Goal: Task Accomplishment & Management: Complete application form

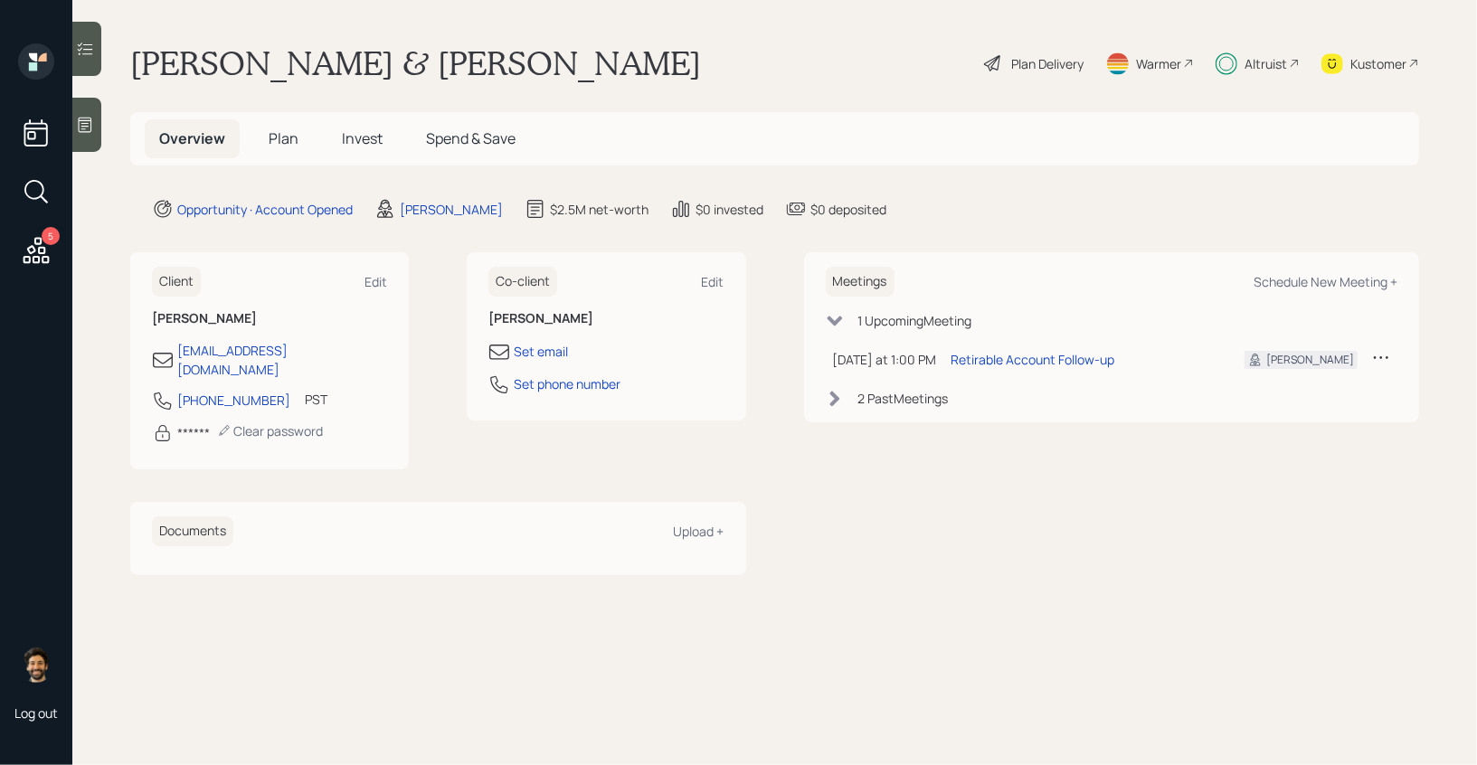
click at [1080, 65] on div "Plan Delivery" at bounding box center [1047, 63] width 72 height 19
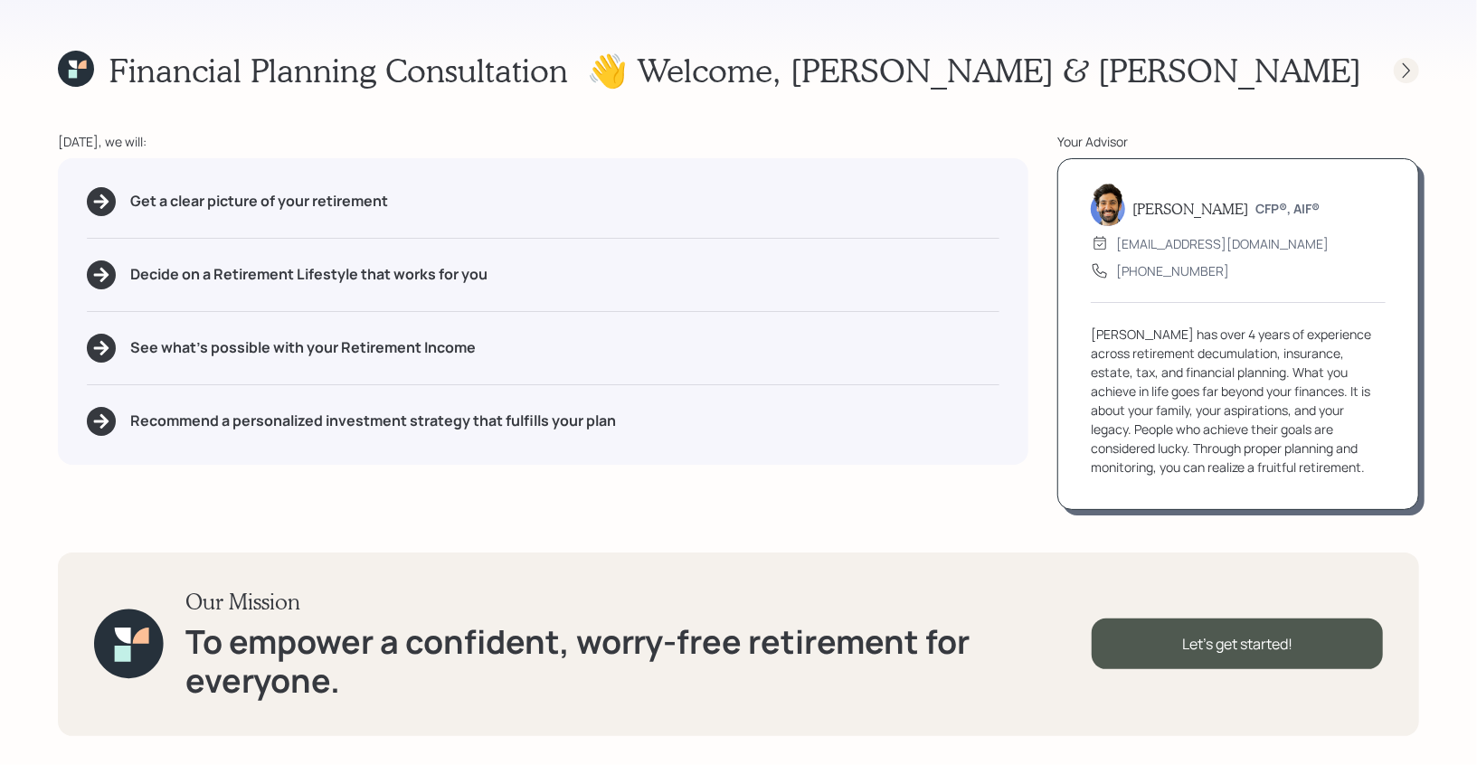
click at [1406, 65] on icon at bounding box center [1406, 69] width 7 height 15
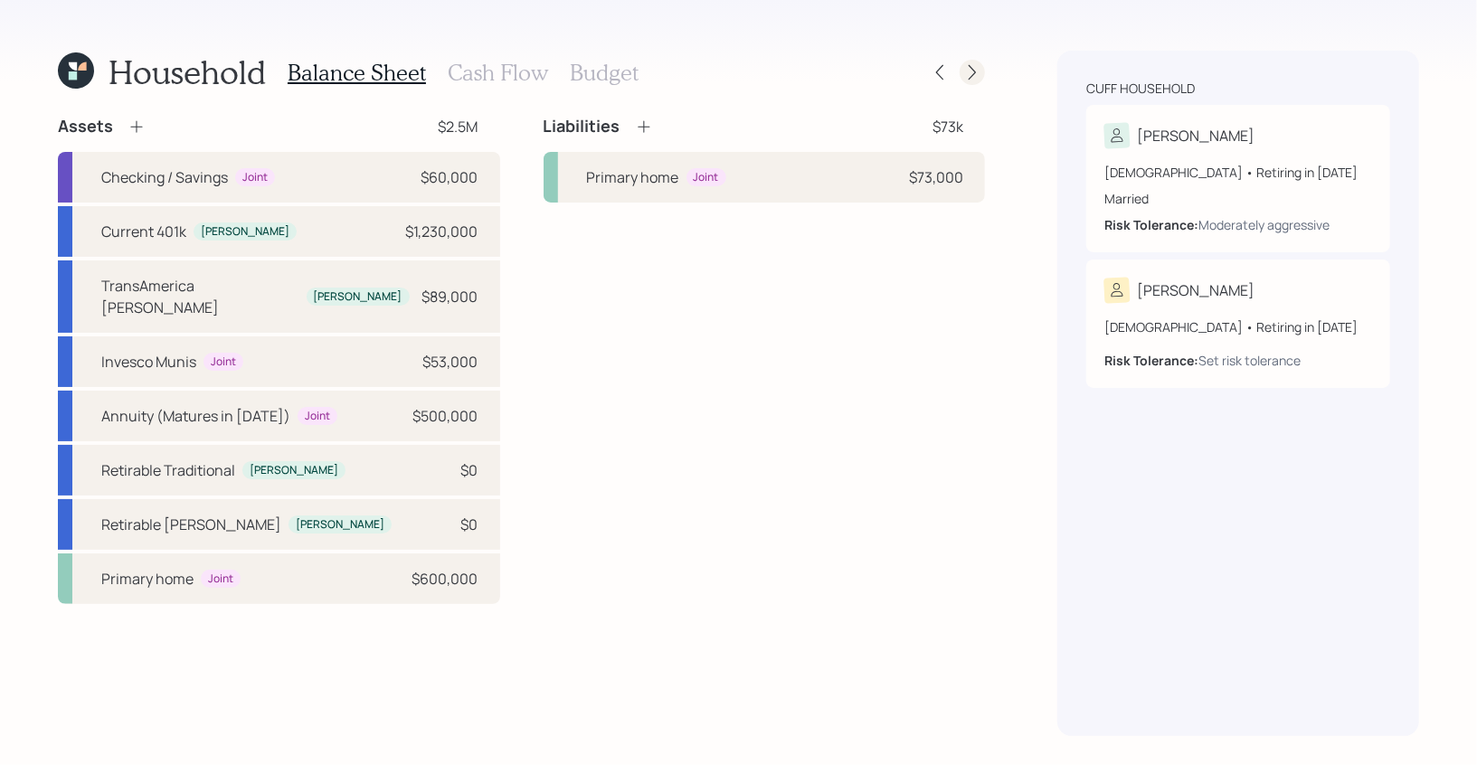
click at [976, 75] on icon at bounding box center [972, 72] width 18 height 18
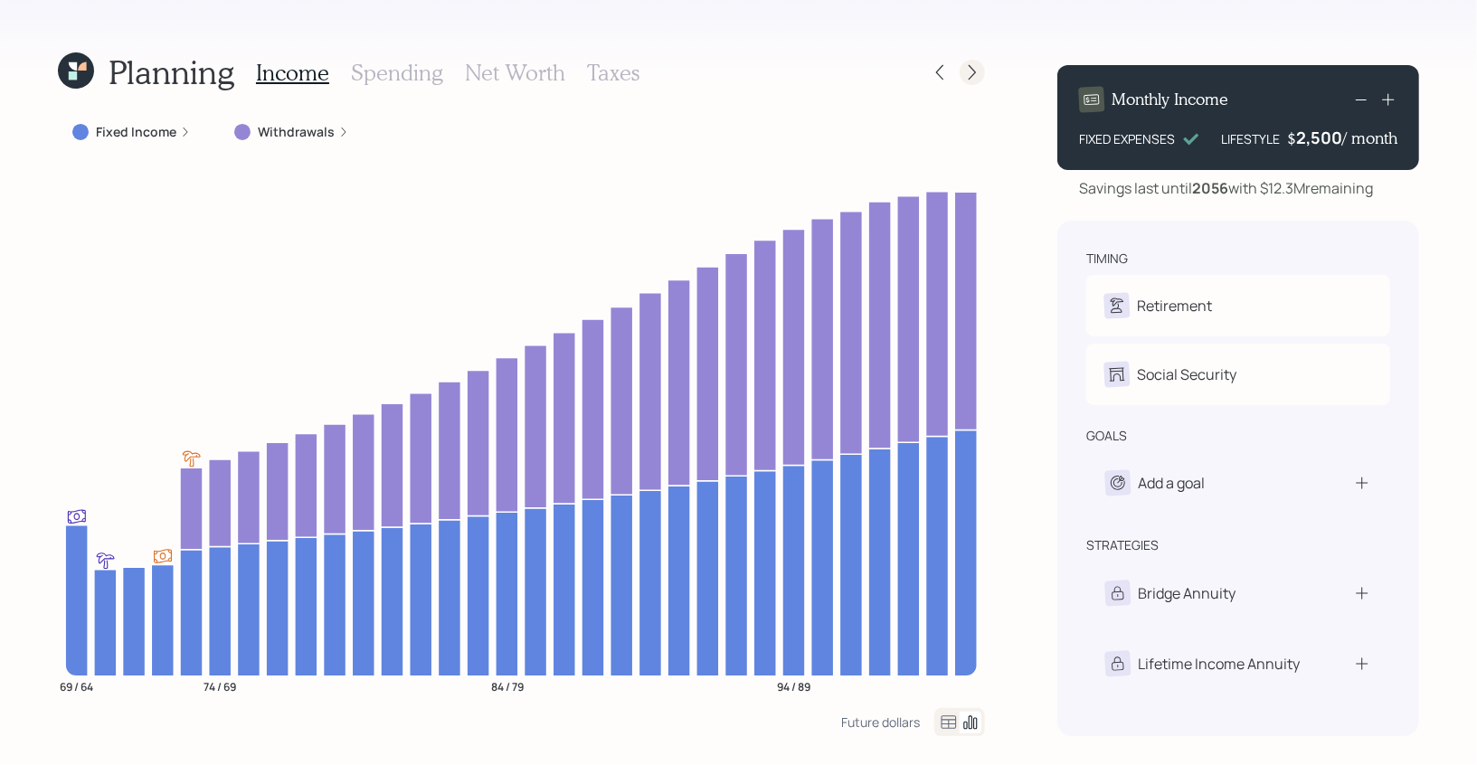
click at [979, 68] on icon at bounding box center [972, 72] width 18 height 18
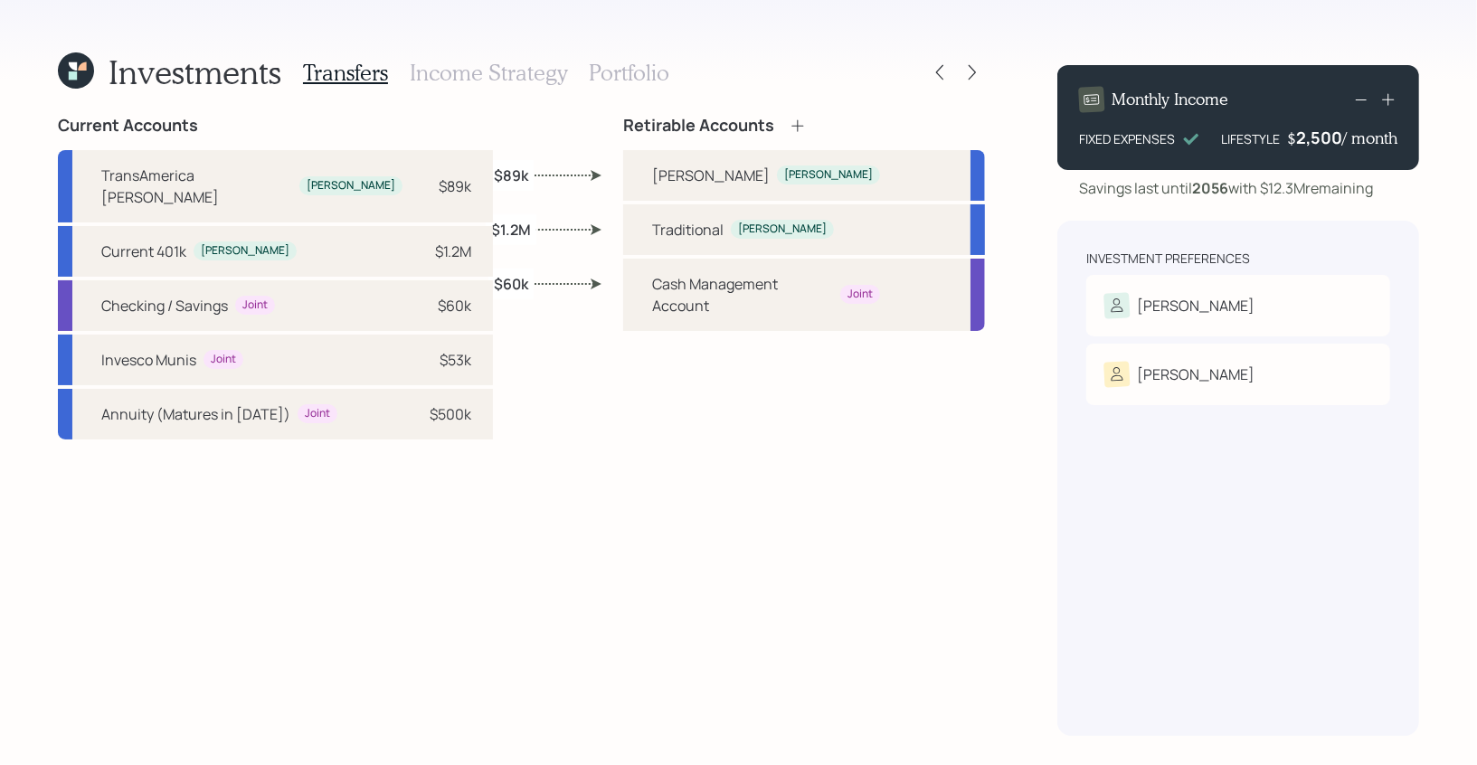
click at [613, 67] on h3 "Portfolio" at bounding box center [629, 73] width 81 height 26
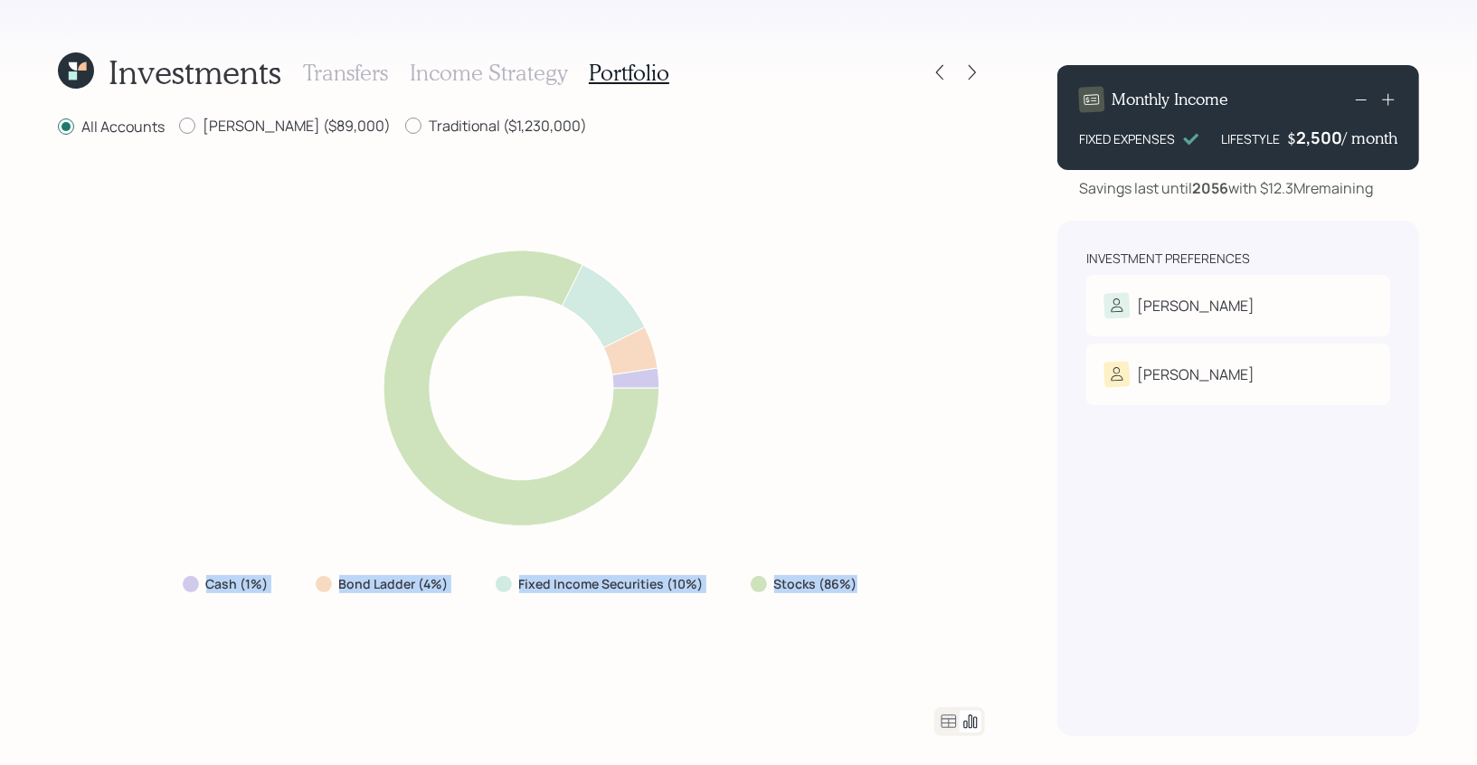
drag, startPoint x: 865, startPoint y: 579, endPoint x: 237, endPoint y: 569, distance: 627.8
click at [237, 569] on div "Cash (1%) Bond Ladder (4%) Fixed Income Securities (10%) Stocks (86%)" at bounding box center [521, 584] width 707 height 33
click at [77, 85] on icon at bounding box center [76, 70] width 36 height 36
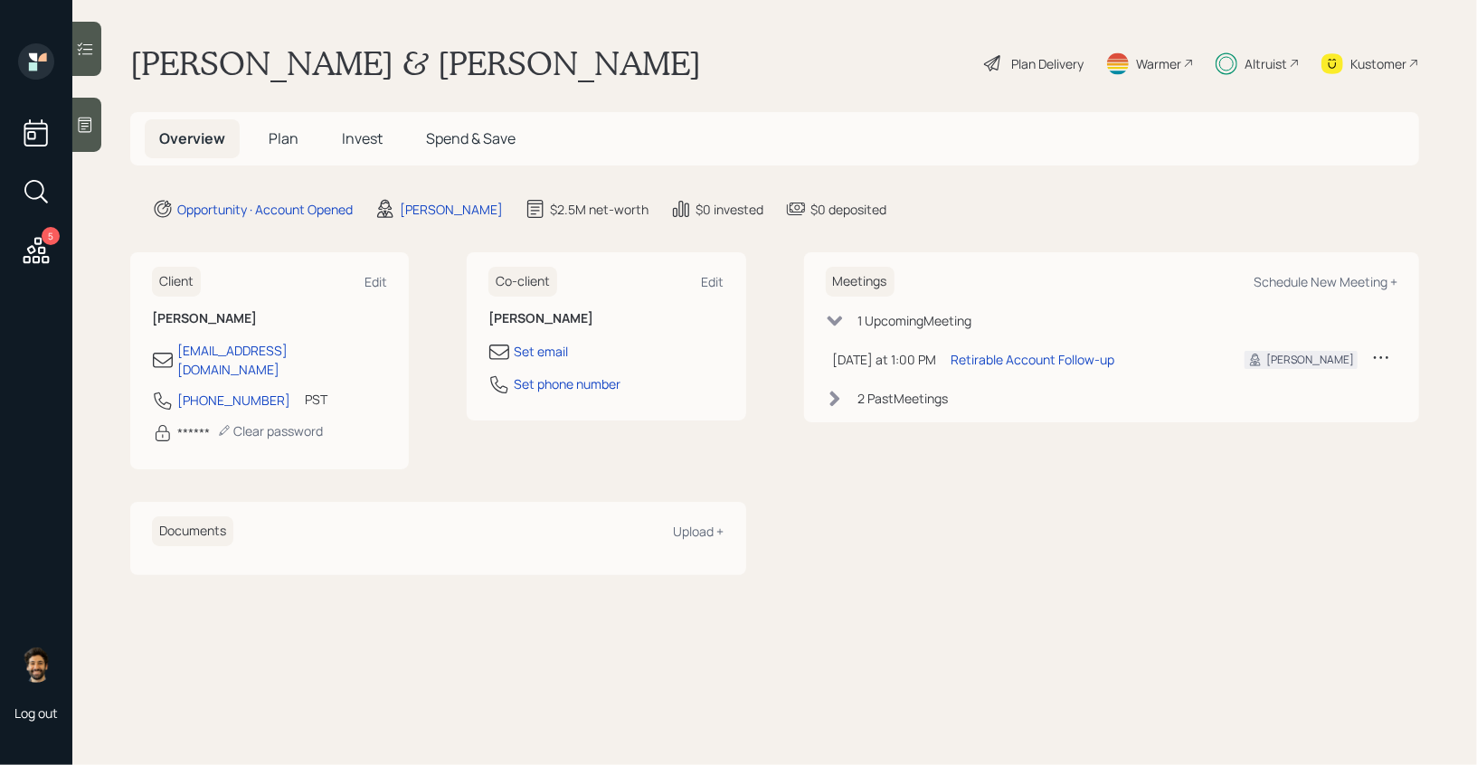
click at [1228, 72] on 66 at bounding box center [1227, 63] width 21 height 21
click at [362, 134] on span "Invest" at bounding box center [362, 138] width 41 height 20
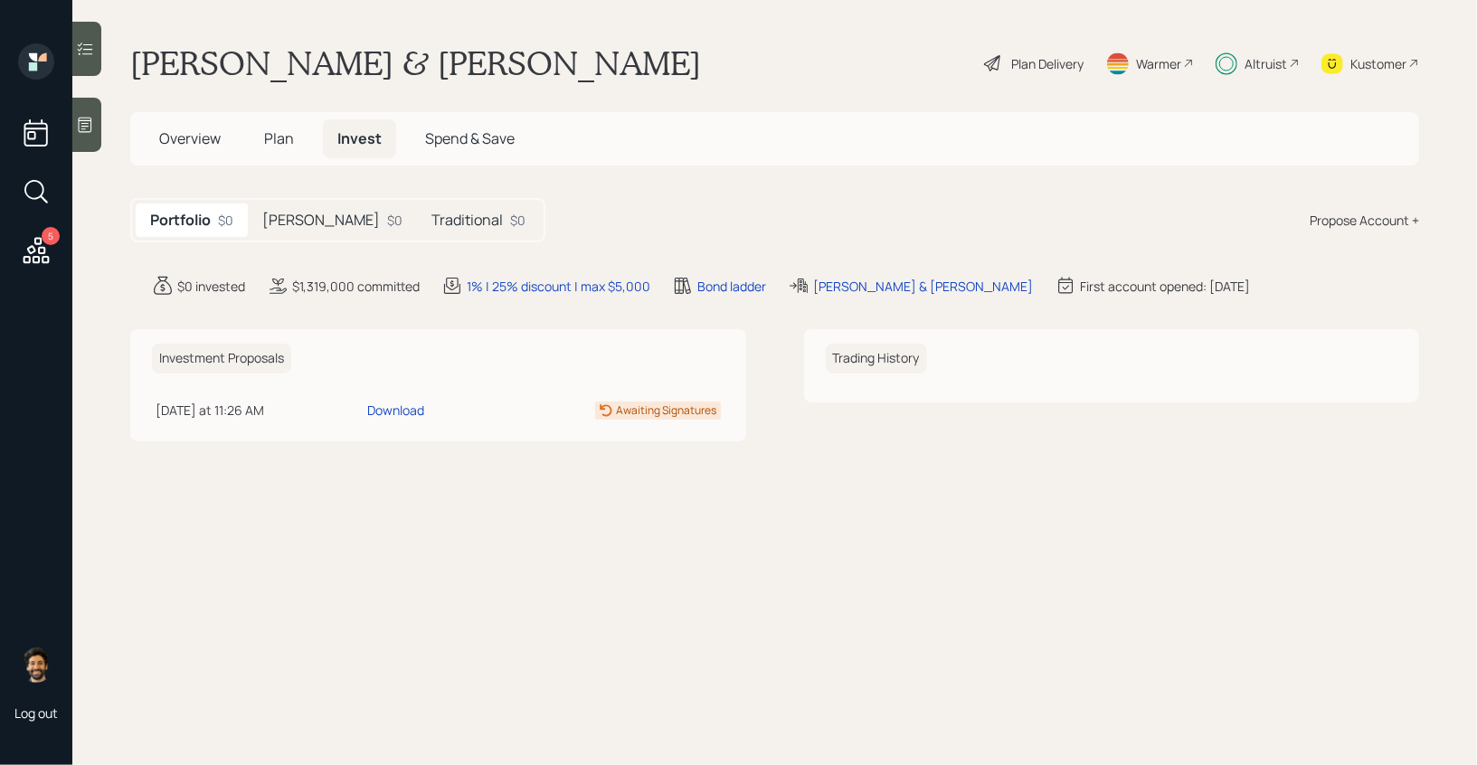
click at [417, 208] on div "Traditional $0" at bounding box center [478, 220] width 123 height 33
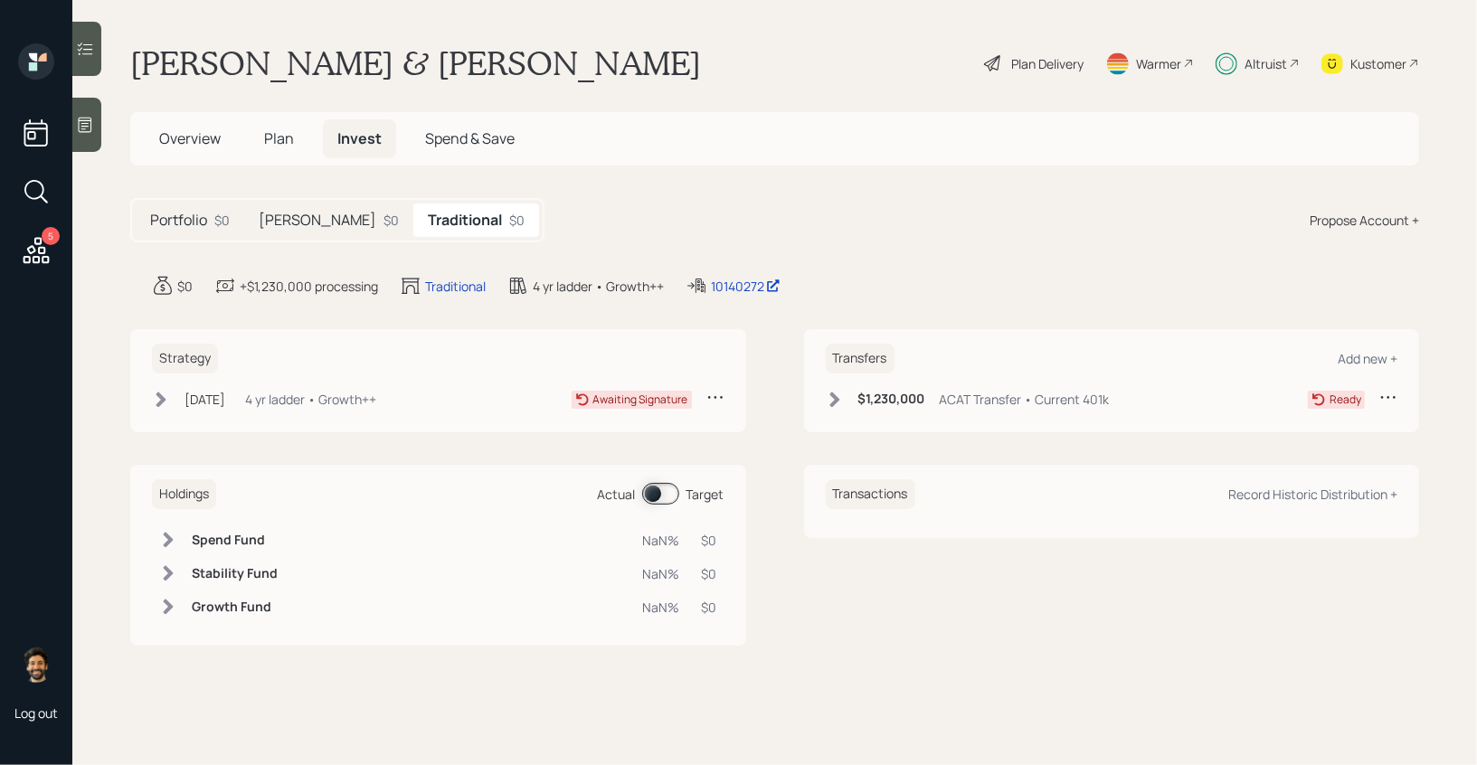
click at [293, 221] on div "[PERSON_NAME] $0" at bounding box center [328, 220] width 169 height 33
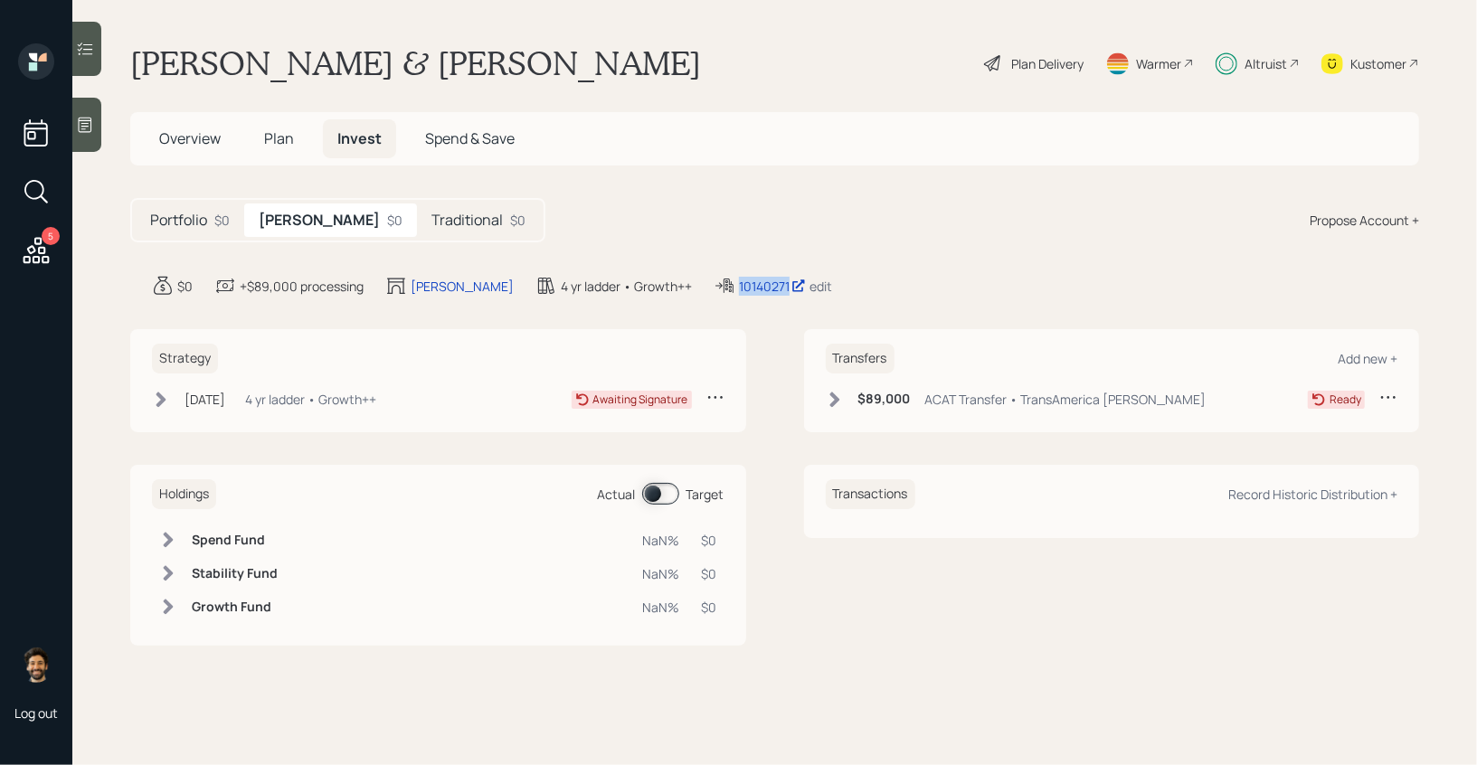
drag, startPoint x: 718, startPoint y: 288, endPoint x: 640, endPoint y: 288, distance: 78.7
click at [714, 288] on div "10140271 edit" at bounding box center [773, 286] width 118 height 22
copy div "10140271"
drag, startPoint x: 688, startPoint y: 286, endPoint x: 1005, endPoint y: 14, distance: 417.6
click at [0, 0] on div "5 Log out Pete & Carol Cuff Plan Delivery Warmer Altruist Kustomer Overview Pla…" at bounding box center [738, 382] width 1477 height 765
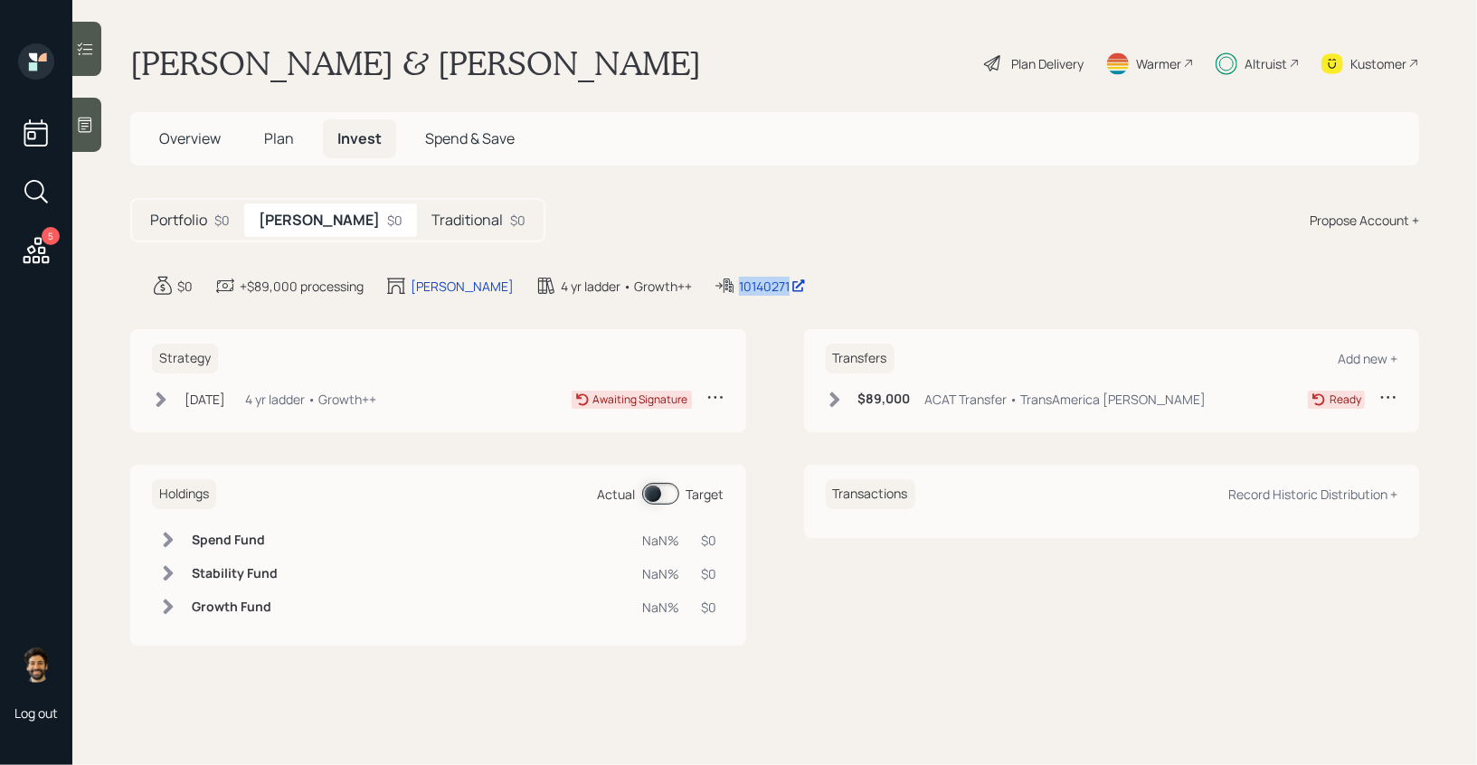
click at [1219, 66] on icon at bounding box center [1227, 63] width 22 height 23
click at [417, 233] on div "Traditional $0" at bounding box center [478, 220] width 123 height 33
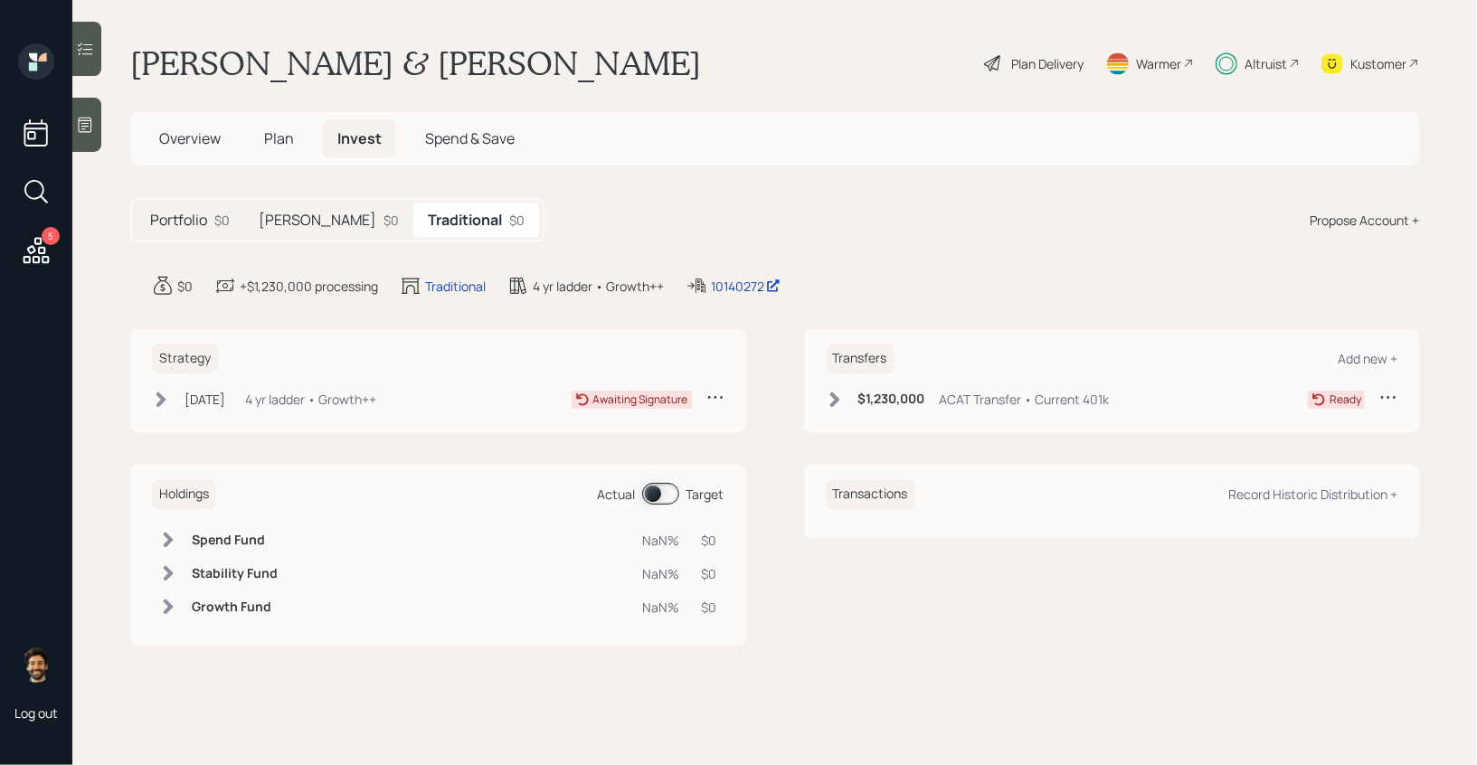
click at [384, 228] on div "$0" at bounding box center [391, 220] width 15 height 19
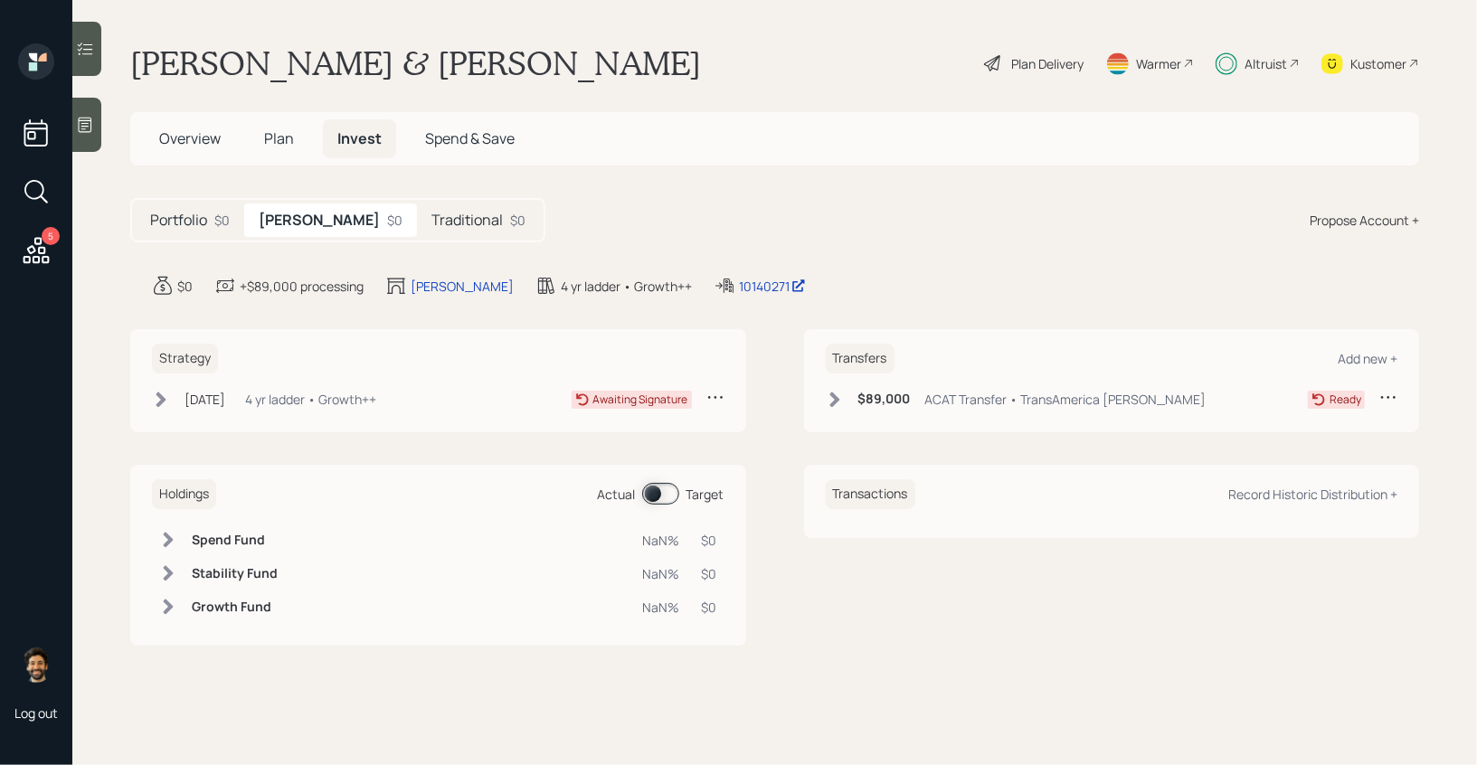
click at [188, 228] on h5 "Portfolio" at bounding box center [178, 220] width 57 height 17
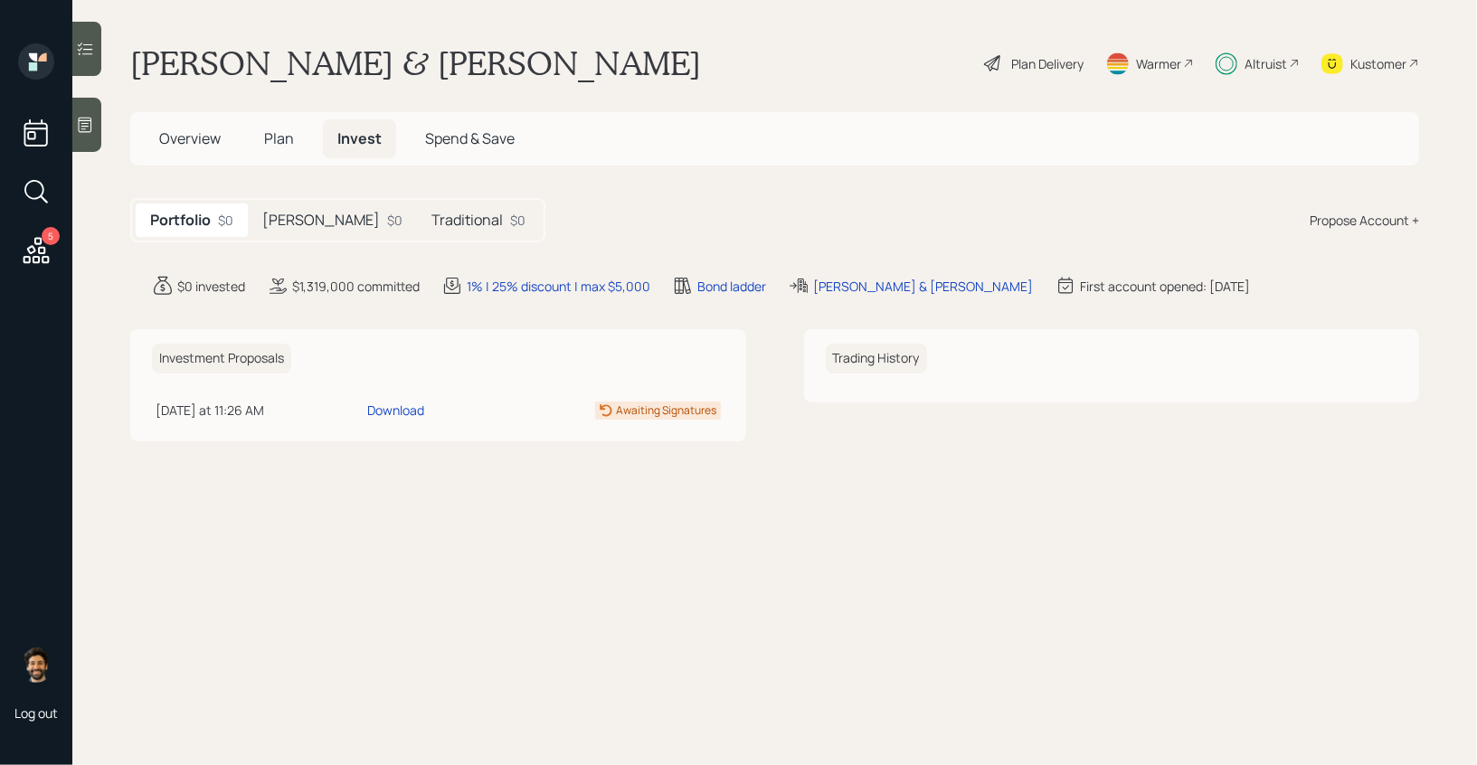
click at [295, 218] on div "Roth $0" at bounding box center [332, 220] width 169 height 33
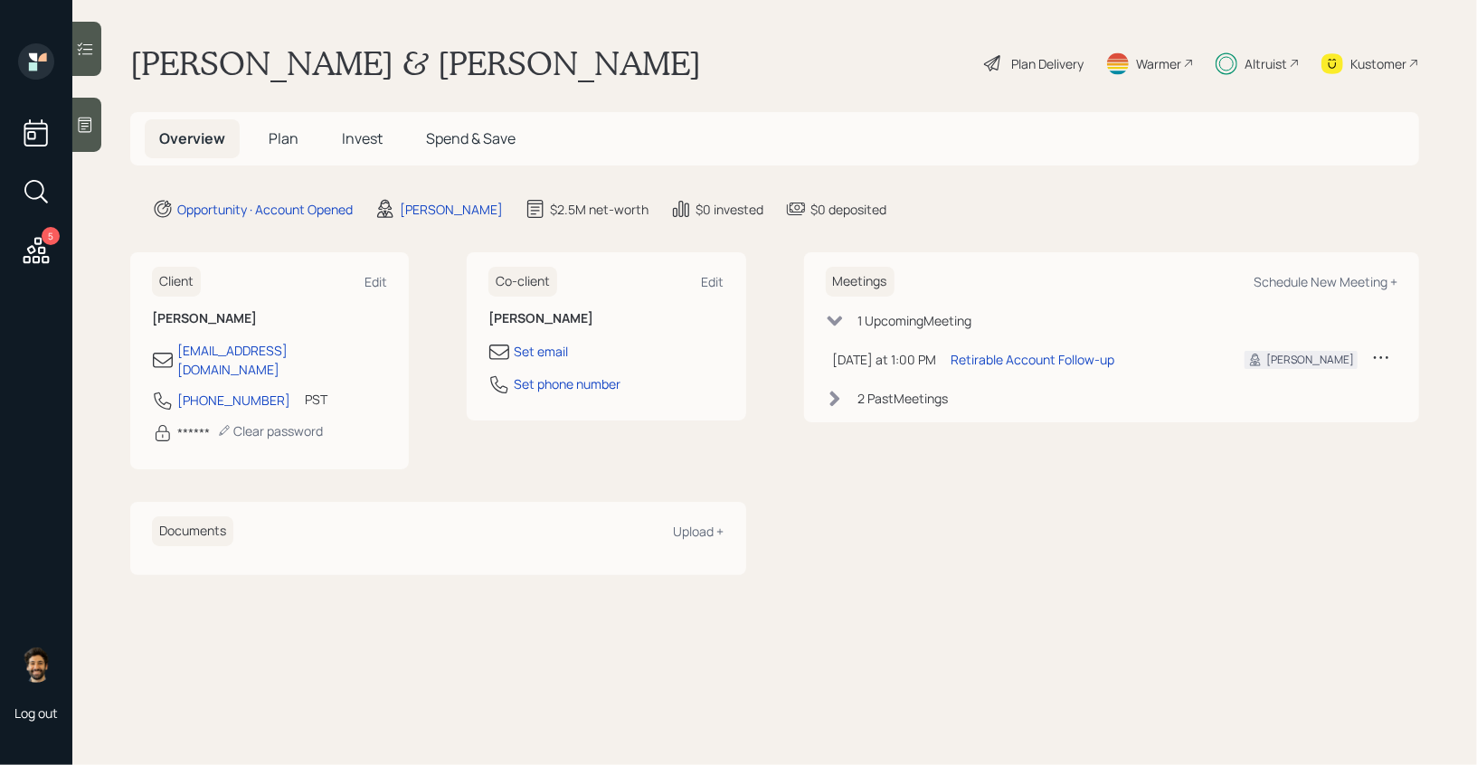
click at [1248, 59] on div "Altruist" at bounding box center [1266, 63] width 43 height 19
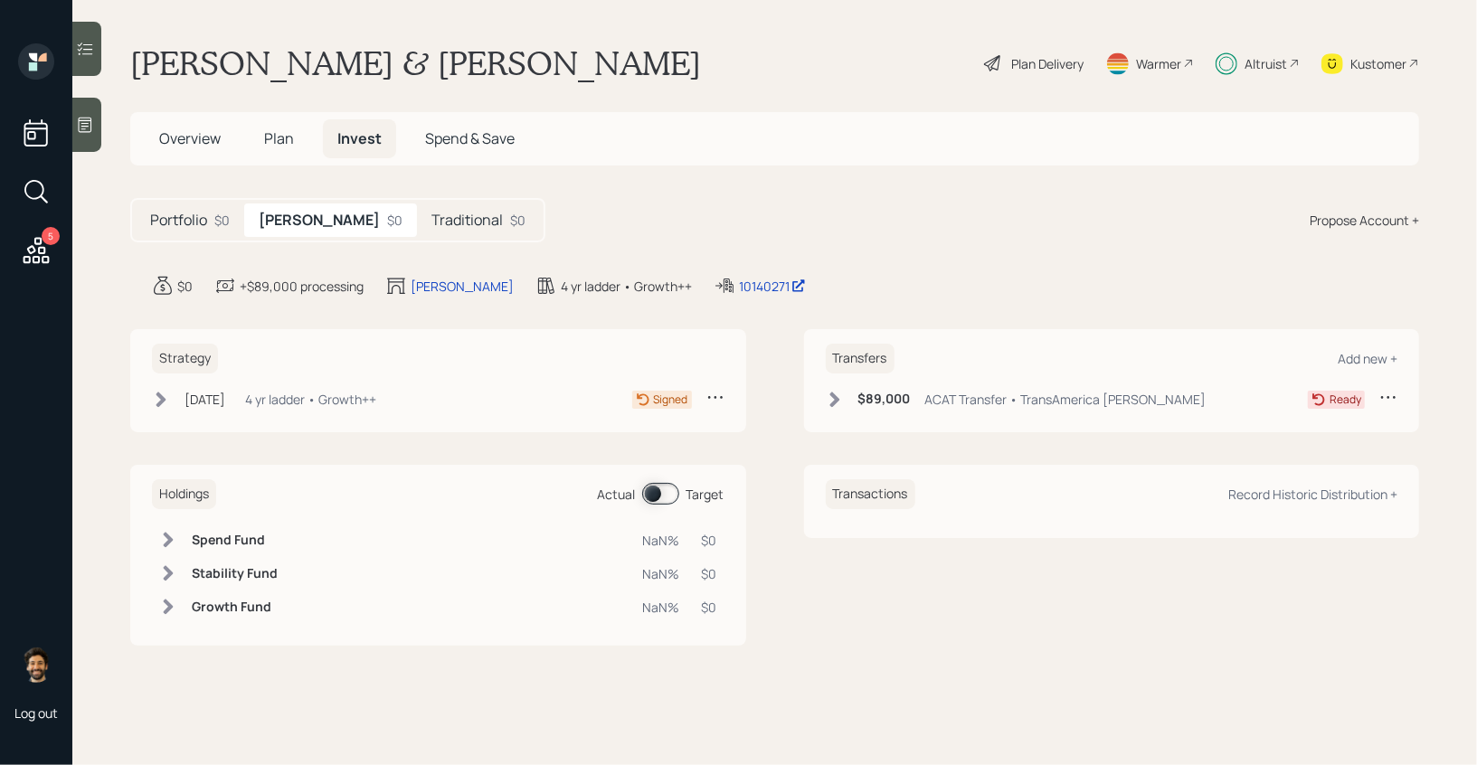
click at [291, 400] on div "4 yr ladder • Growth++" at bounding box center [310, 399] width 131 height 19
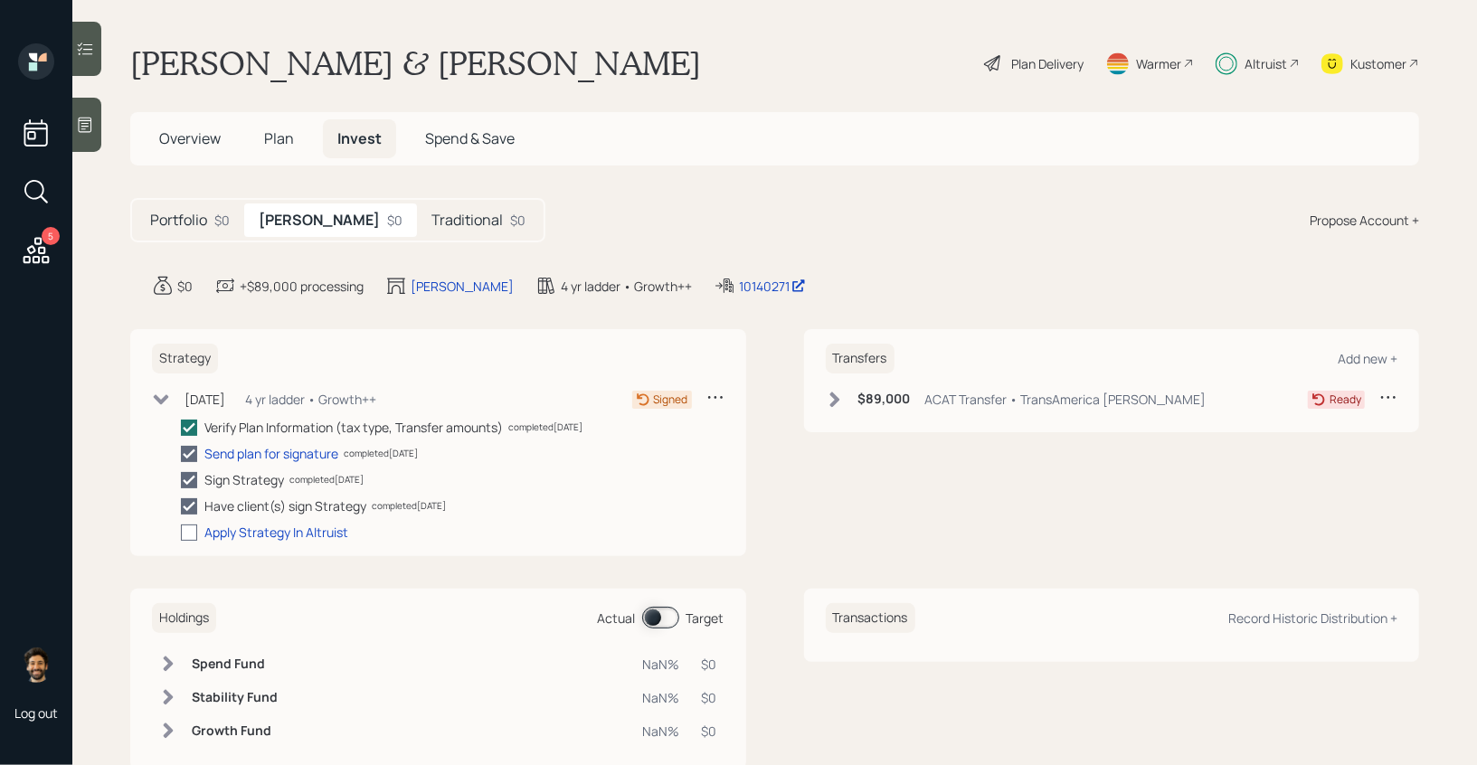
click at [186, 539] on div at bounding box center [189, 533] width 16 height 16
click at [181, 533] on input "checkbox" at bounding box center [180, 532] width 1 height 1
checkbox input "true"
click at [829, 389] on div "$89,000 ACAT Transfer • TransAmerica Roth IRA" at bounding box center [1016, 399] width 381 height 23
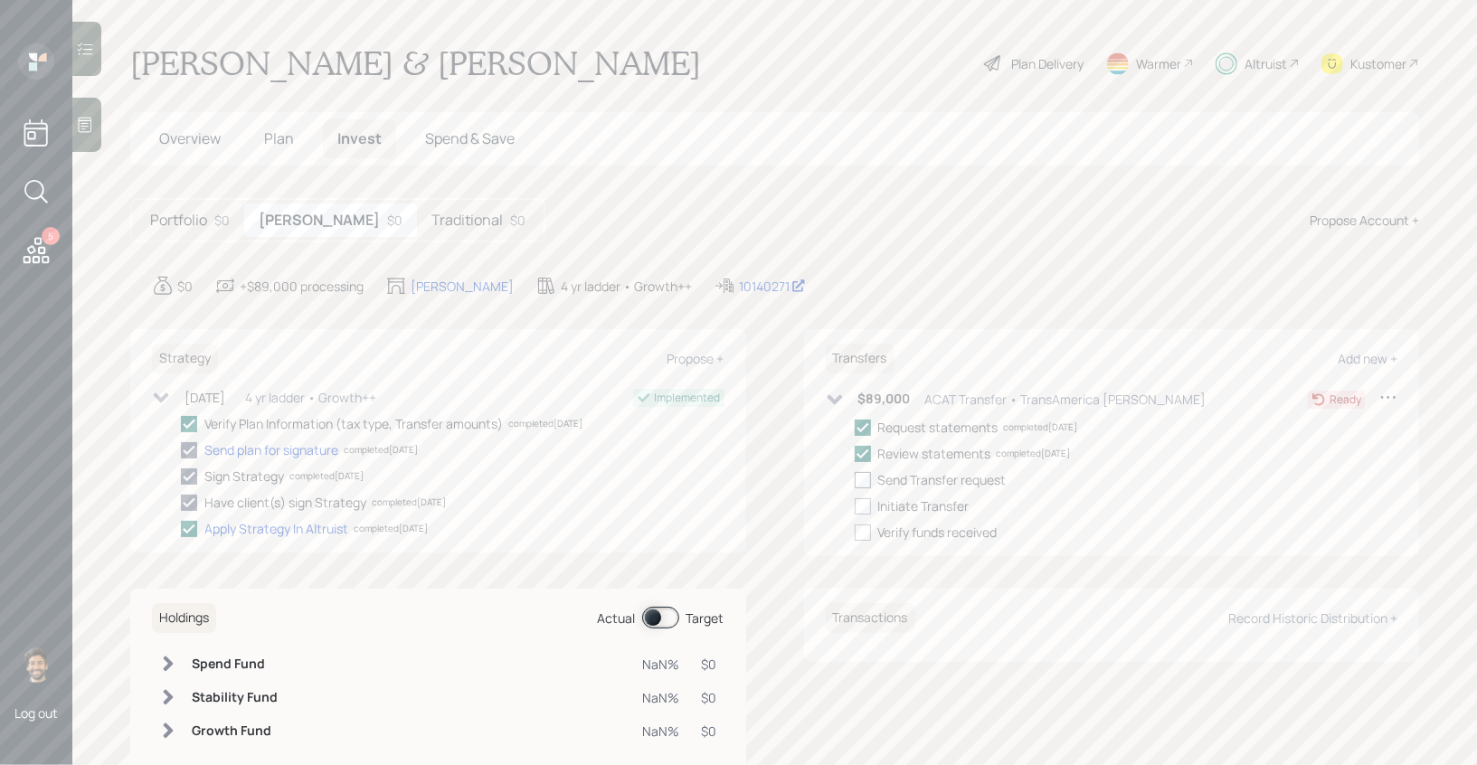
click at [869, 485] on div at bounding box center [863, 480] width 16 height 16
click at [855, 480] on input "checkbox" at bounding box center [854, 479] width 1 height 1
checkbox input "true"
click at [869, 514] on label at bounding box center [867, 506] width 24 height 19
click at [855, 507] on input "checkbox" at bounding box center [854, 506] width 1 height 1
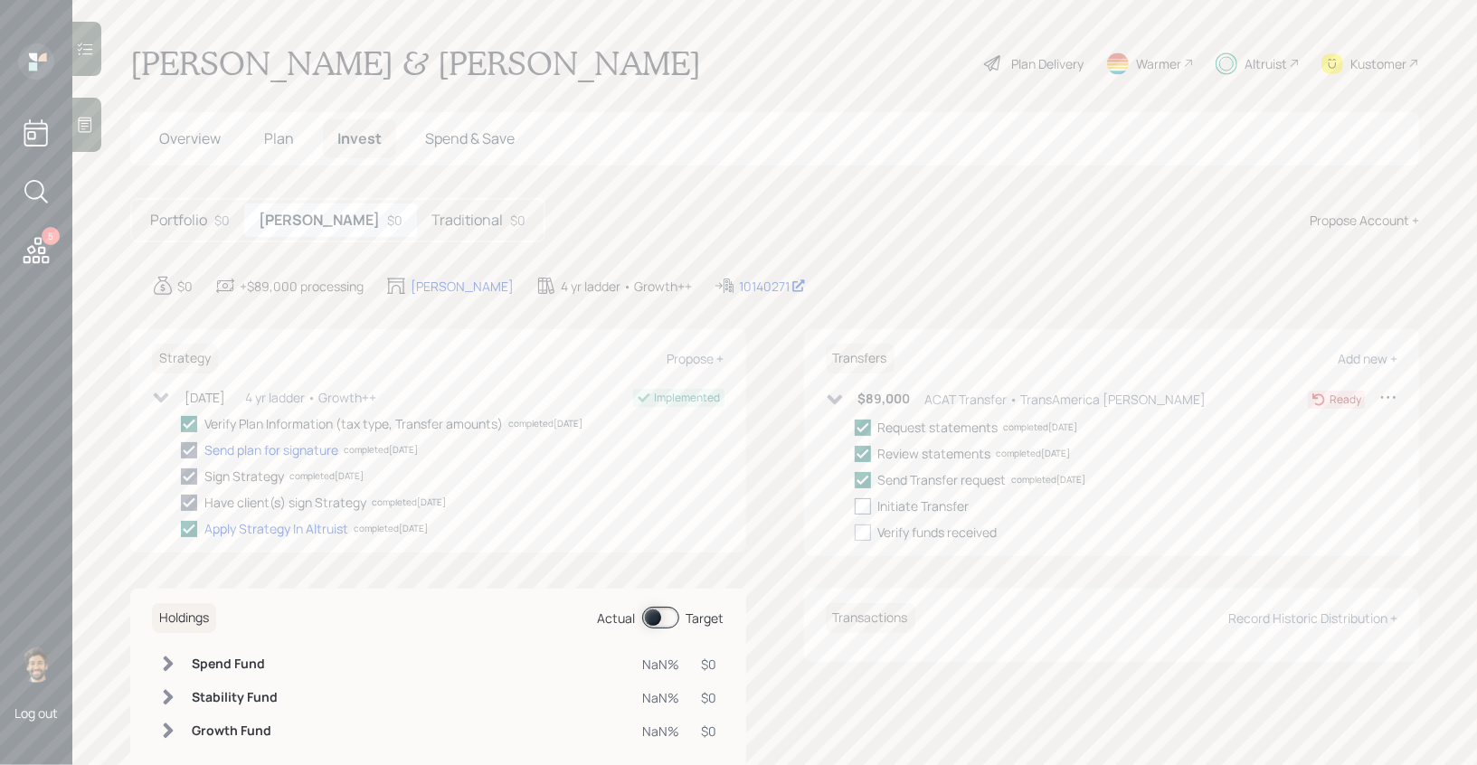
checkbox input "true"
click at [431, 225] on h5 "Traditional" at bounding box center [466, 220] width 71 height 17
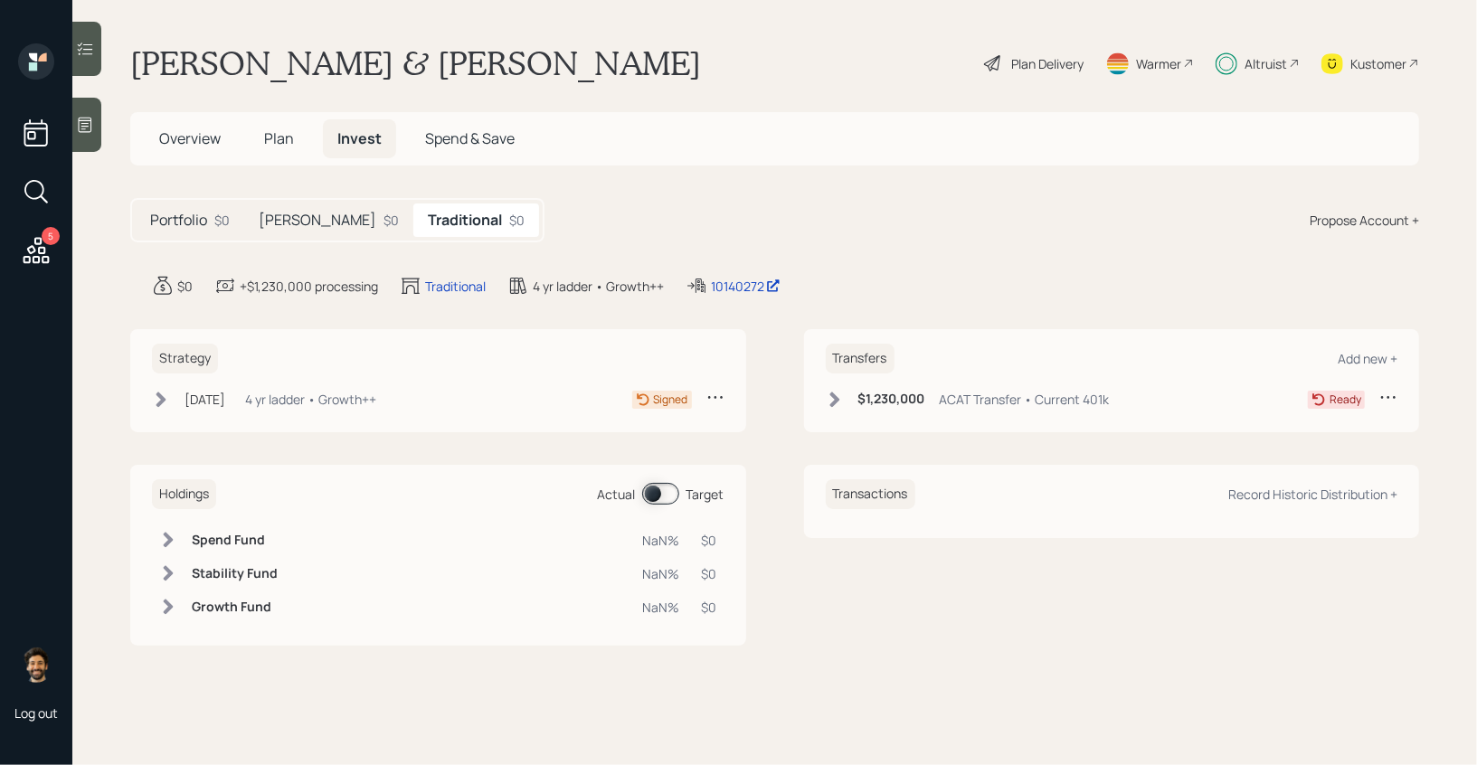
click at [837, 400] on icon at bounding box center [834, 399] width 10 height 15
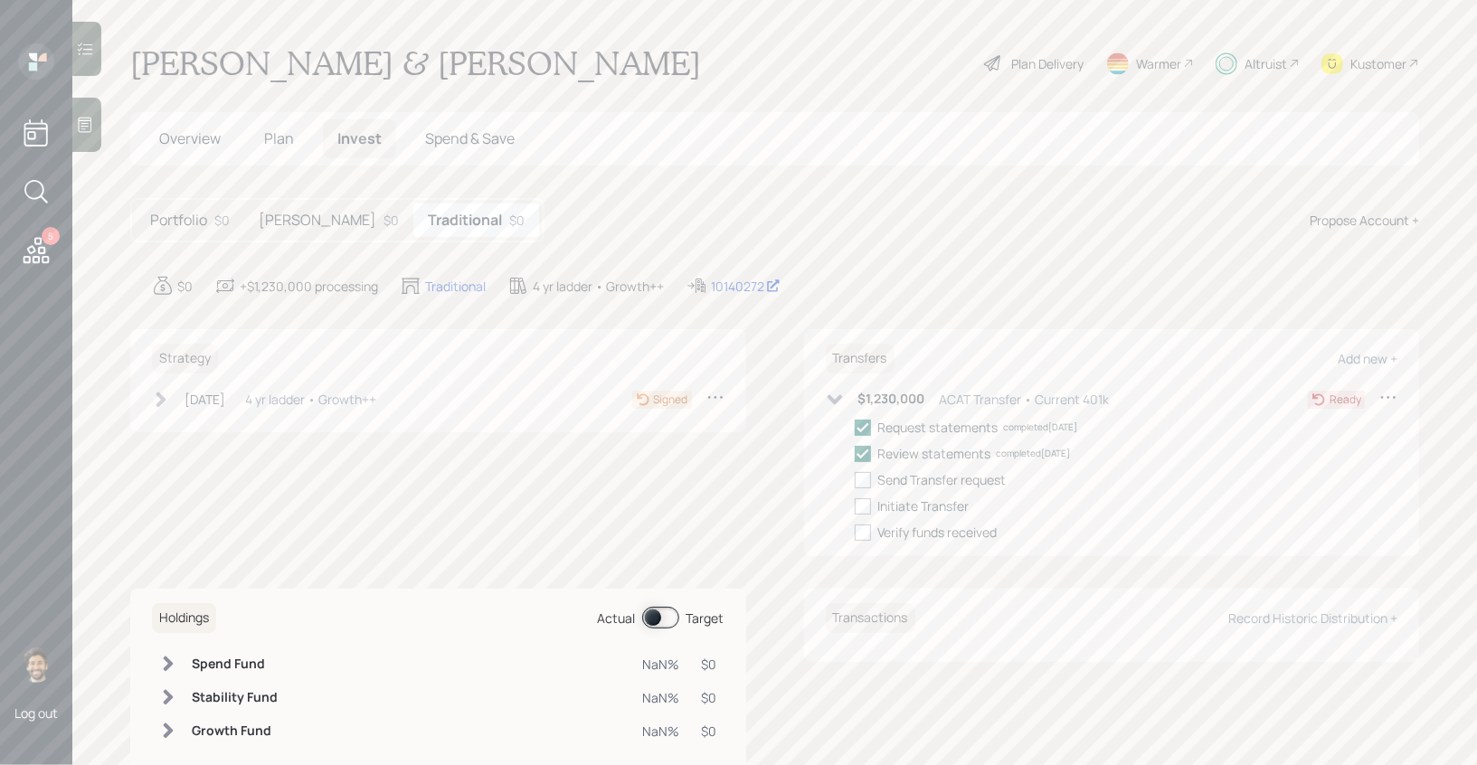
click at [225, 403] on div "Sep 22, 2025" at bounding box center [205, 399] width 41 height 19
click at [191, 527] on div at bounding box center [189, 533] width 16 height 16
click at [181, 532] on input "checkbox" at bounding box center [180, 532] width 1 height 1
checkbox input "true"
click at [867, 479] on div at bounding box center [863, 480] width 16 height 16
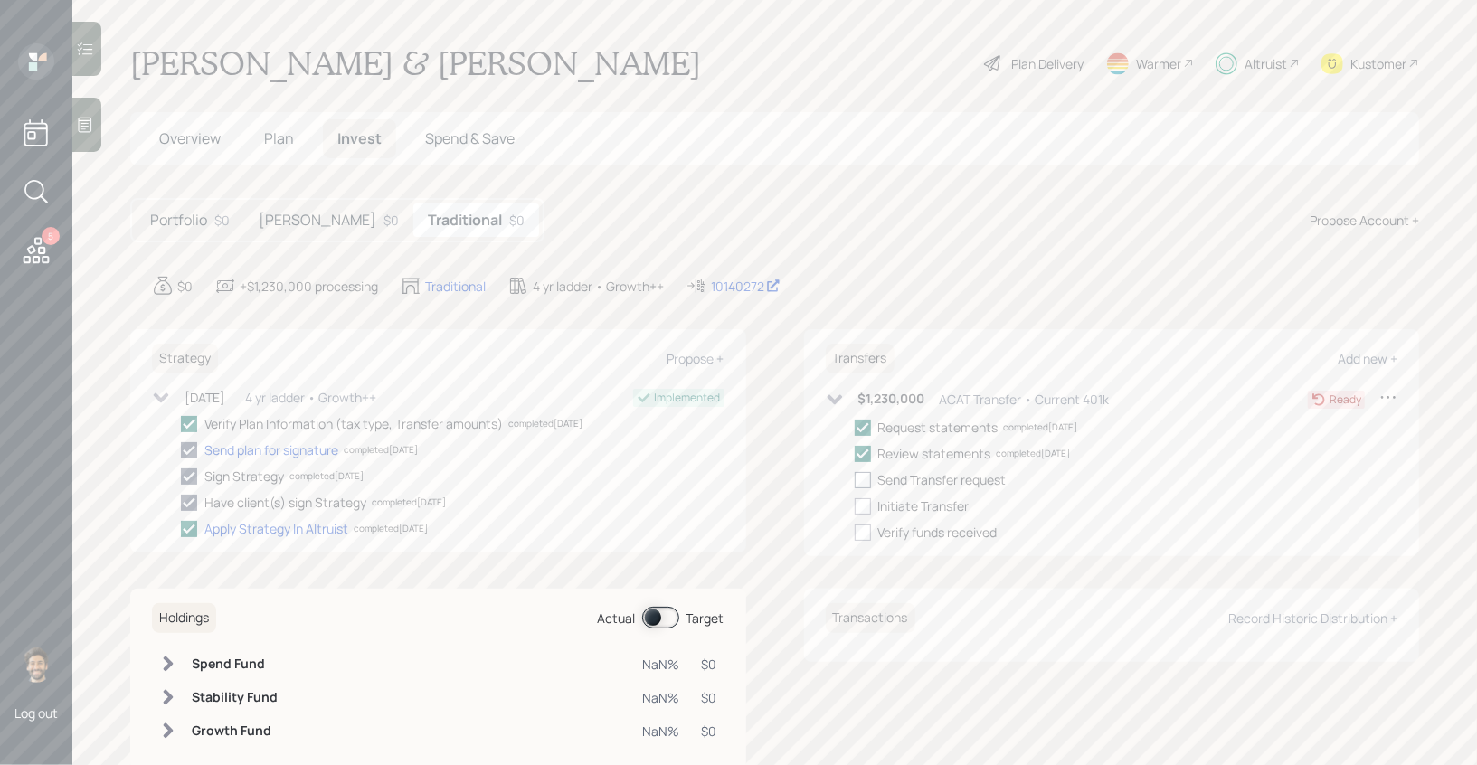
click at [855, 479] on input "checkbox" at bounding box center [854, 479] width 1 height 1
checkbox input "true"
click at [868, 510] on div at bounding box center [863, 506] width 16 height 16
click at [855, 507] on input "checkbox" at bounding box center [854, 506] width 1 height 1
checkbox input "true"
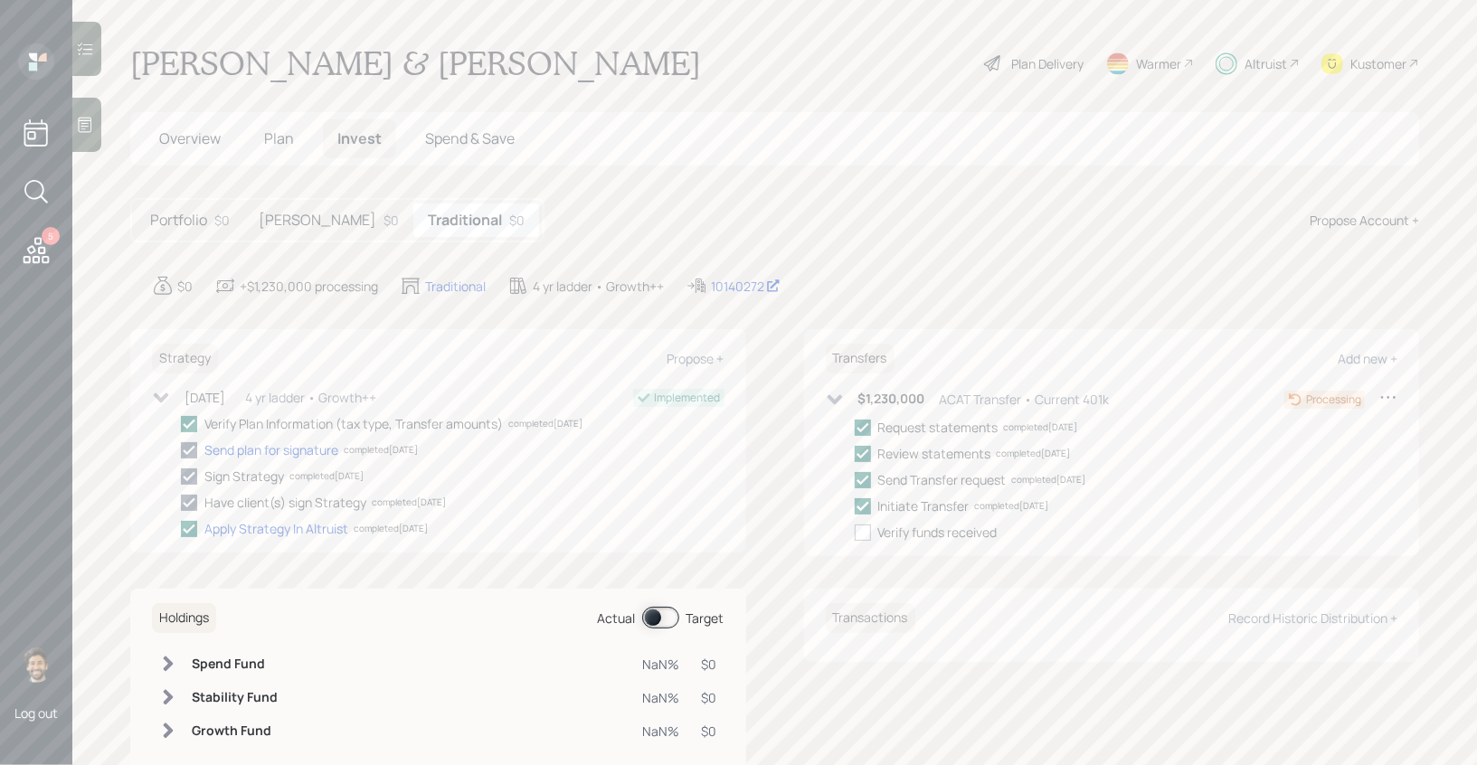
click at [273, 218] on h5 "Roth" at bounding box center [318, 220] width 118 height 17
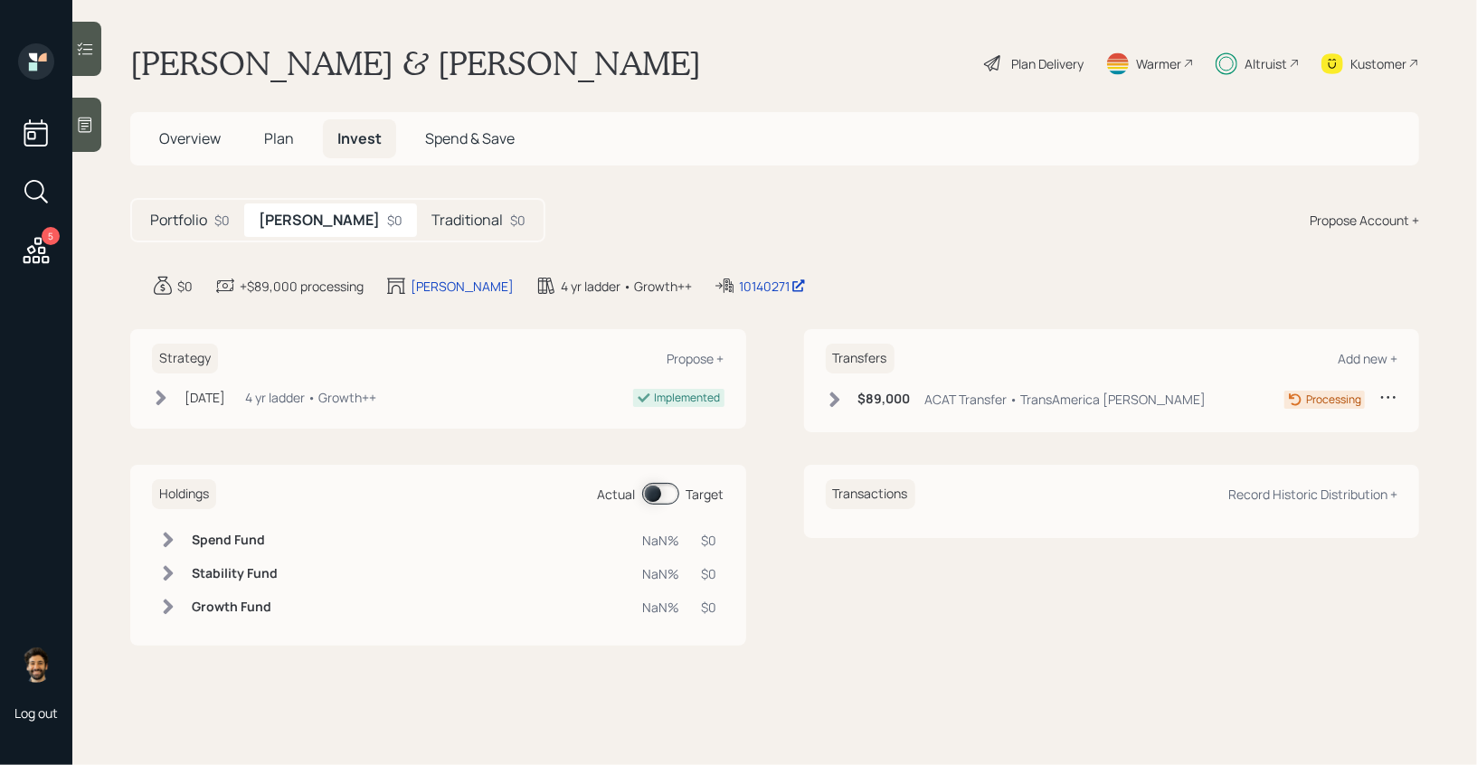
click at [848, 403] on div "$89,000 ACAT Transfer • TransAmerica Roth IRA" at bounding box center [1016, 399] width 381 height 23
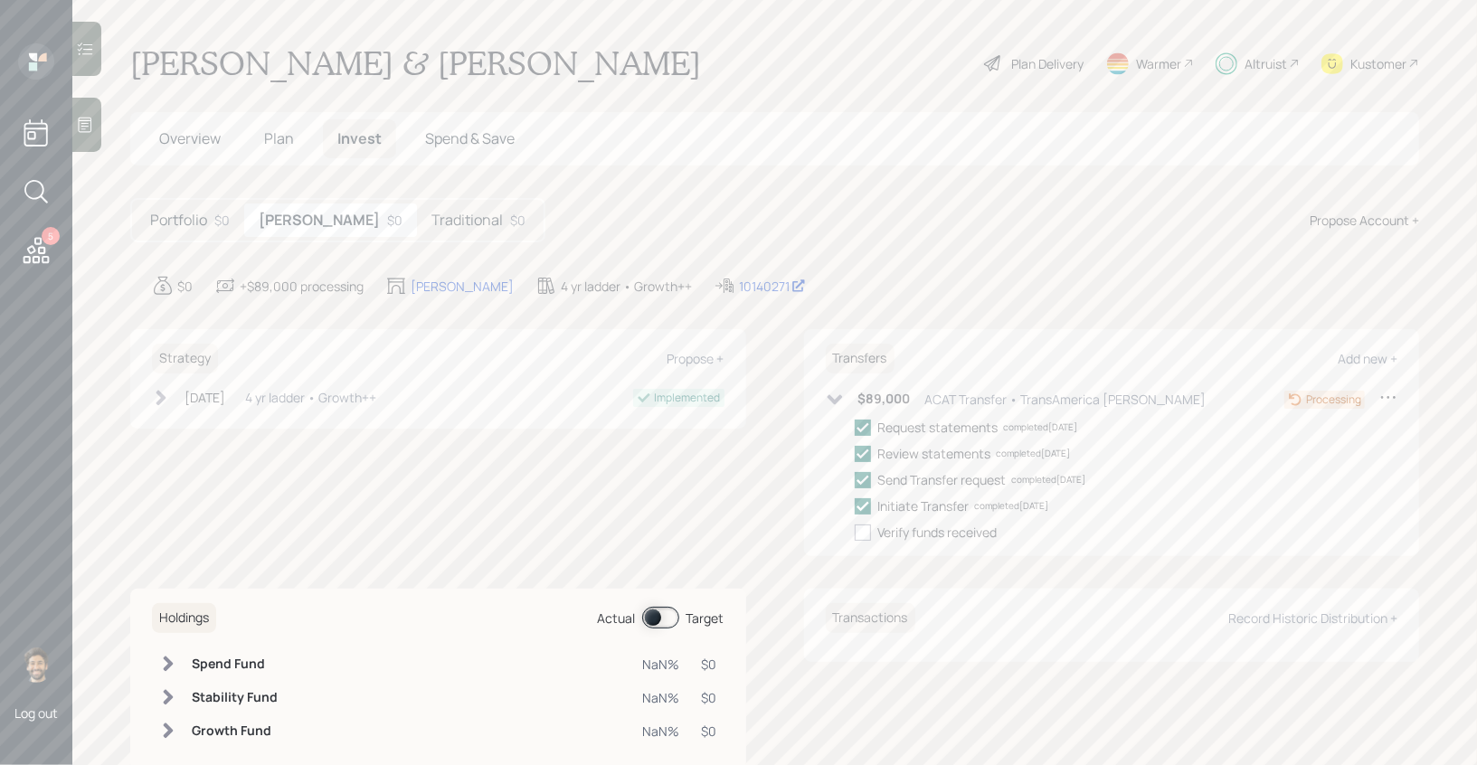
click at [431, 218] on h5 "Traditional" at bounding box center [466, 220] width 71 height 17
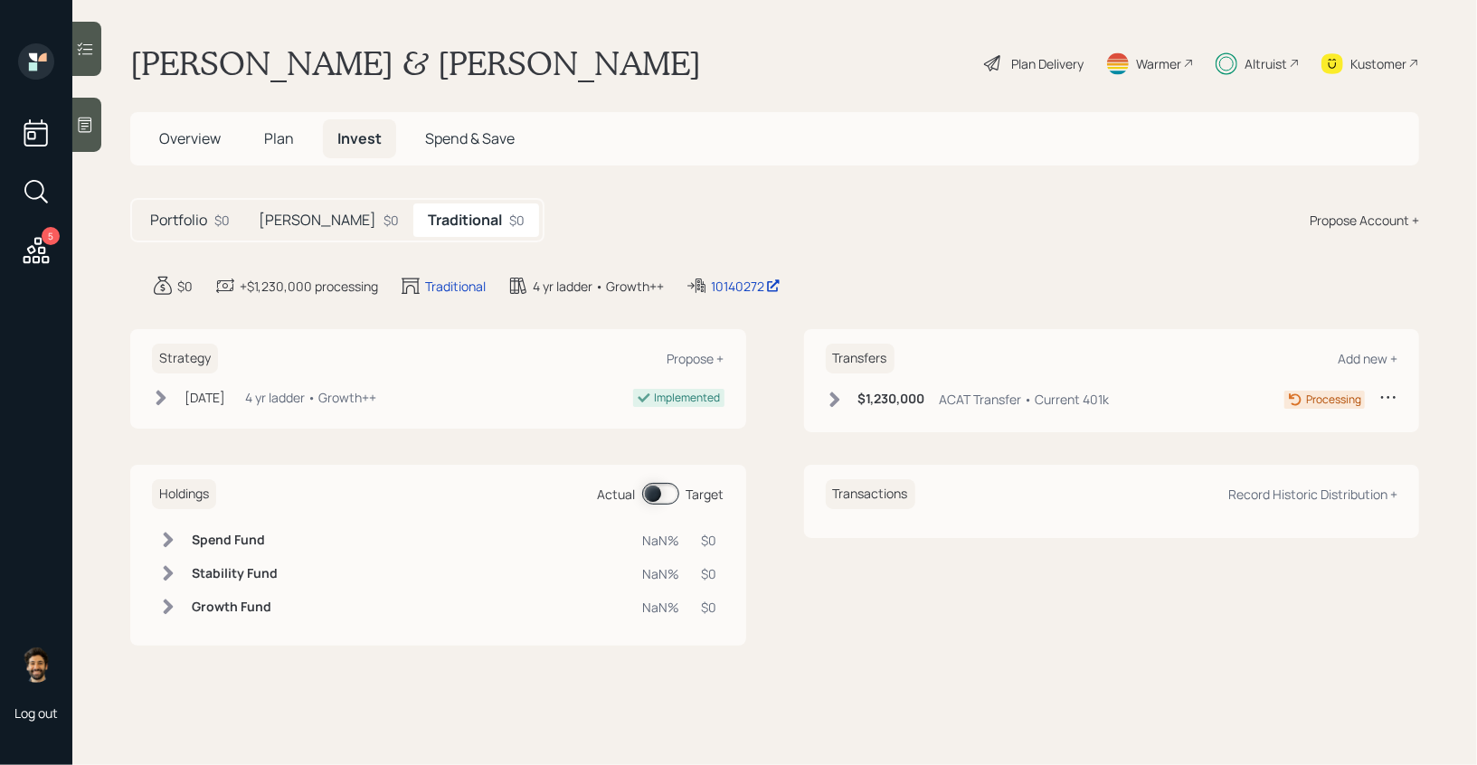
click at [292, 137] on span "Plan" at bounding box center [279, 138] width 30 height 20
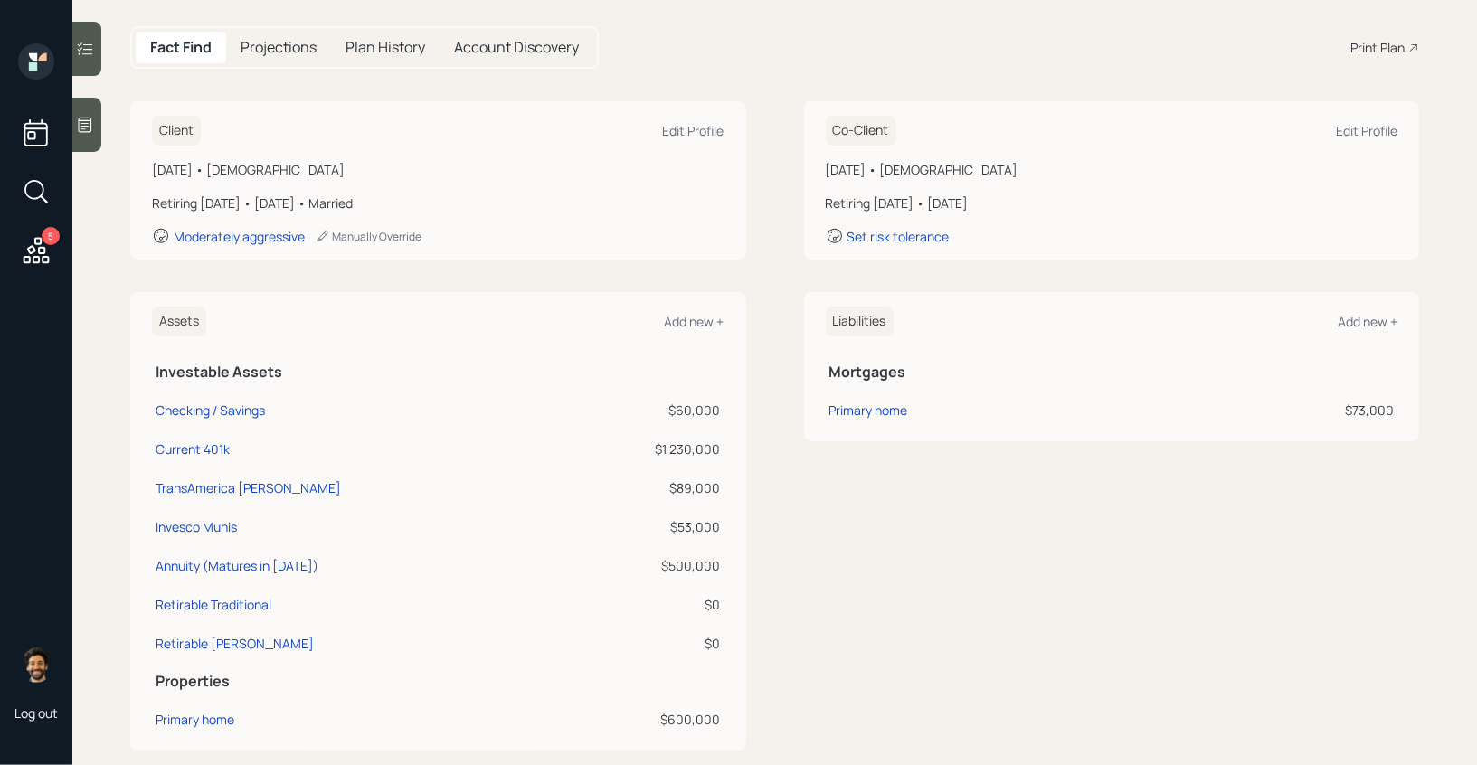
scroll to position [19, 0]
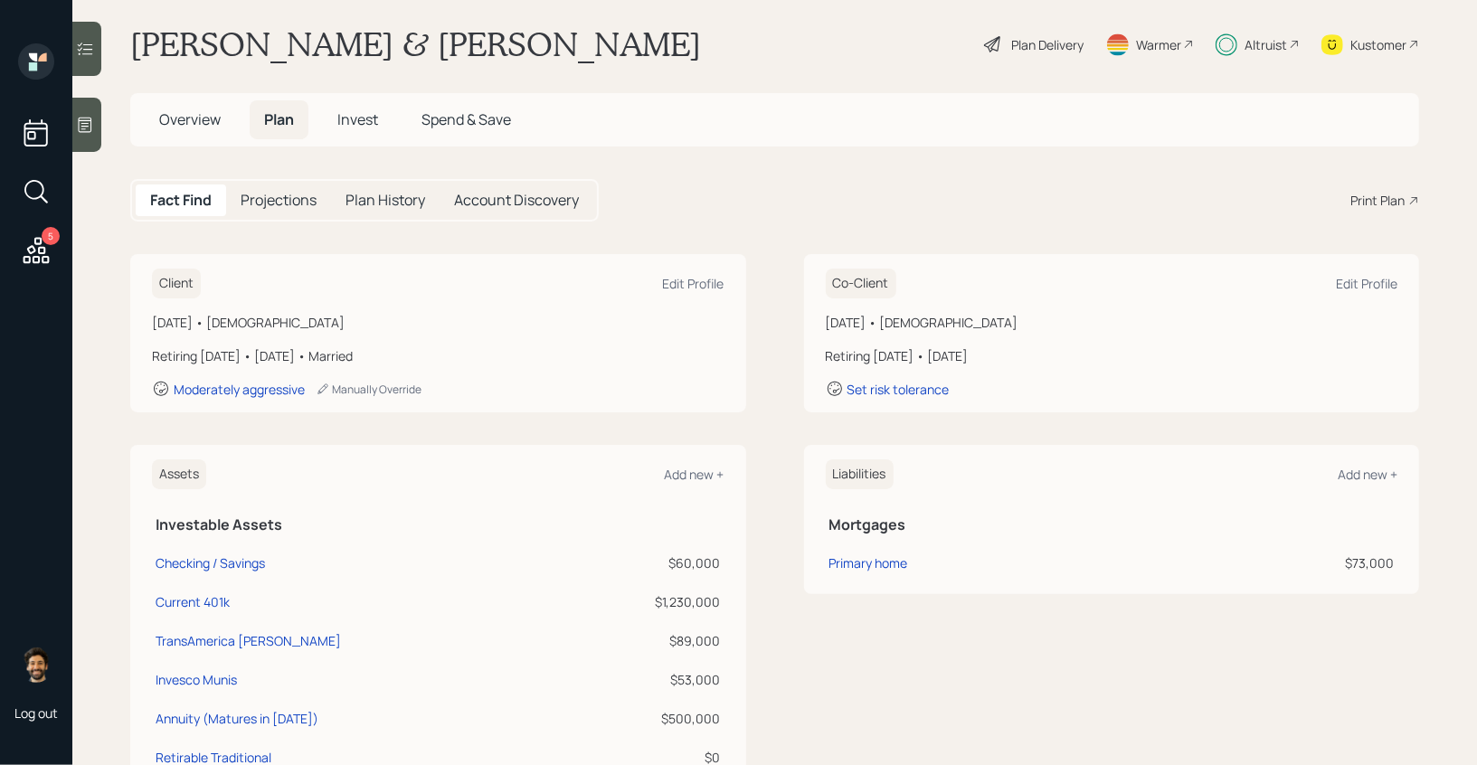
click at [373, 127] on span "Invest" at bounding box center [357, 119] width 41 height 20
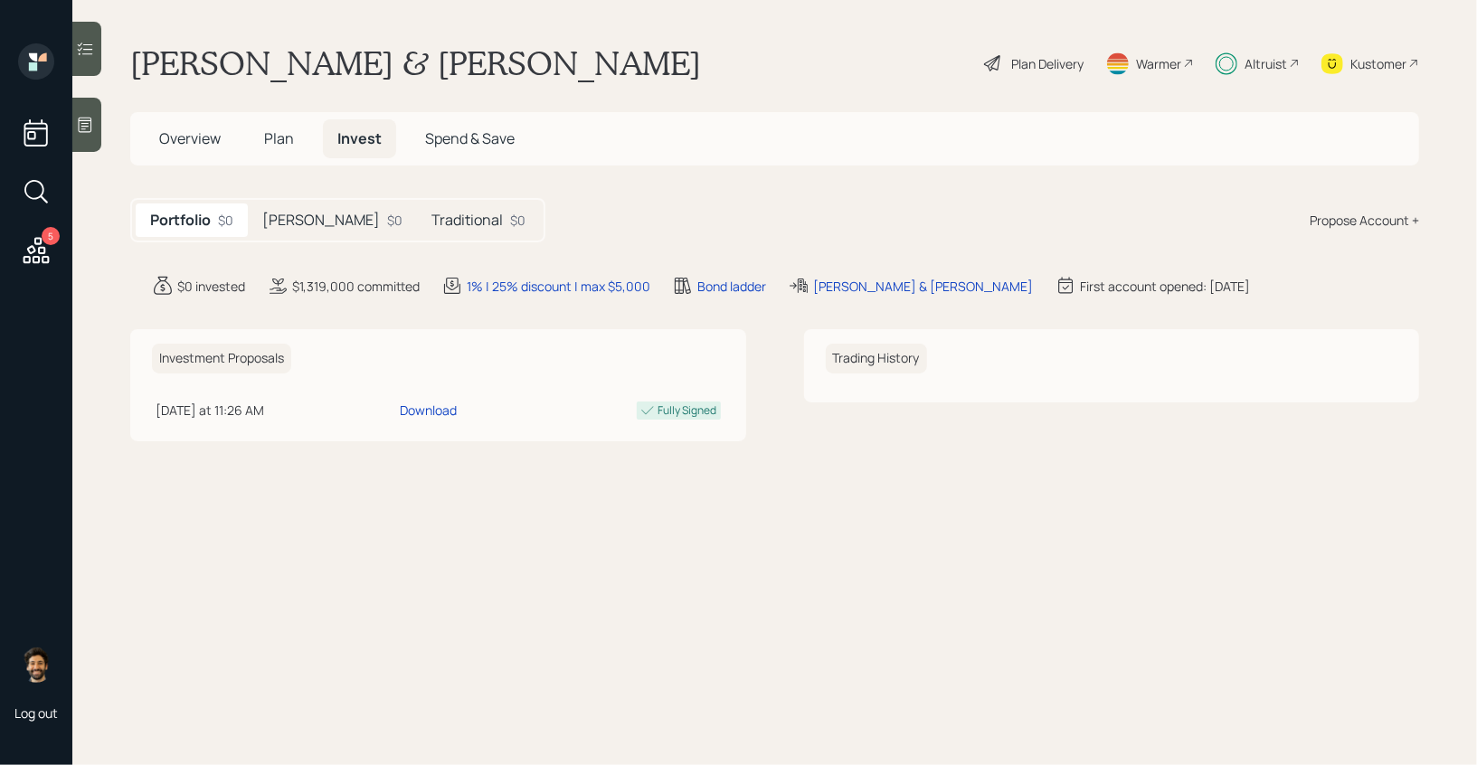
click at [301, 216] on div "Roth $0" at bounding box center [332, 220] width 169 height 33
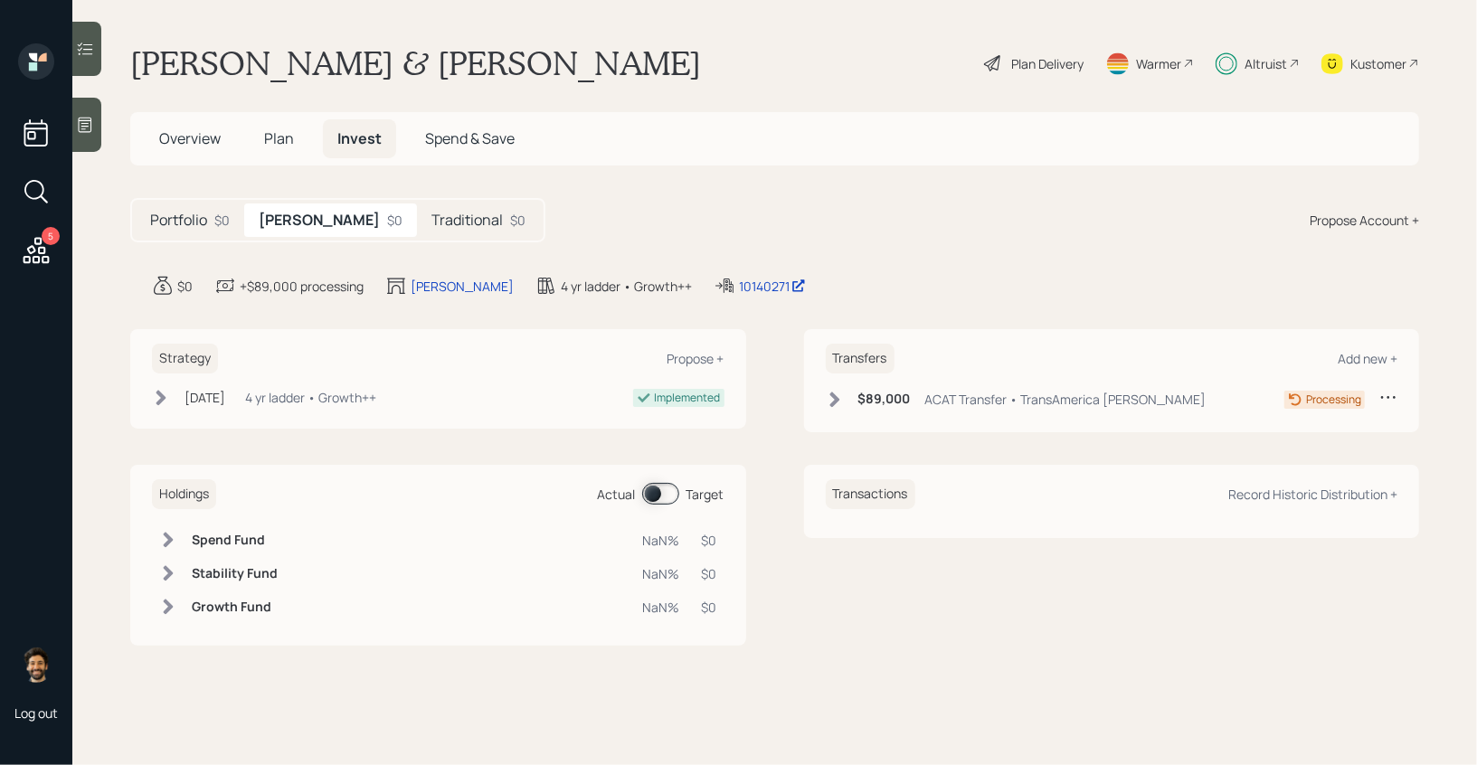
click at [431, 212] on h5 "Traditional" at bounding box center [466, 220] width 71 height 17
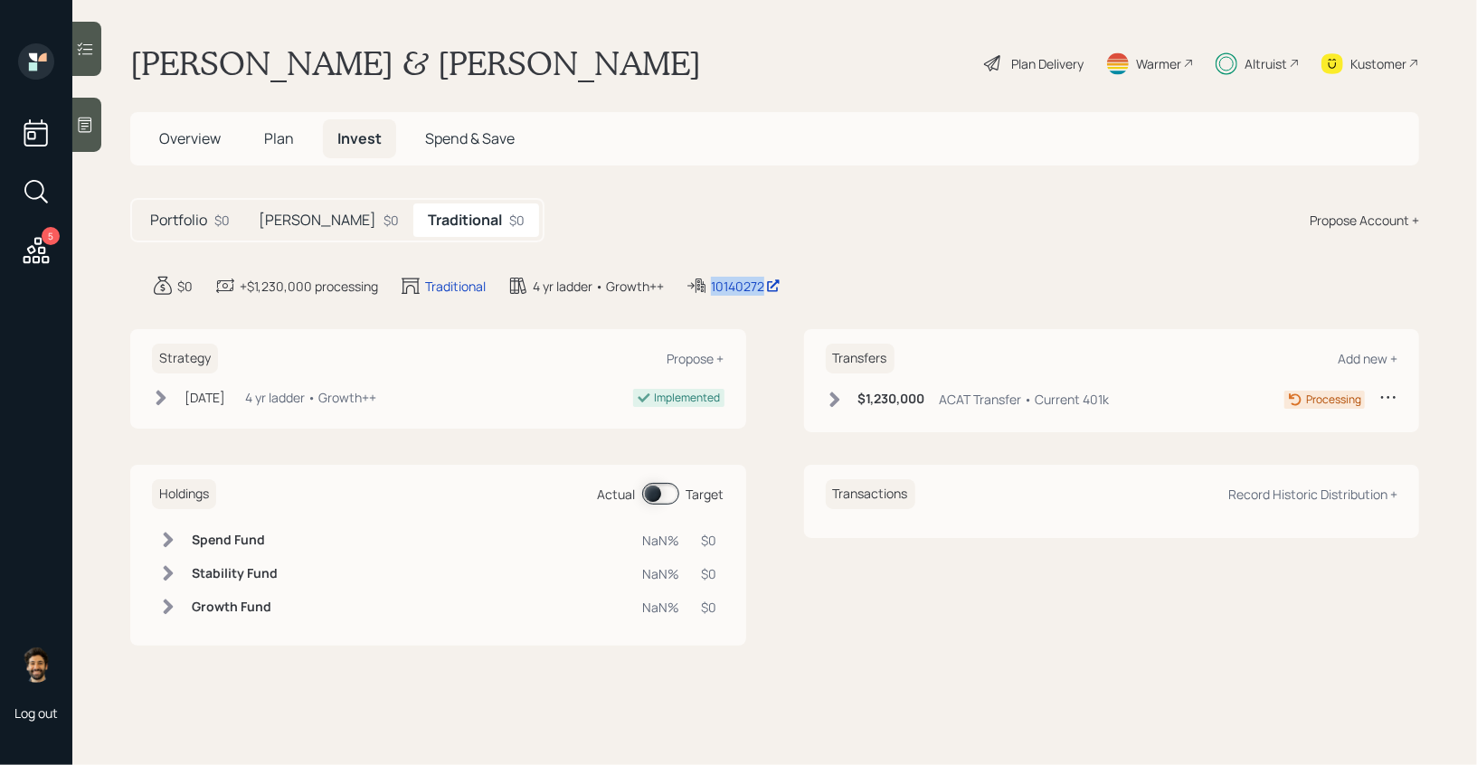
drag, startPoint x: 766, startPoint y: 289, endPoint x: 671, endPoint y: 289, distance: 95.0
click at [671, 289] on div "$0 +$1,230,000 processing Traditional 4 yr ladder • Growth++ 10140272" at bounding box center [785, 286] width 1267 height 22
copy div "4 yr ladder • Growth++ 10140272"
drag, startPoint x: 740, startPoint y: 289, endPoint x: 1085, endPoint y: 23, distance: 435.9
click at [0, 0] on div "5 Log out Pete & Carol Cuff Plan Delivery Warmer Altruist Kustomer Overview Pla…" at bounding box center [738, 382] width 1477 height 765
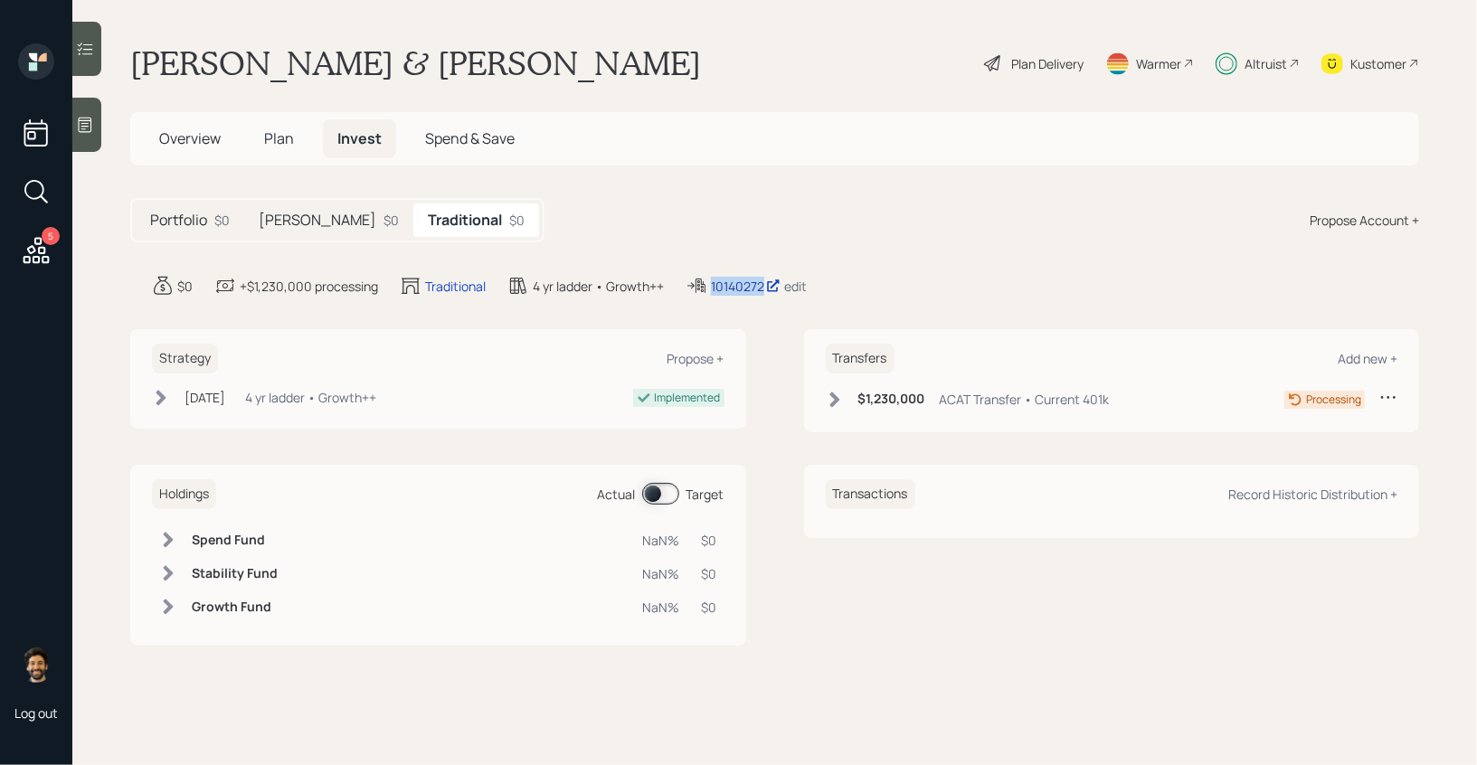
copy div "4 yr ladder • Growth++ 10140272"
drag, startPoint x: 737, startPoint y: 283, endPoint x: 1108, endPoint y: 2, distance: 465.5
click at [0, 0] on div "5 Log out Pete & Carol Cuff Plan Delivery Warmer Altruist Kustomer Overview Pla…" at bounding box center [738, 382] width 1477 height 765
click at [191, 144] on span "Overview" at bounding box center [190, 138] width 62 height 20
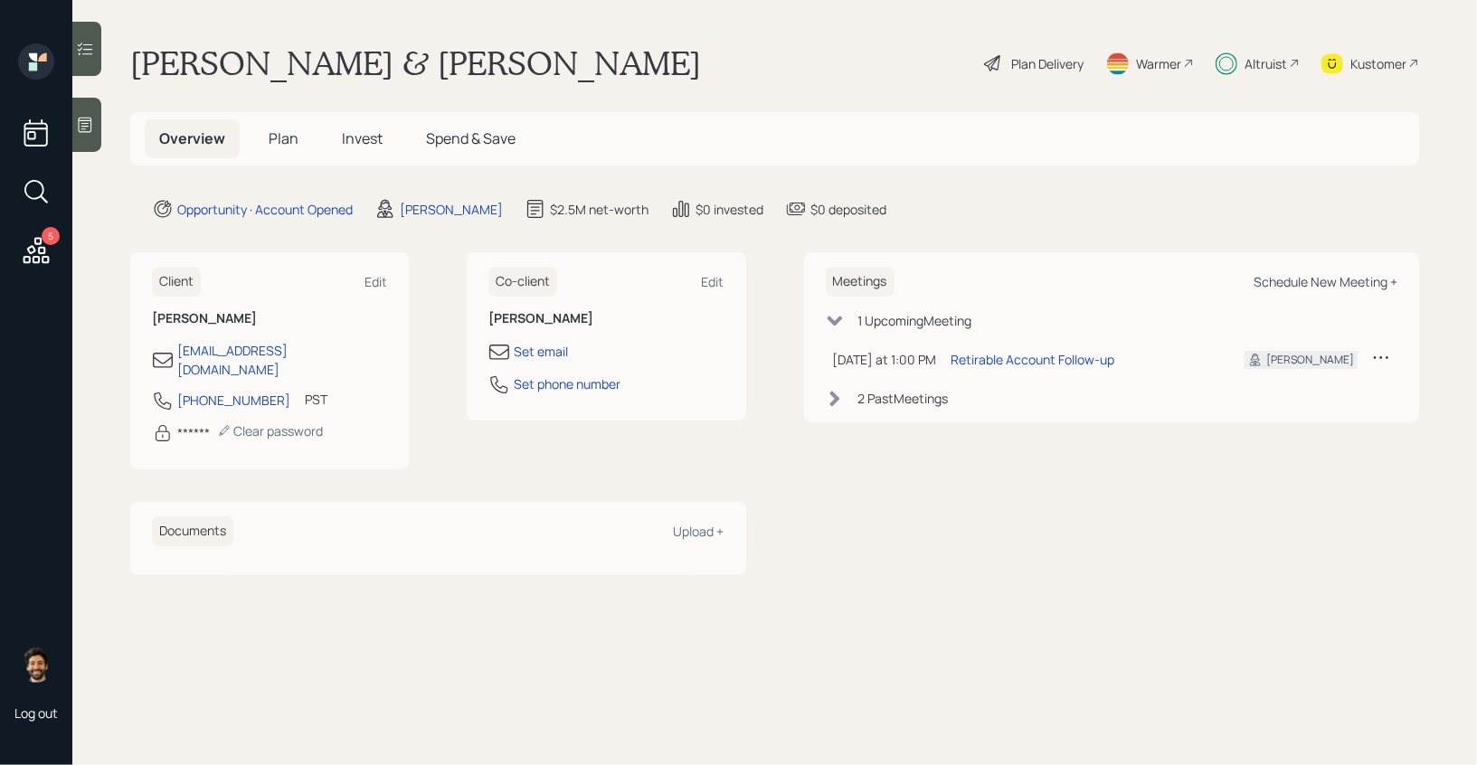
click at [1325, 281] on div "Schedule New Meeting +" at bounding box center [1326, 281] width 144 height 17
select select "f14b762f-c7c2-4b89-9227-8fa891345eea"
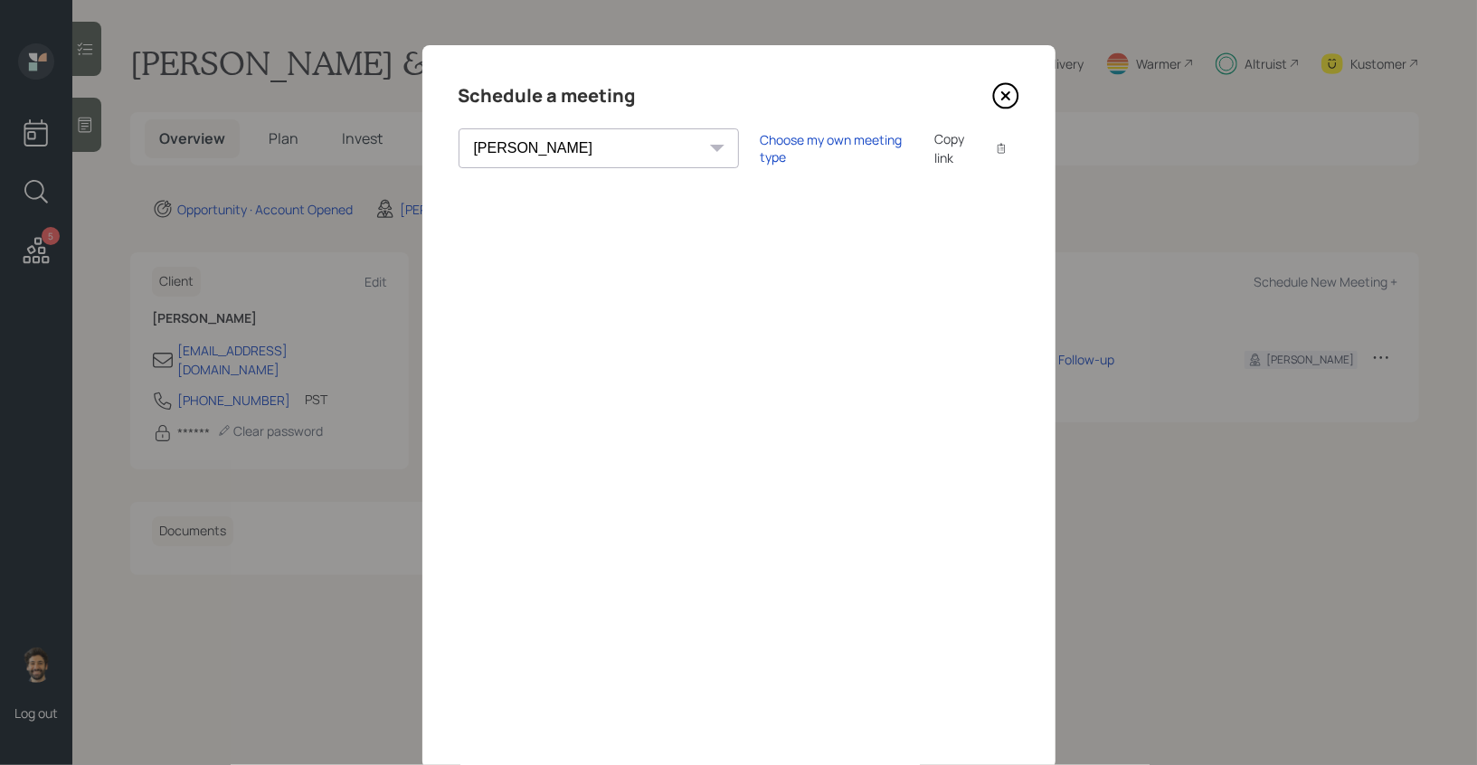
click at [998, 101] on icon at bounding box center [1005, 95] width 27 height 27
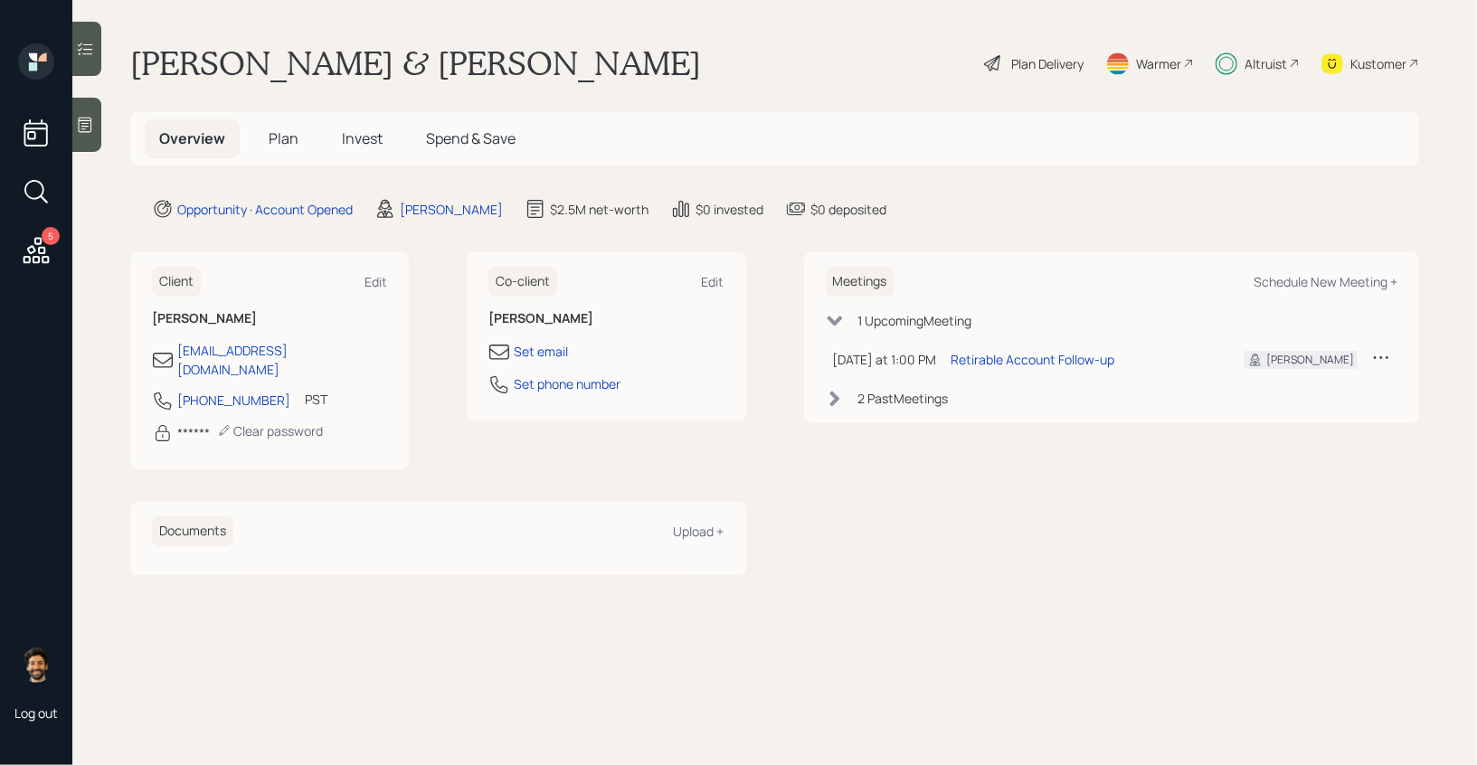
click at [365, 144] on span "Invest" at bounding box center [362, 138] width 41 height 20
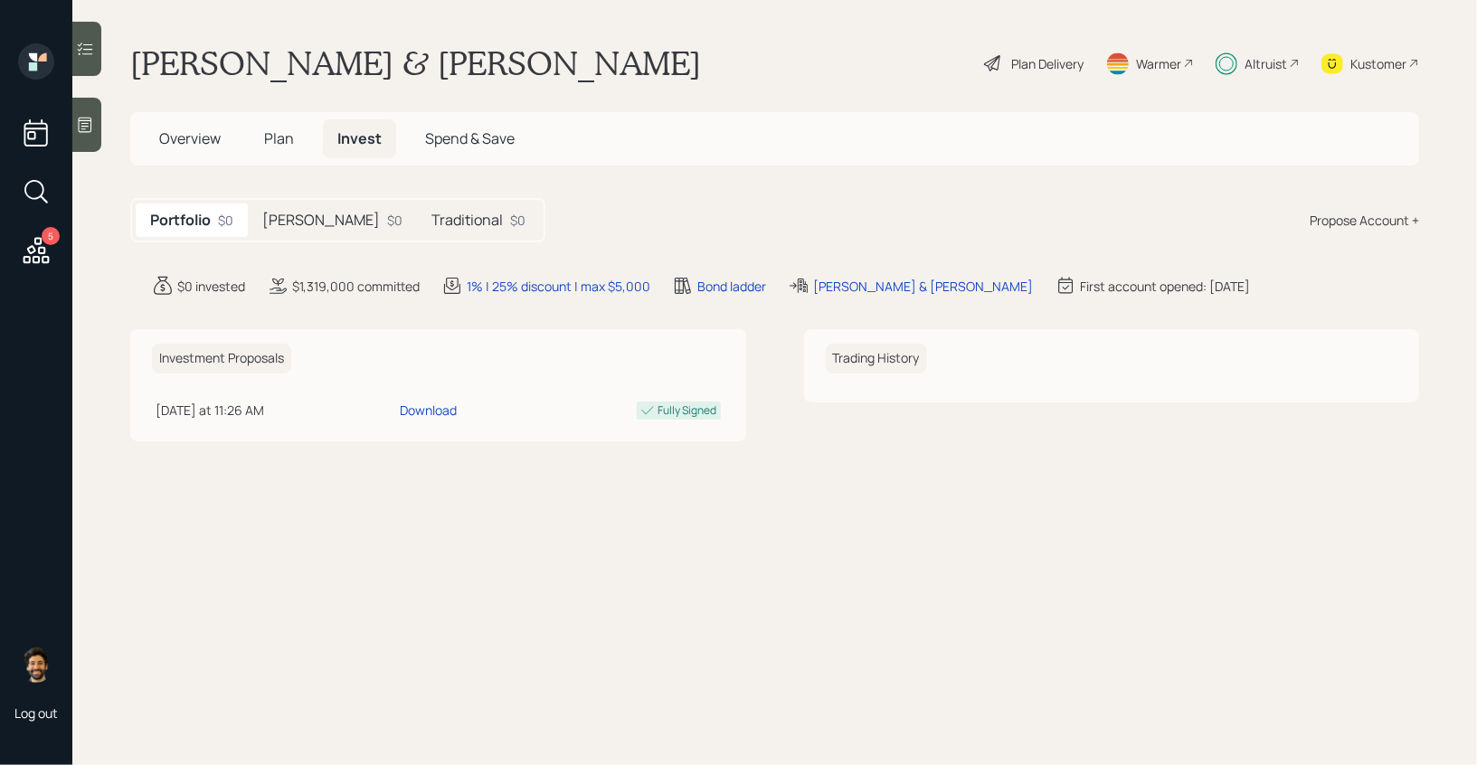
click at [431, 220] on h5 "Traditional" at bounding box center [466, 220] width 71 height 17
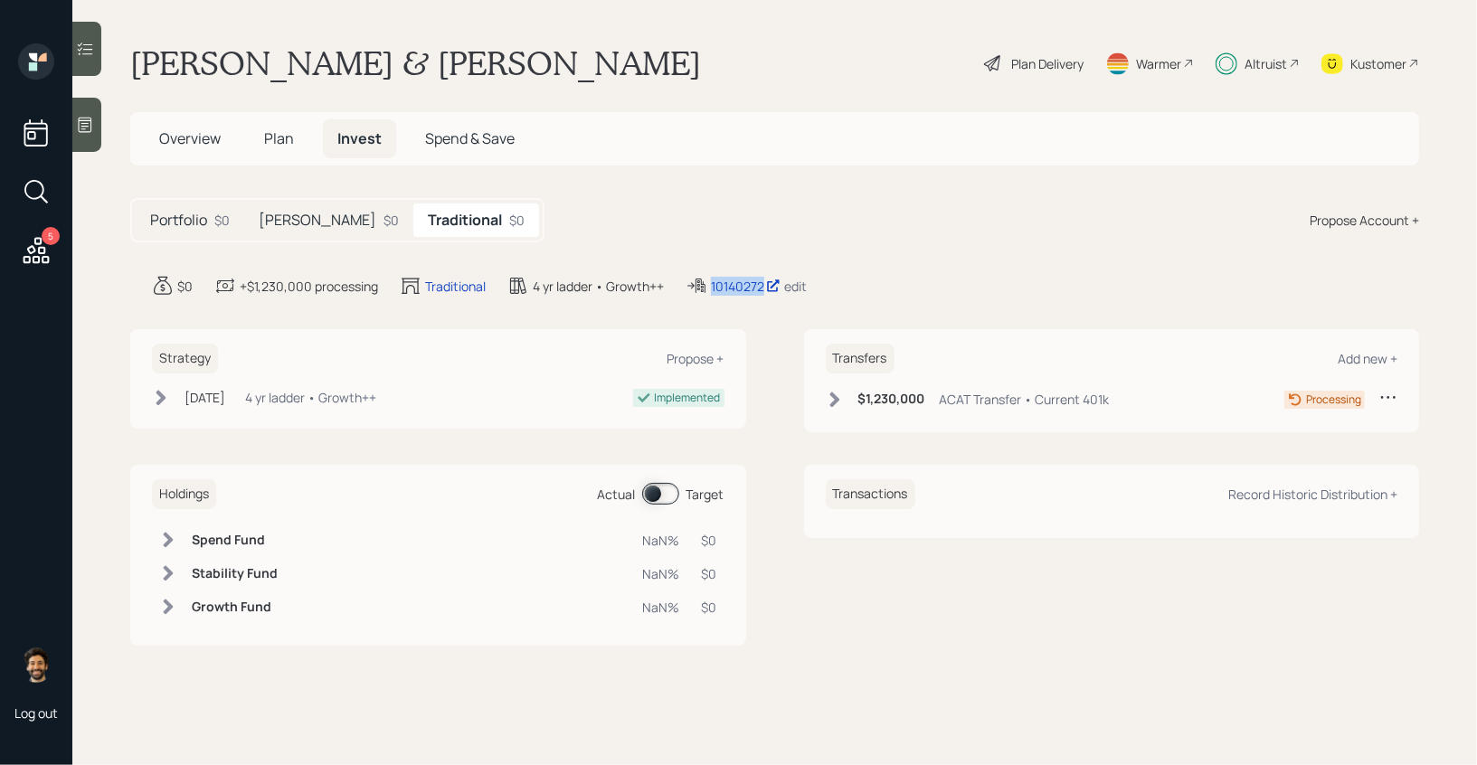
drag, startPoint x: 768, startPoint y: 284, endPoint x: 678, endPoint y: 284, distance: 89.5
click at [678, 284] on div "$0 +$1,230,000 processing Traditional 4 yr ladder • Growth++ 10140272 edit" at bounding box center [785, 286] width 1267 height 22
copy div "10140272"
drag, startPoint x: 745, startPoint y: 288, endPoint x: 1120, endPoint y: 14, distance: 463.5
click at [0, 0] on div "5 Log out Pete & Carol Cuff Plan Delivery Warmer Altruist Kustomer Overview Pla…" at bounding box center [738, 382] width 1477 height 765
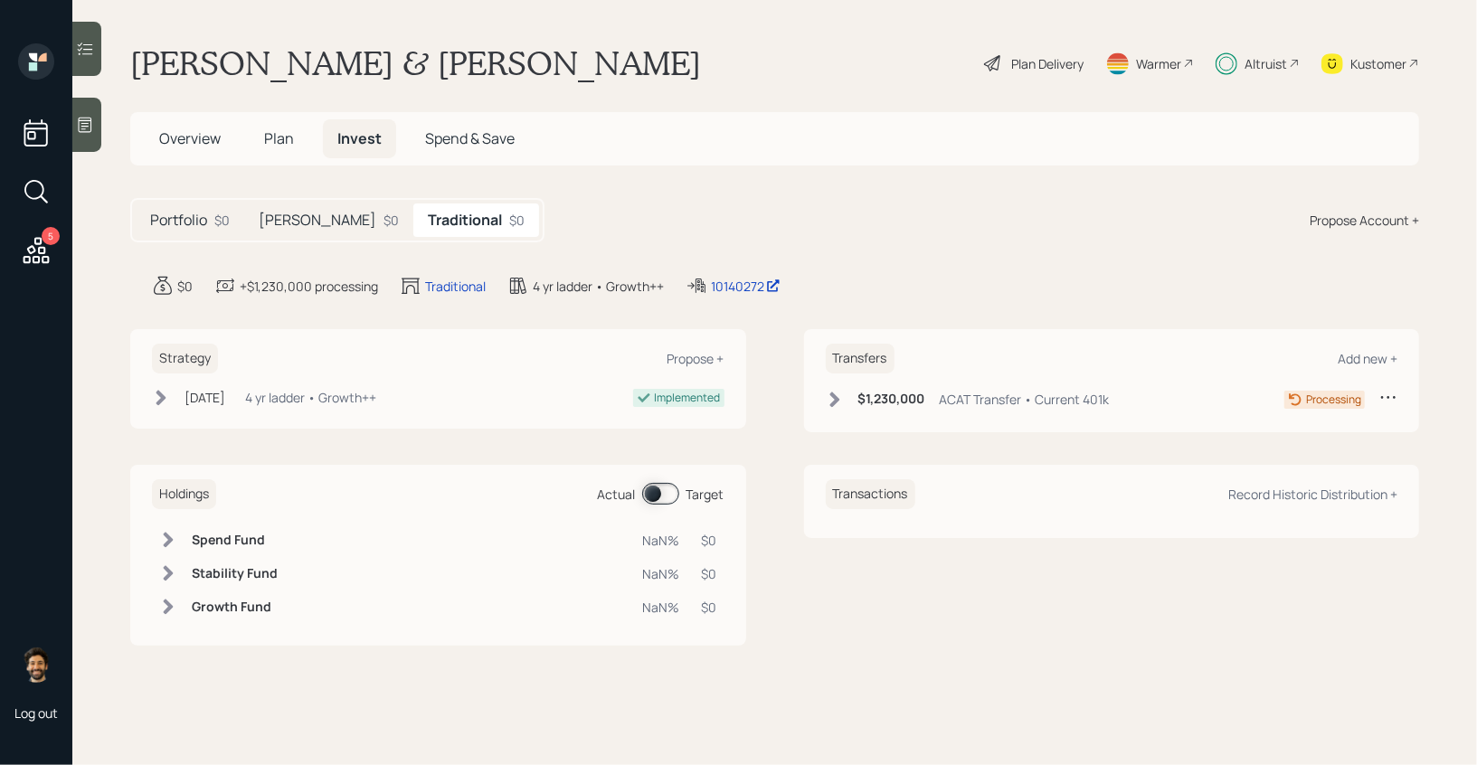
click at [277, 223] on h5 "Roth" at bounding box center [318, 220] width 118 height 17
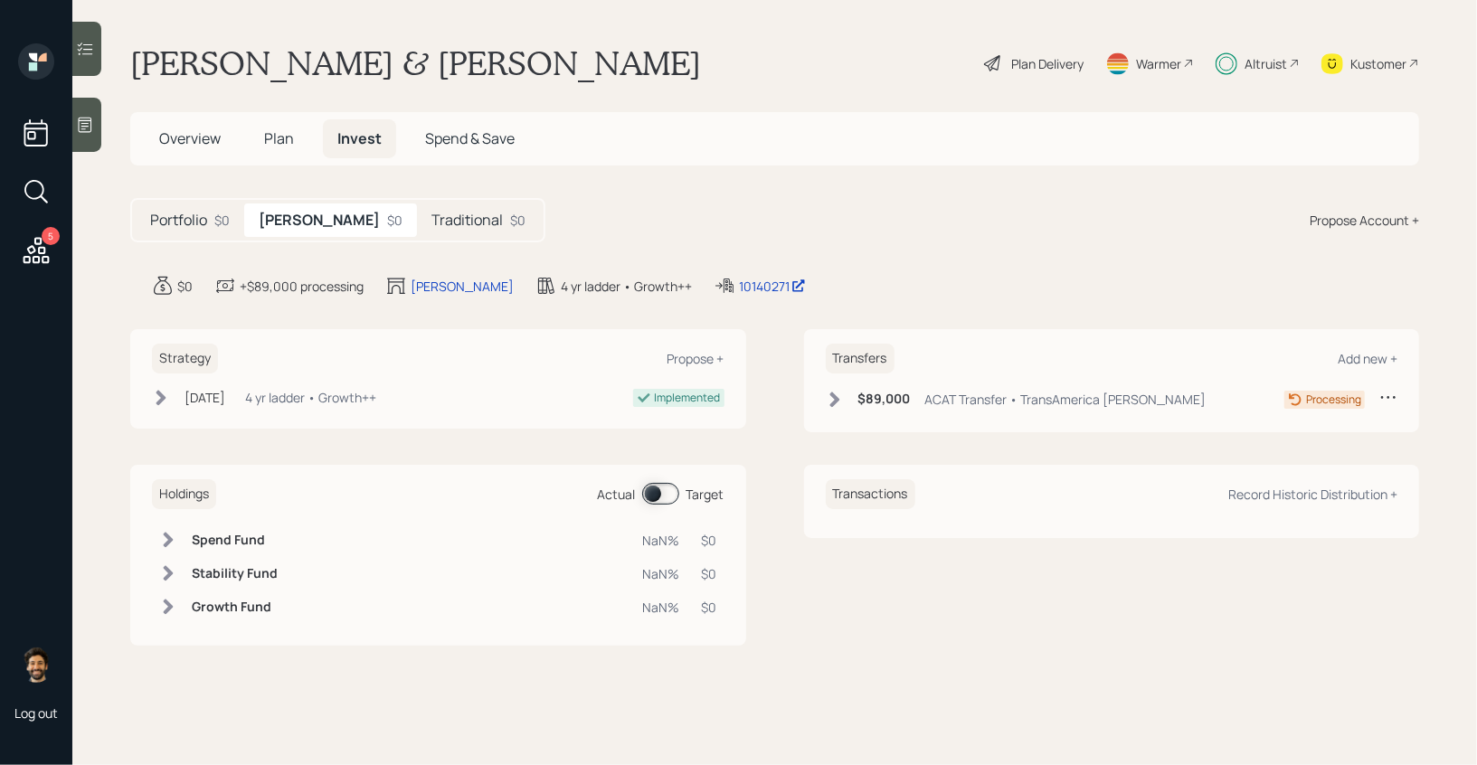
click at [270, 129] on span "Plan" at bounding box center [279, 138] width 30 height 20
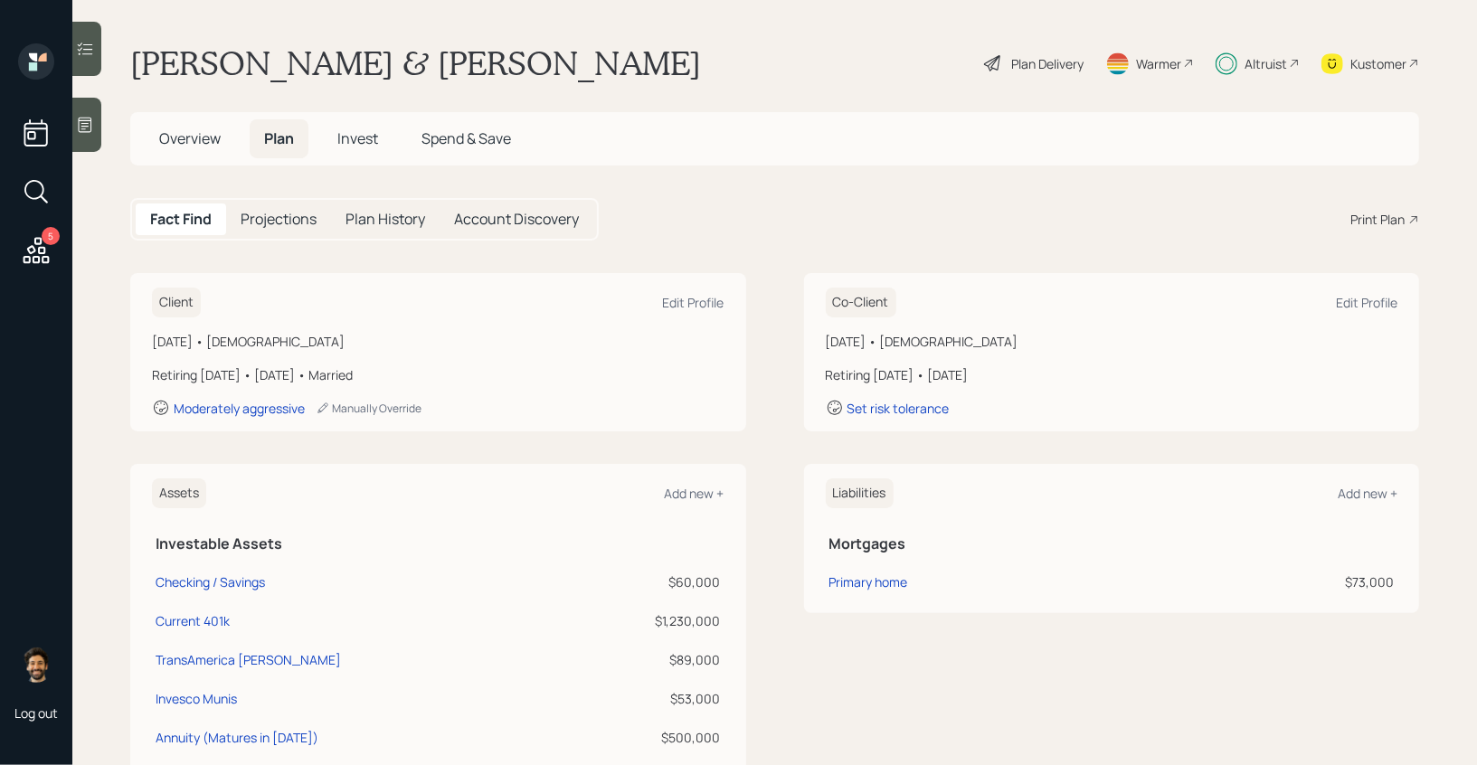
click at [1043, 77] on div "Plan Delivery" at bounding box center [1033, 63] width 103 height 40
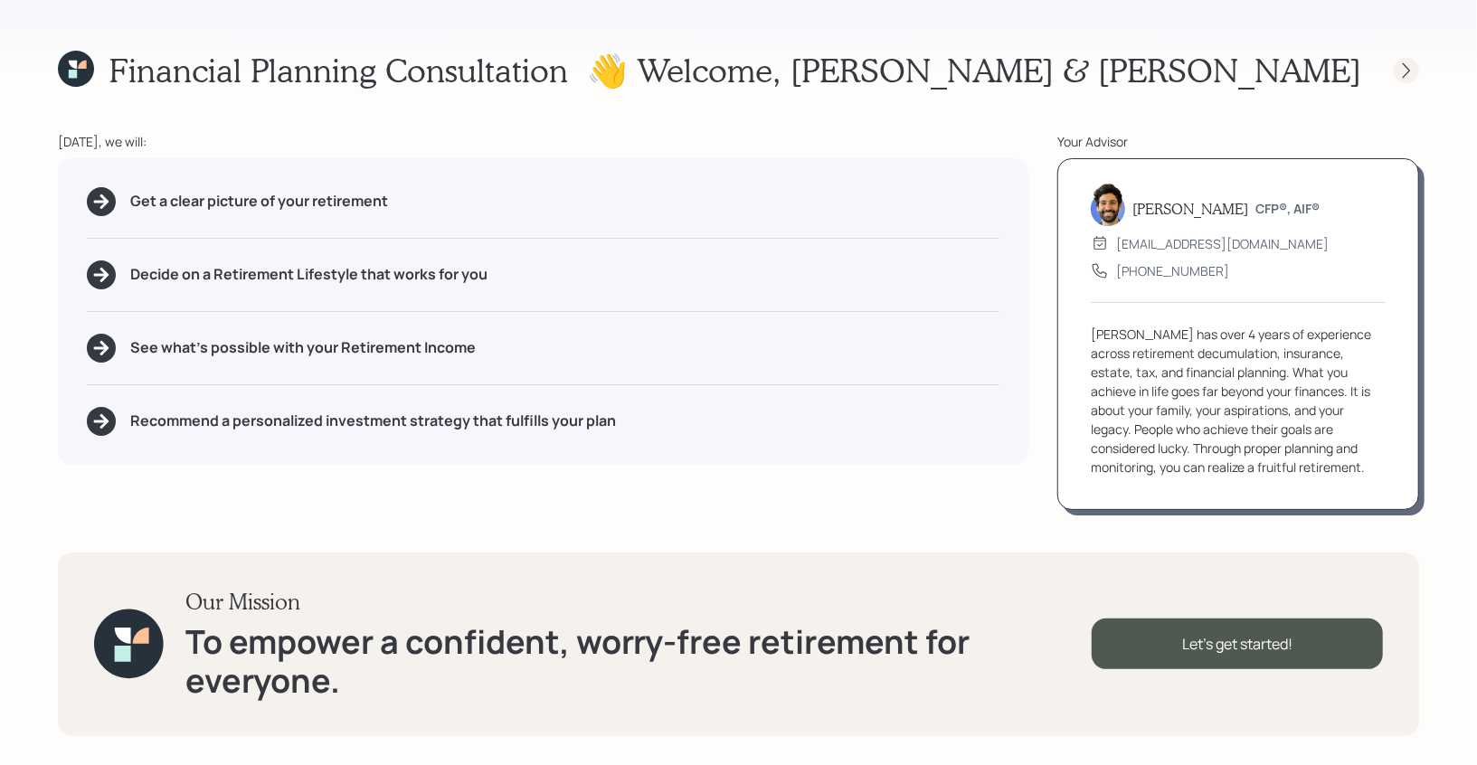
click at [1400, 71] on icon at bounding box center [1407, 71] width 18 height 18
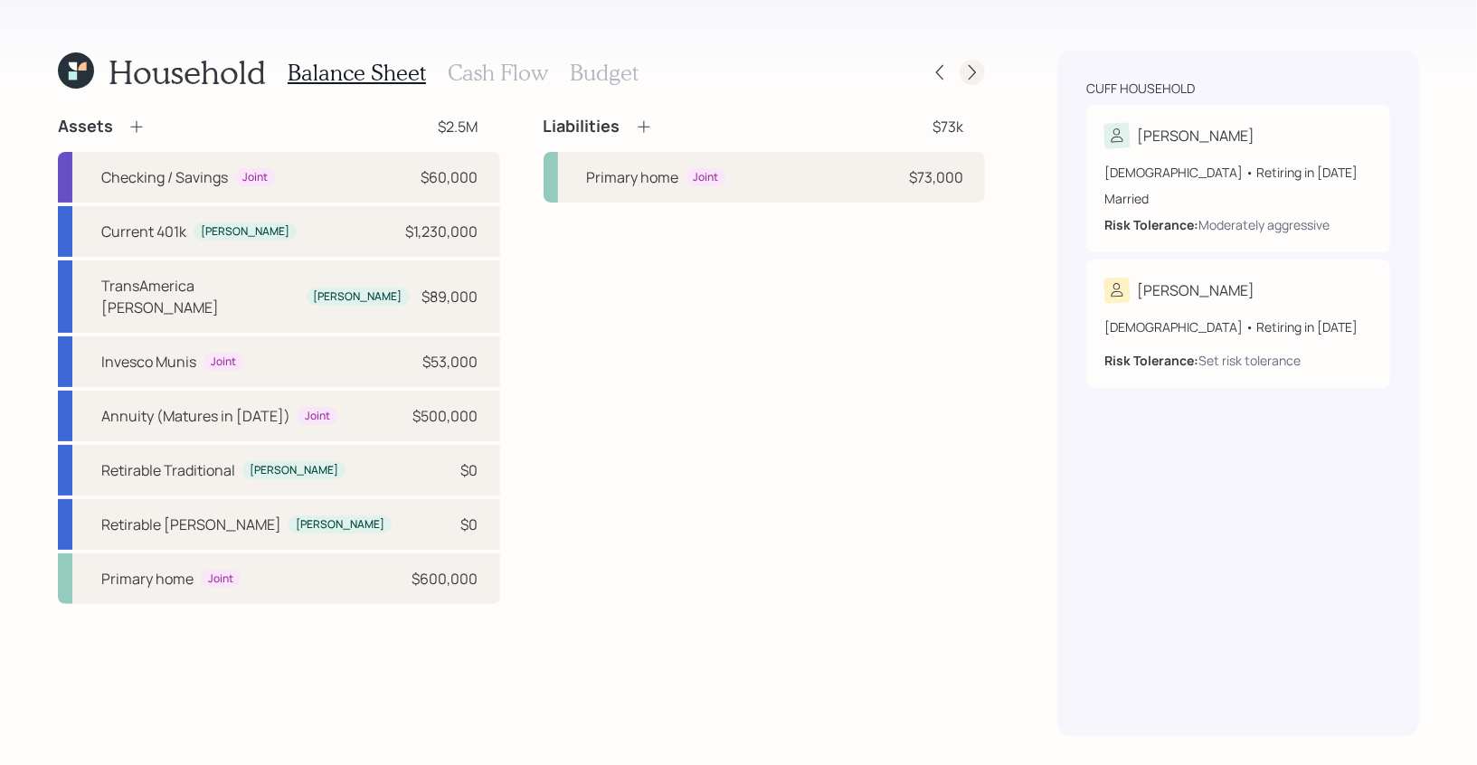
click at [971, 70] on icon at bounding box center [972, 72] width 18 height 18
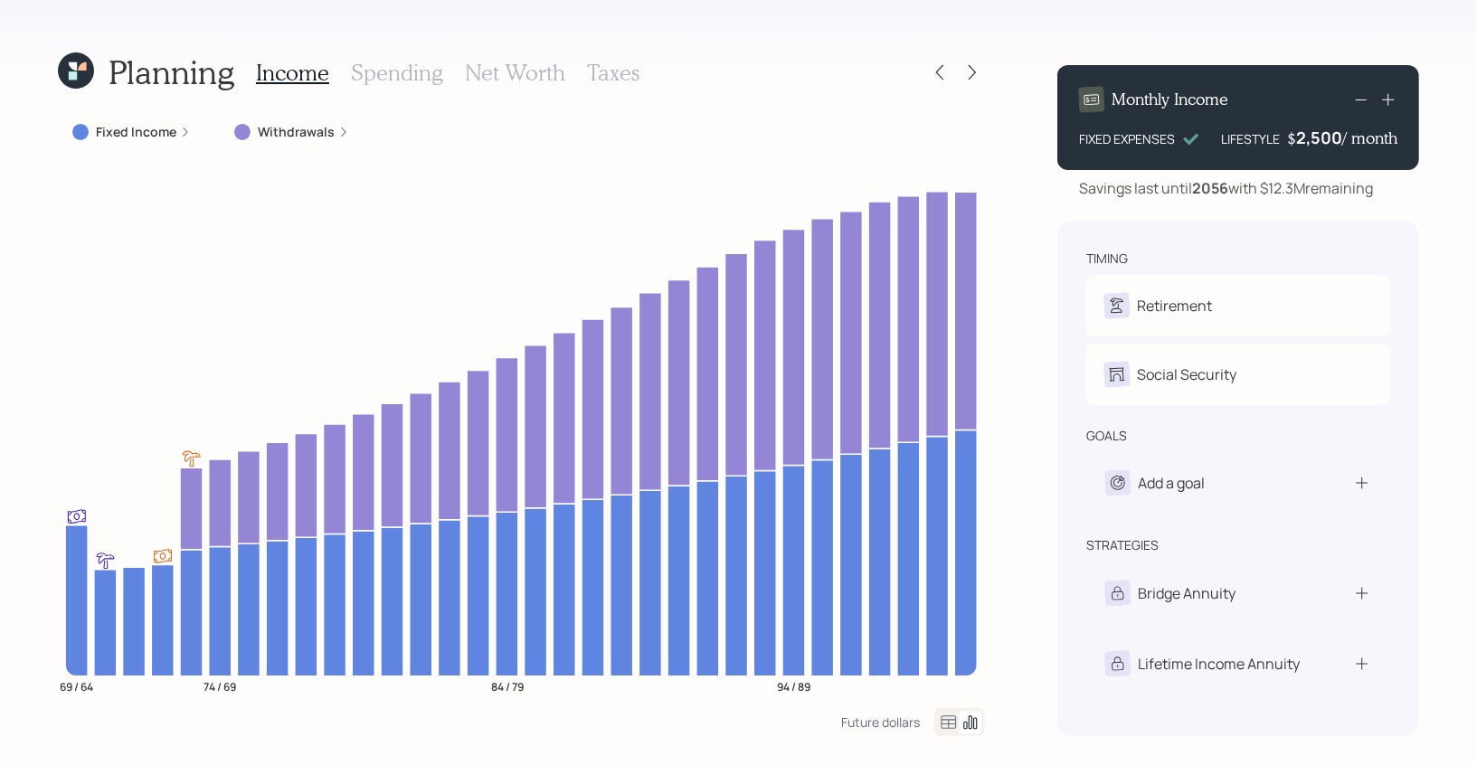
click at [73, 78] on icon at bounding box center [73, 75] width 8 height 8
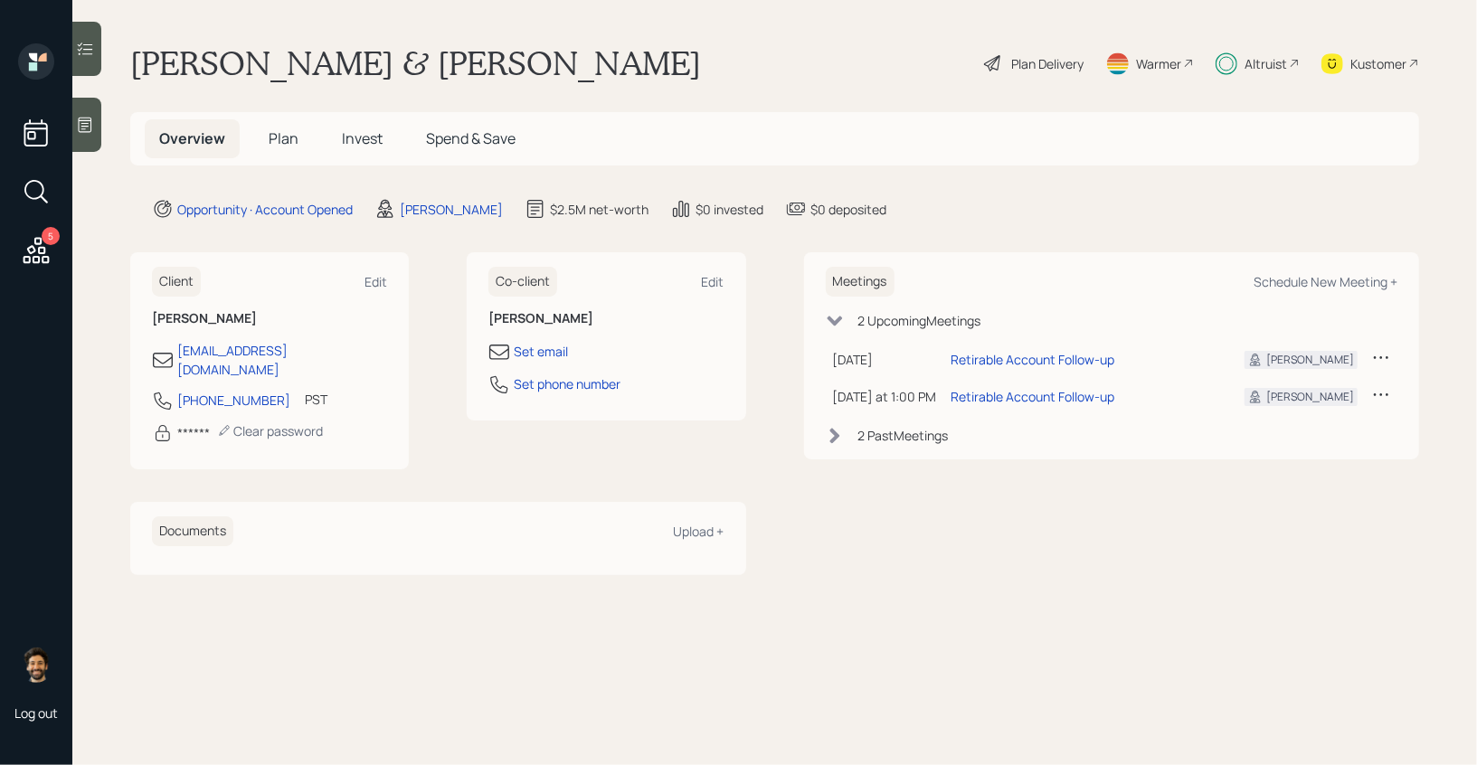
click at [357, 125] on h5 "Invest" at bounding box center [362, 138] width 70 height 39
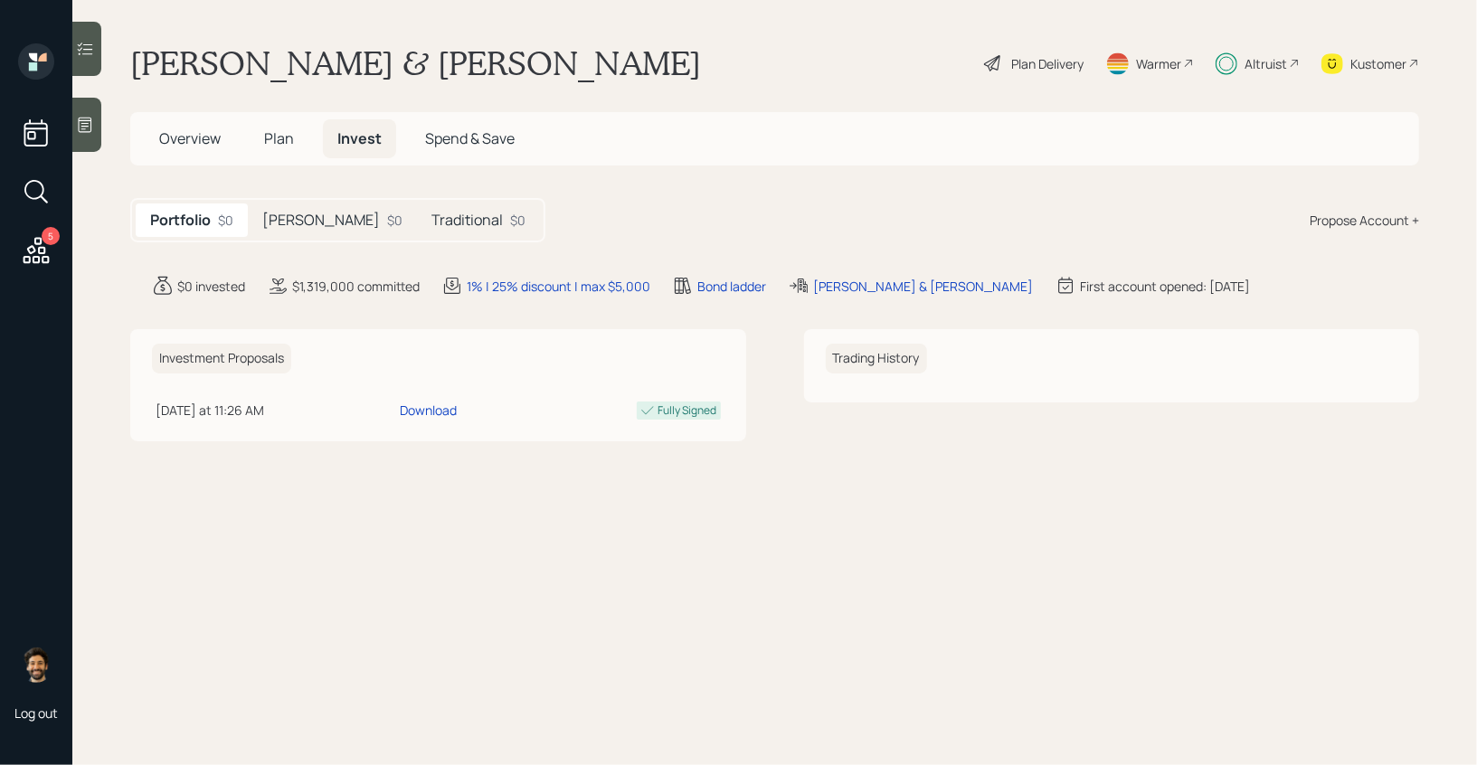
click at [431, 220] on h5 "Traditional" at bounding box center [466, 220] width 71 height 17
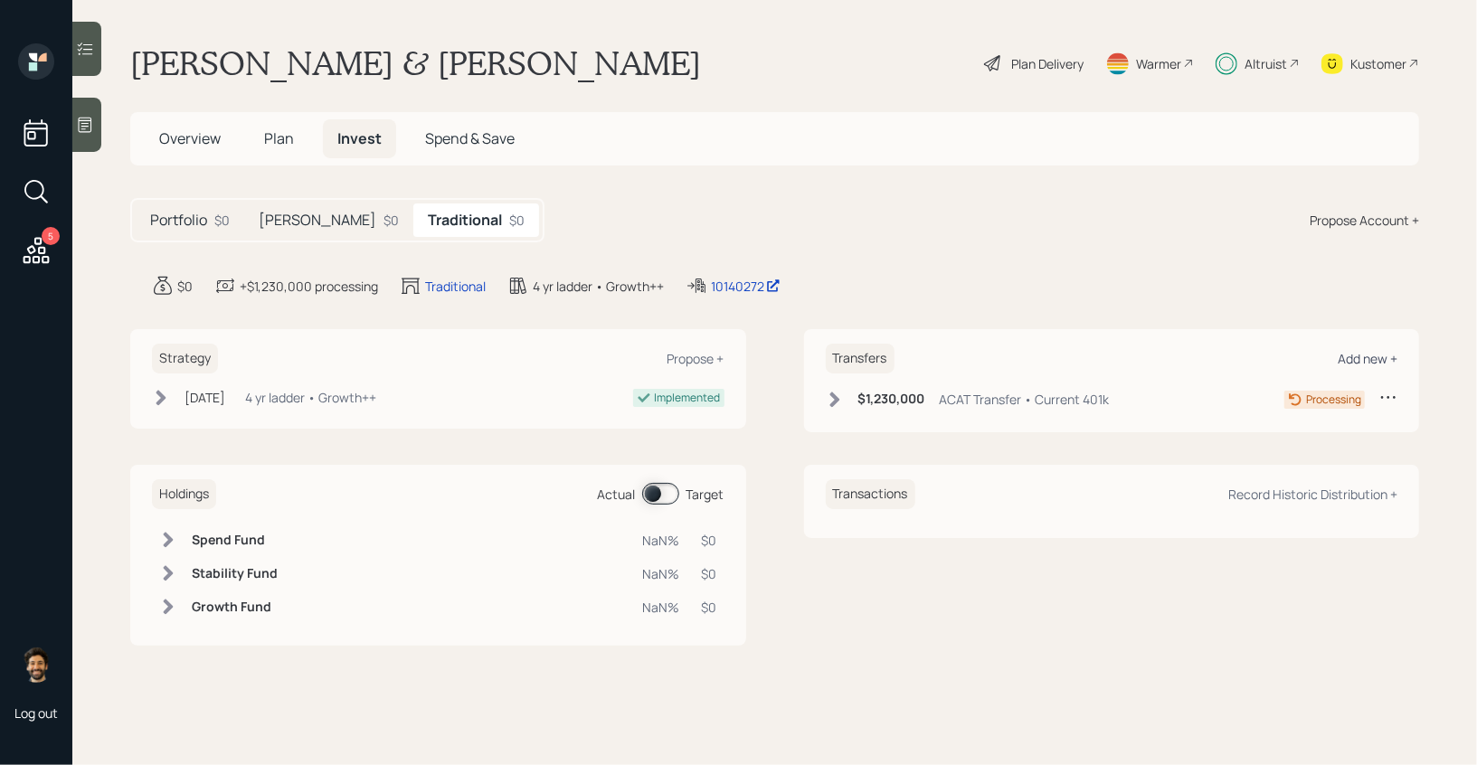
click at [1372, 358] on div "Add new +" at bounding box center [1368, 358] width 60 height 17
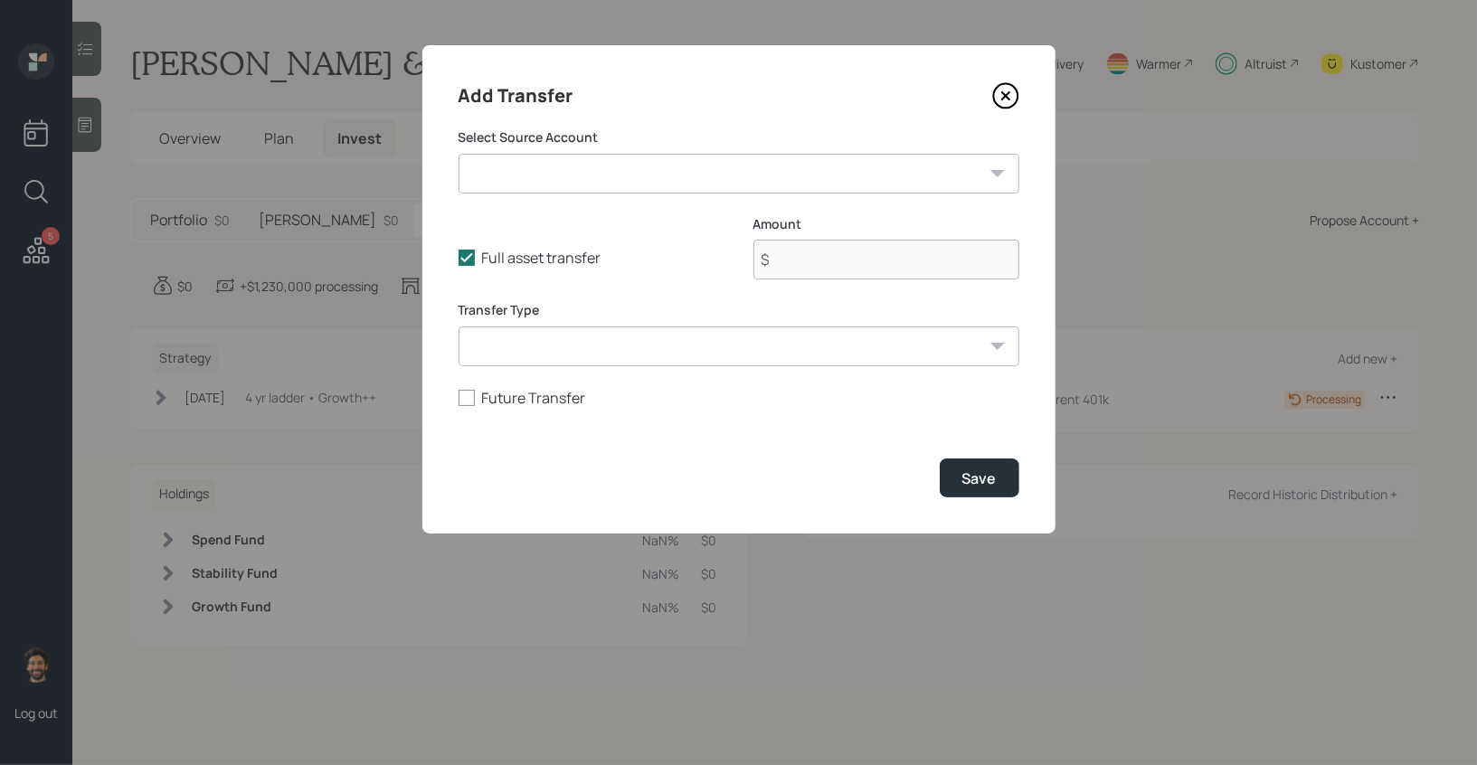
click at [601, 168] on select "Checking / Savings ($60,000 | Emergency Fund) Current 401k ($1,230,000 | 401(k)…" at bounding box center [739, 174] width 561 height 40
select select "480944de-164a-4b13-ad13-c6371dd4fd3f"
click at [459, 154] on select "Checking / Savings ($60,000 | Emergency Fund) Current 401k ($1,230,000 | 401(k)…" at bounding box center [739, 174] width 561 height 40
type input "$ 500,000"
click at [1000, 101] on icon at bounding box center [1005, 95] width 27 height 27
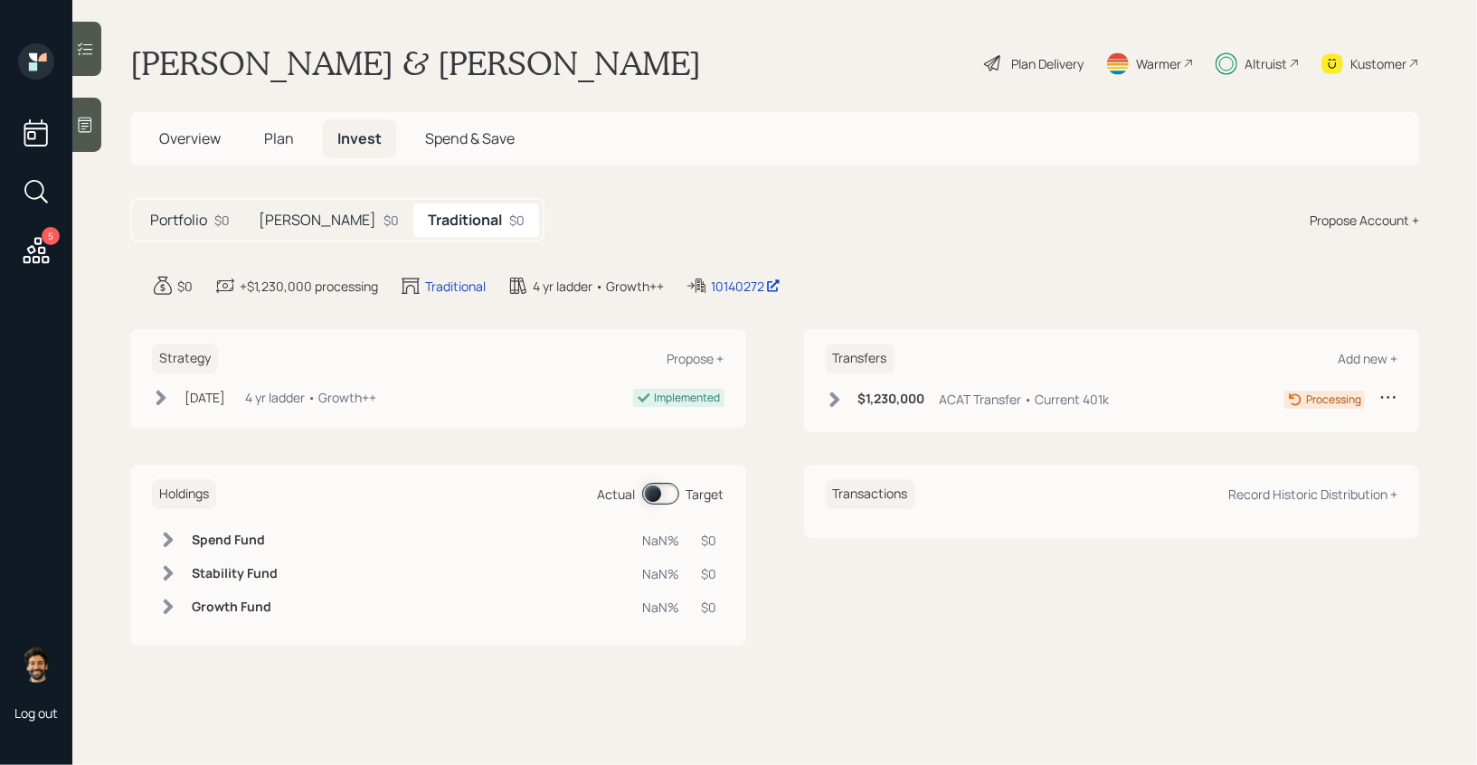
click at [269, 141] on span "Plan" at bounding box center [279, 138] width 30 height 20
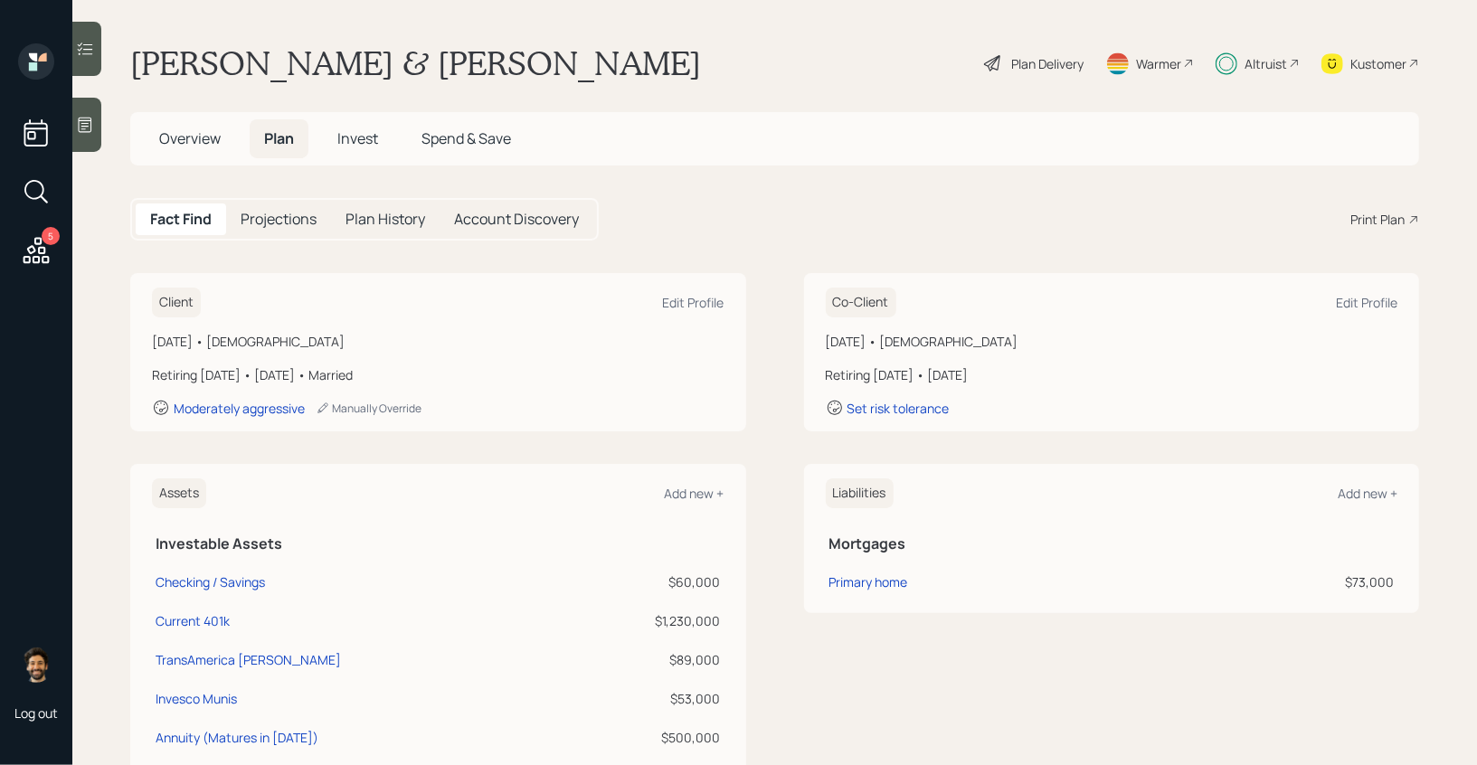
click at [355, 144] on span "Invest" at bounding box center [357, 138] width 41 height 20
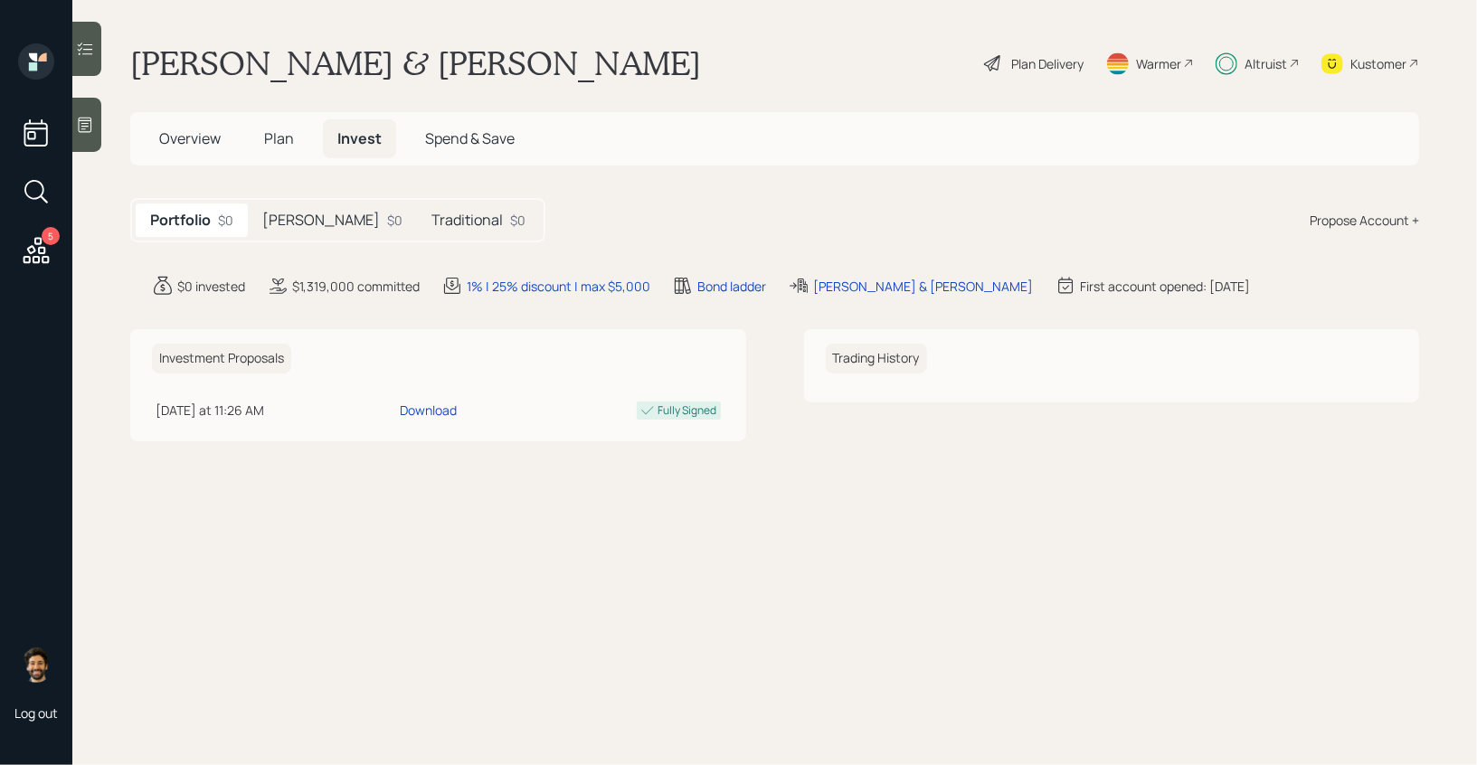
click at [431, 228] on h5 "Traditional" at bounding box center [466, 220] width 71 height 17
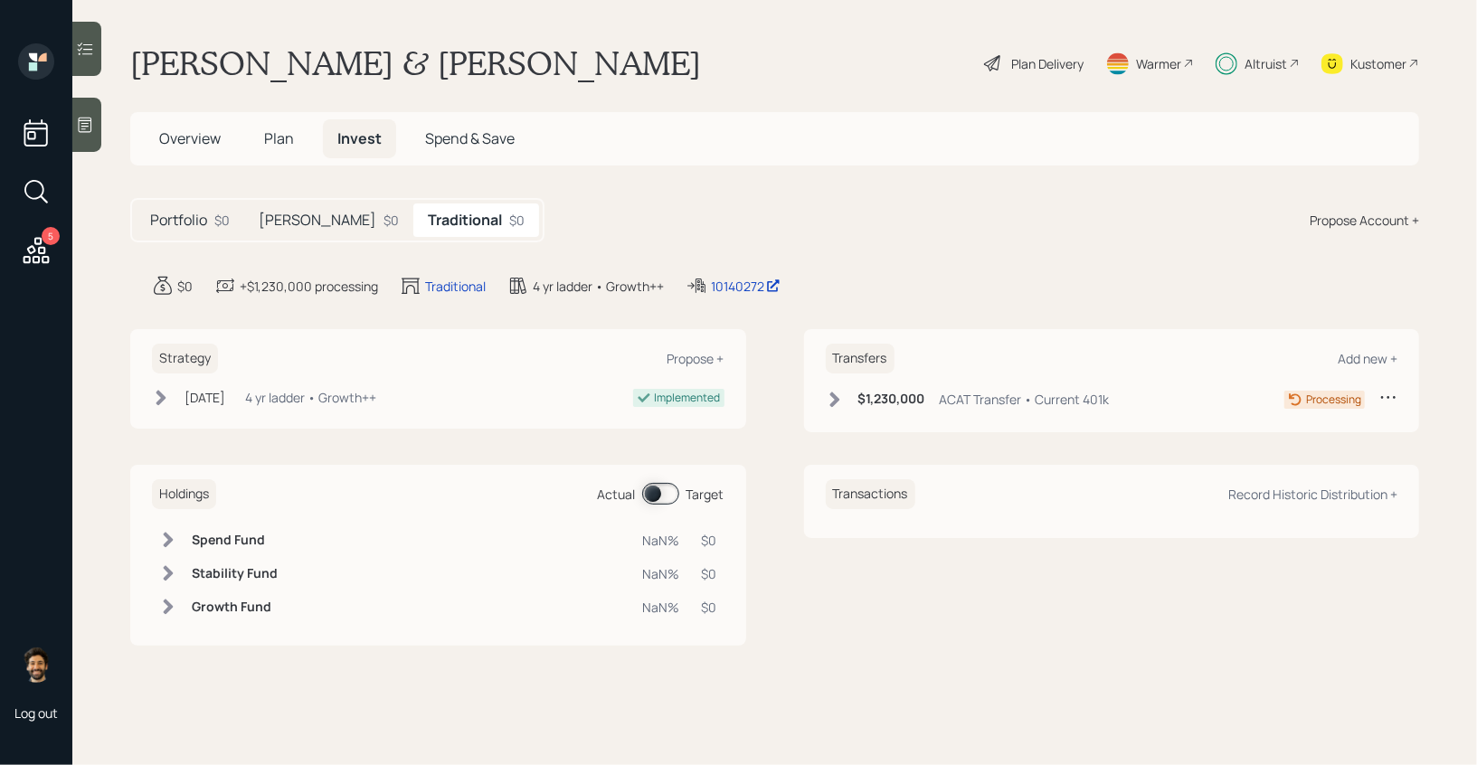
click at [276, 147] on span "Plan" at bounding box center [279, 138] width 30 height 20
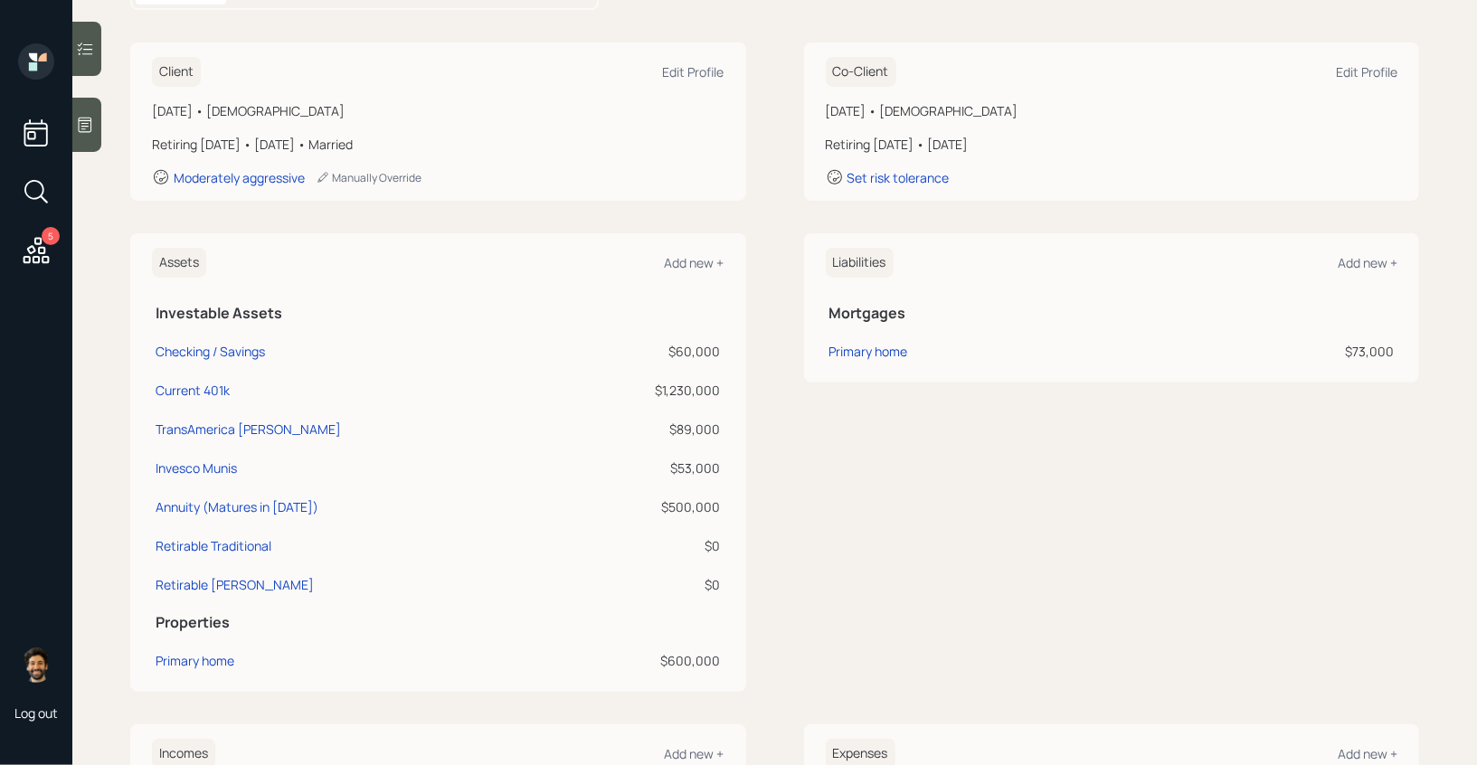
scroll to position [232, 0]
click at [226, 500] on div "Annuity (Matures in 2027)" at bounding box center [237, 506] width 163 height 19
select select "taxable"
select select "balanced"
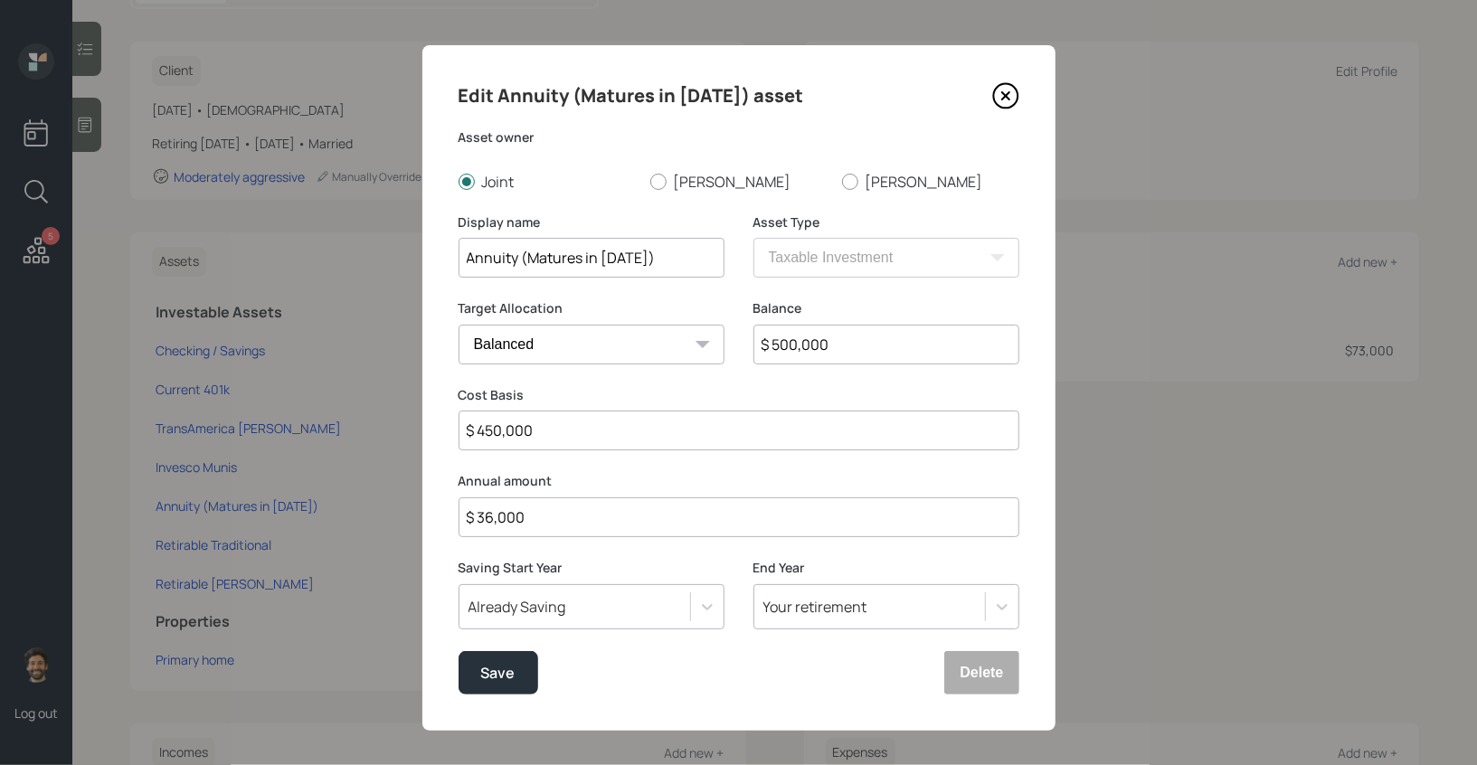
click at [604, 267] on input "Annuity (Matures in 2027)" at bounding box center [592, 258] width 266 height 40
click at [983, 677] on button "Delete" at bounding box center [981, 672] width 74 height 43
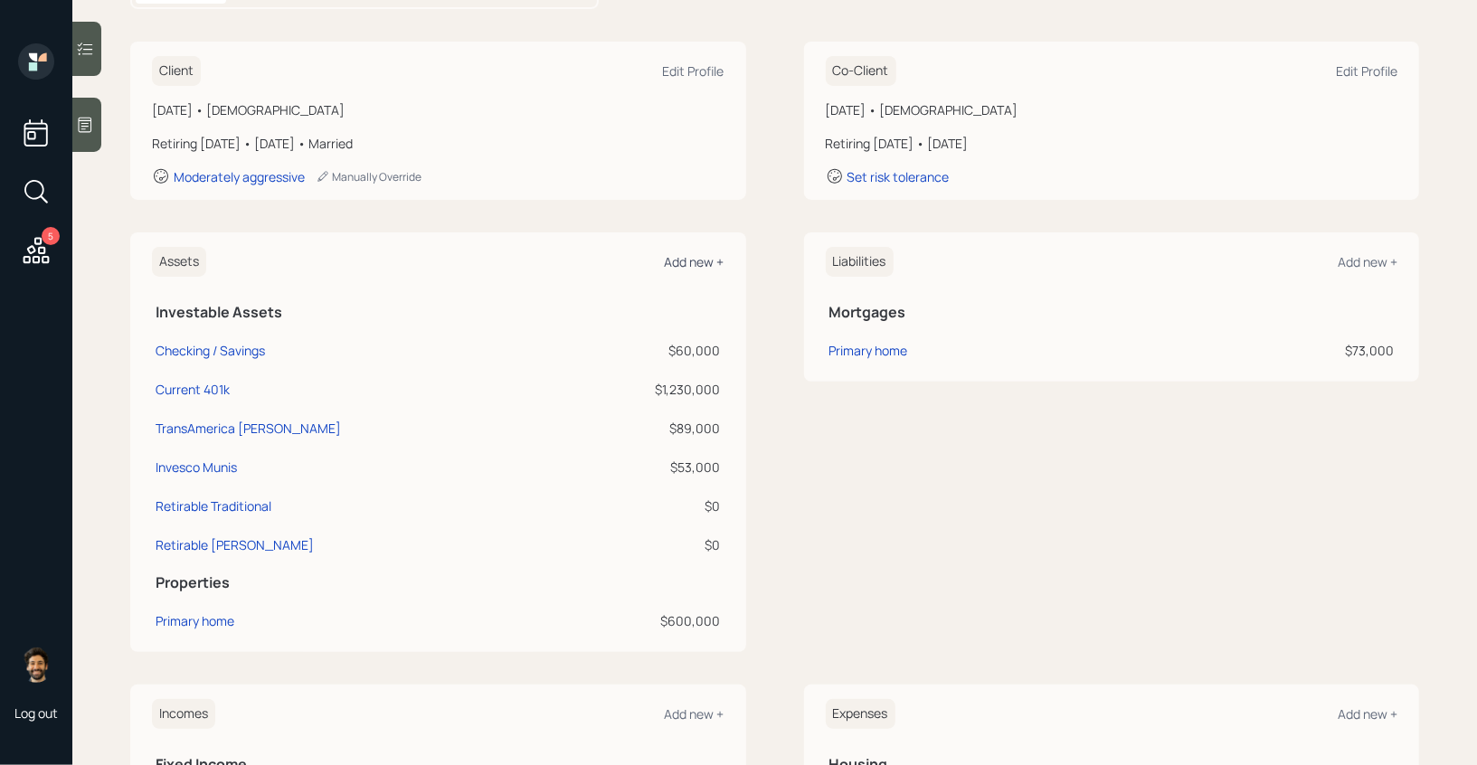
click at [696, 263] on div "Add new +" at bounding box center [695, 261] width 60 height 17
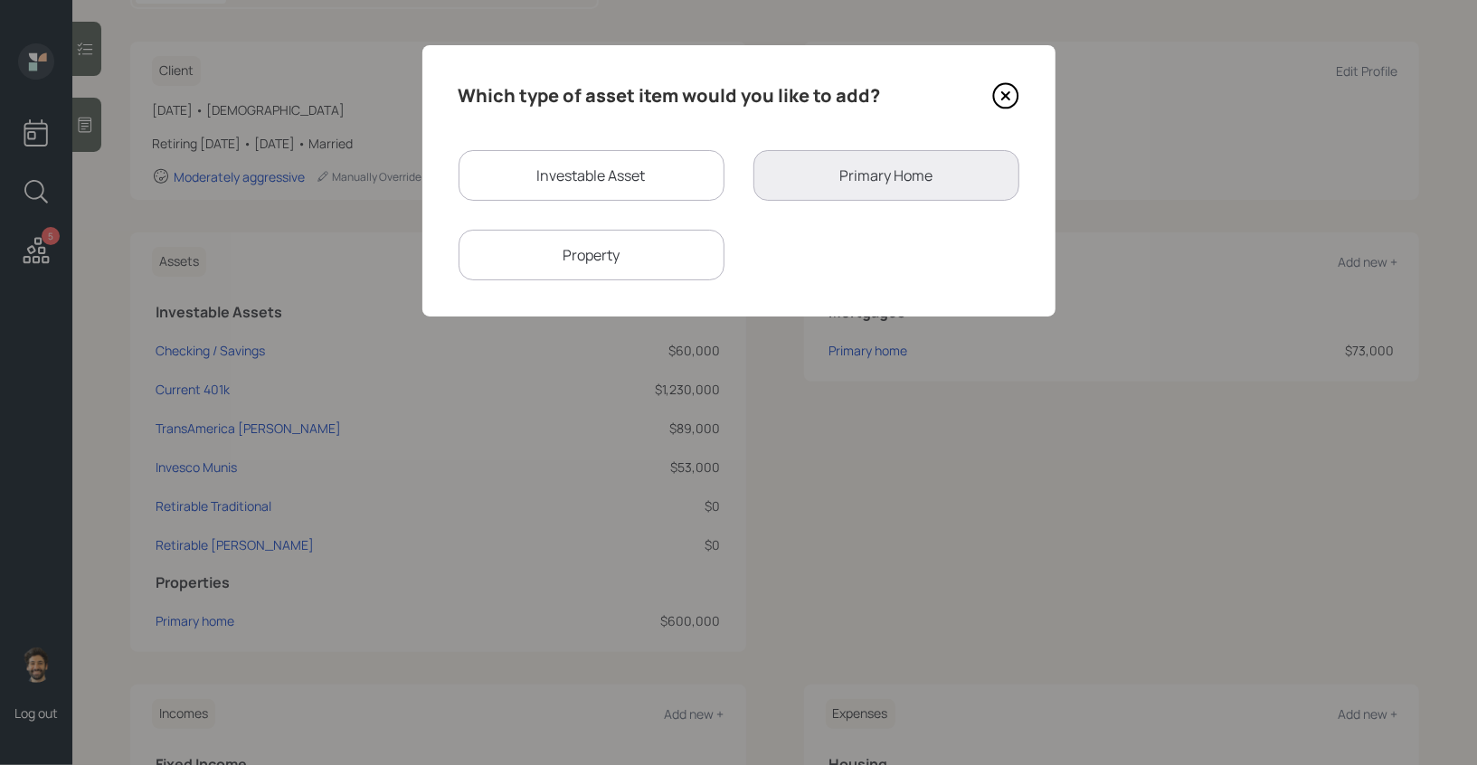
click at [592, 173] on div "Investable Asset" at bounding box center [592, 175] width 266 height 51
select select "taxable"
select select "balanced"
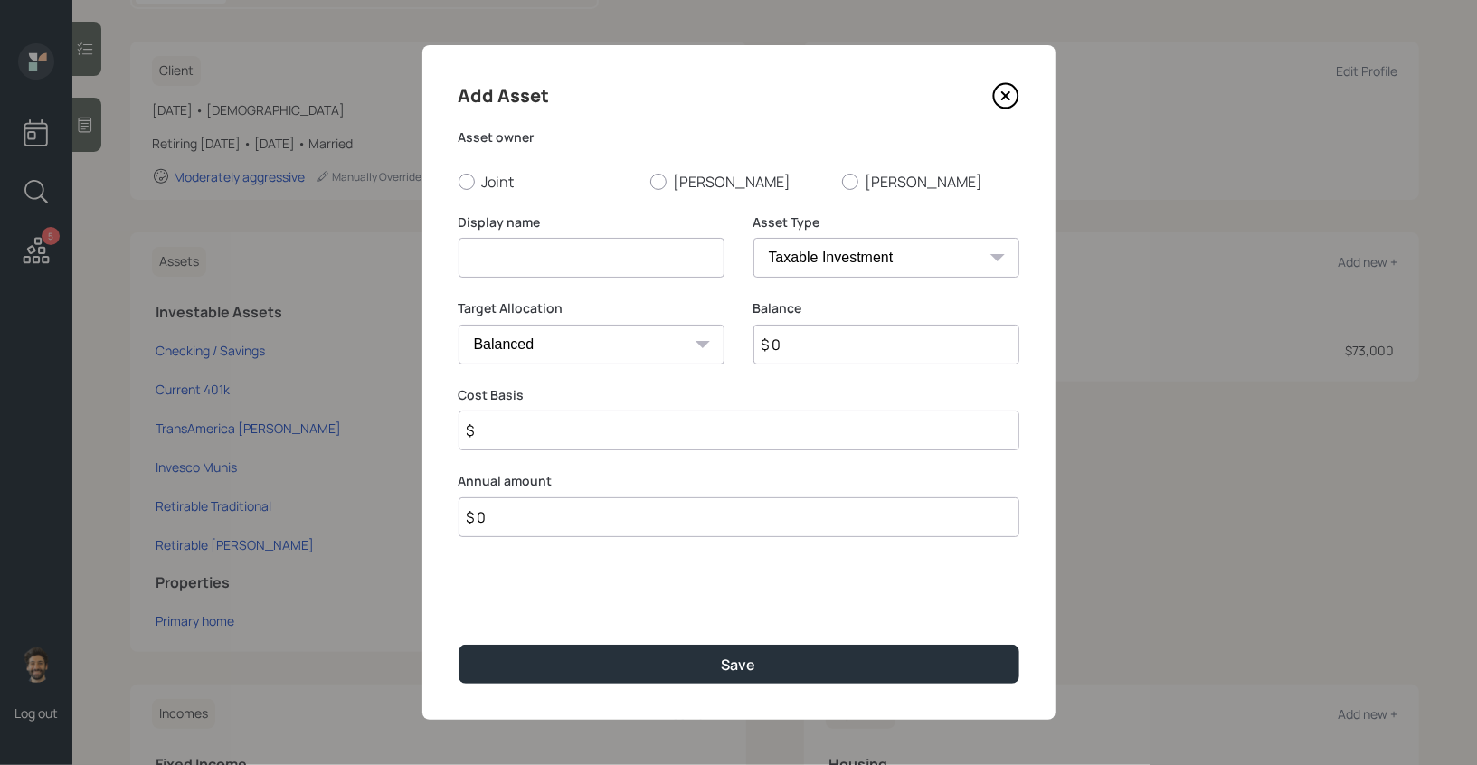
click at [791, 252] on select "SEP IRA IRA Roth IRA 401(k) Roth 401(k) 403(b) Roth 403(b) 457(b) Roth 457(b) H…" at bounding box center [886, 258] width 266 height 40
select select "ira"
click at [753, 238] on select "SEP IRA IRA Roth IRA 401(k) Roth 401(k) 403(b) Roth 403(b) 457(b) Roth 457(b) H…" at bounding box center [886, 258] width 266 height 40
type input "$"
click at [530, 266] on input at bounding box center [592, 258] width 266 height 40
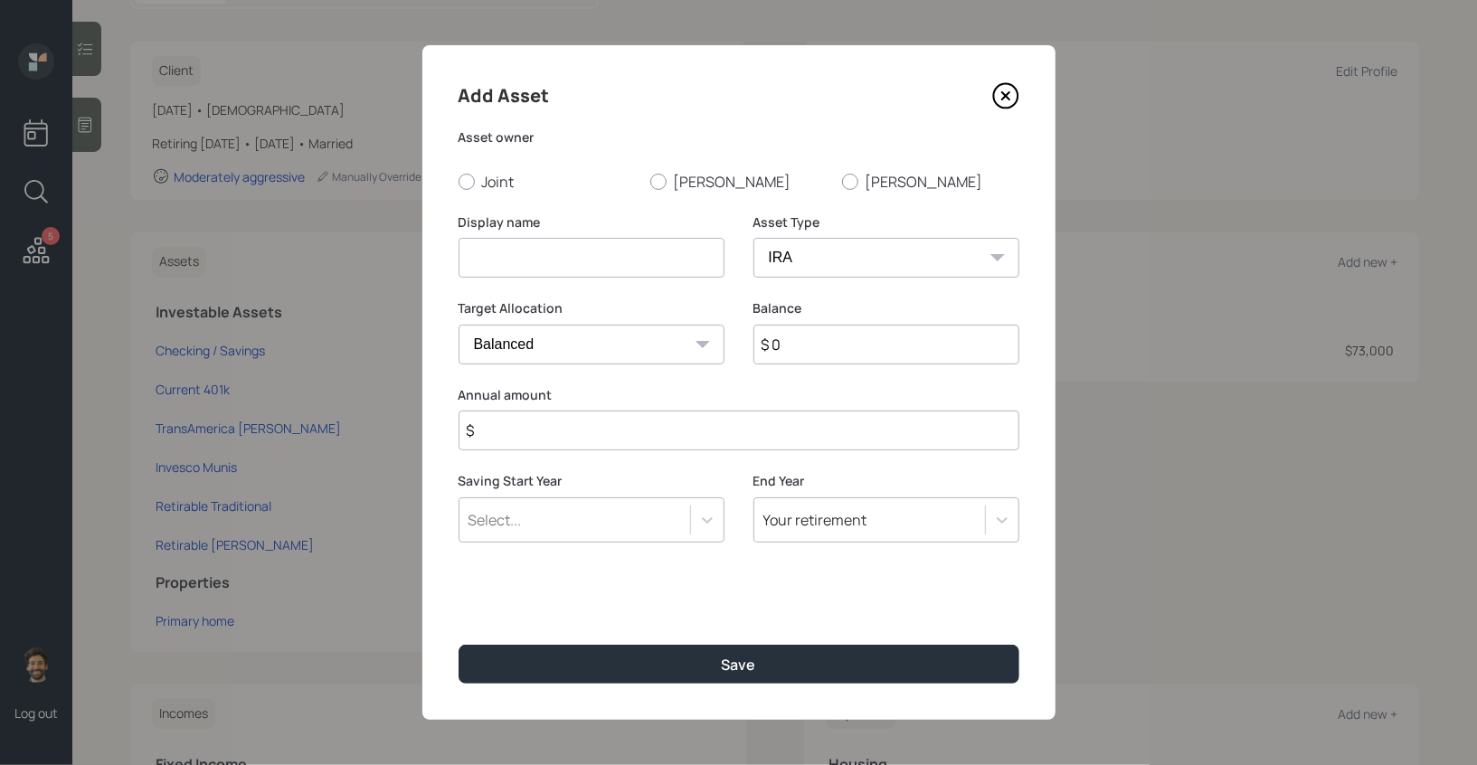
paste input "Annuity (Matures in 2027)"
type input "Annuity (Matures in 2027)"
click at [786, 347] on input "$ 0" at bounding box center [886, 345] width 266 height 40
type input "$ 550,000"
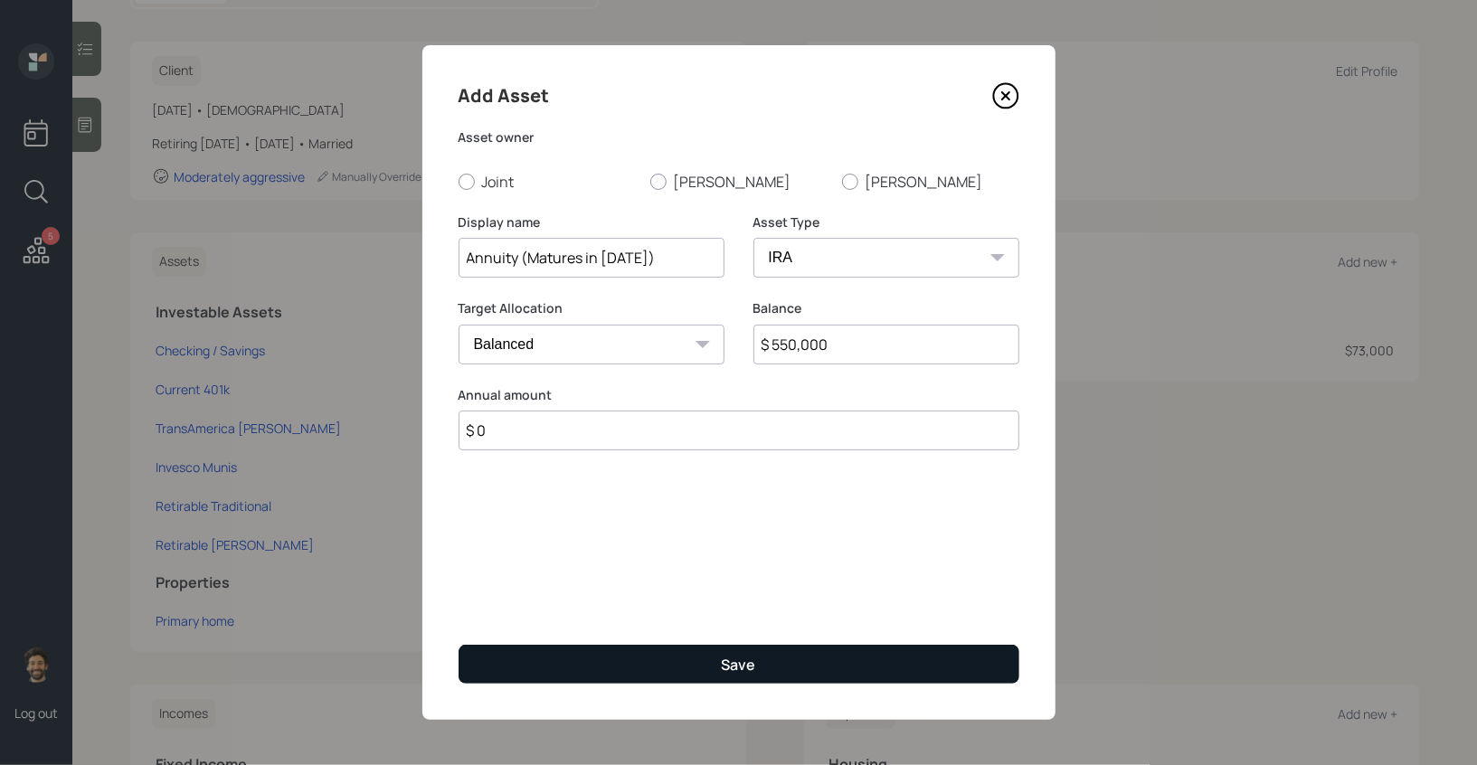
type input "$ 0"
click at [541, 666] on button "Save" at bounding box center [739, 664] width 561 height 39
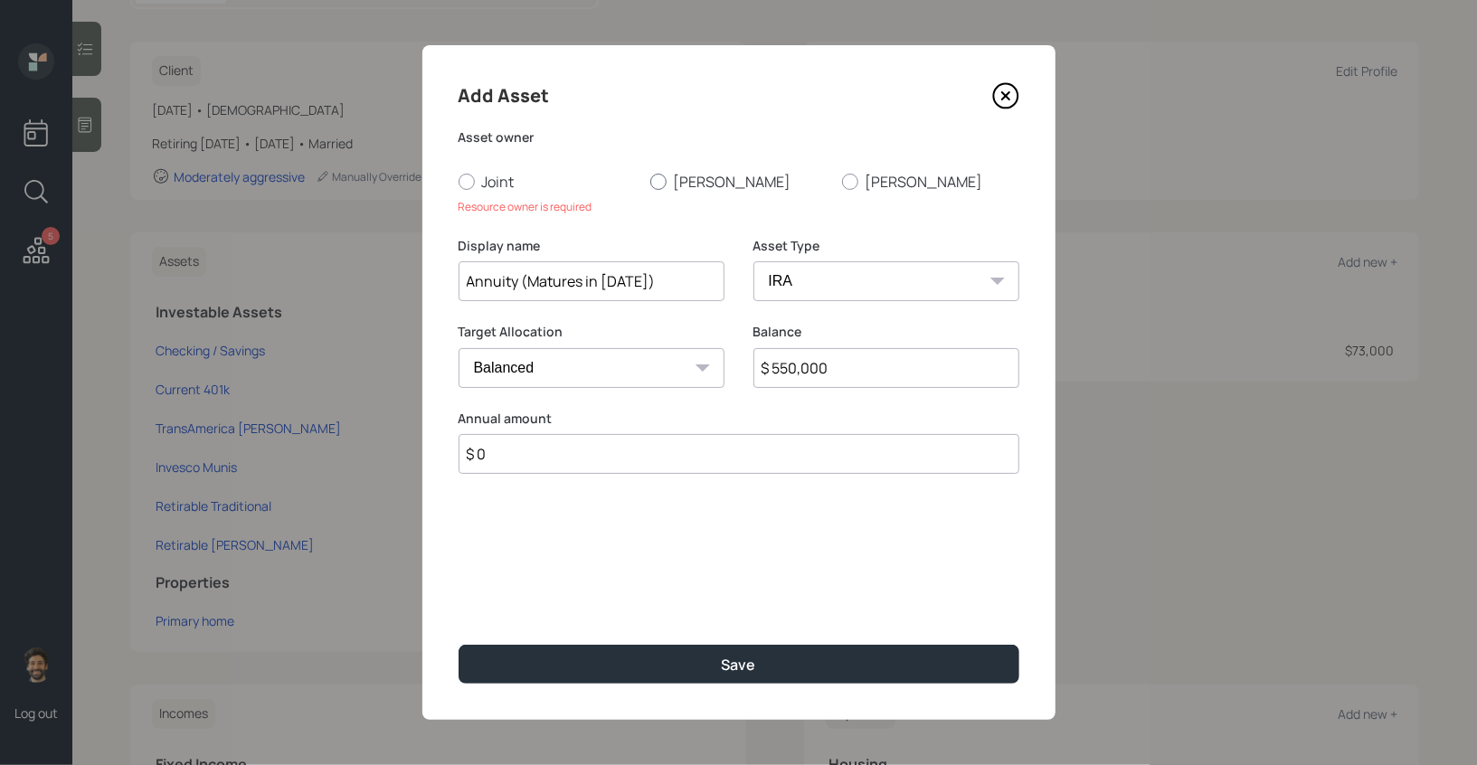
click at [684, 181] on label "Pete" at bounding box center [738, 182] width 177 height 20
click at [650, 181] on input "Pete" at bounding box center [649, 181] width 1 height 1
radio input "true"
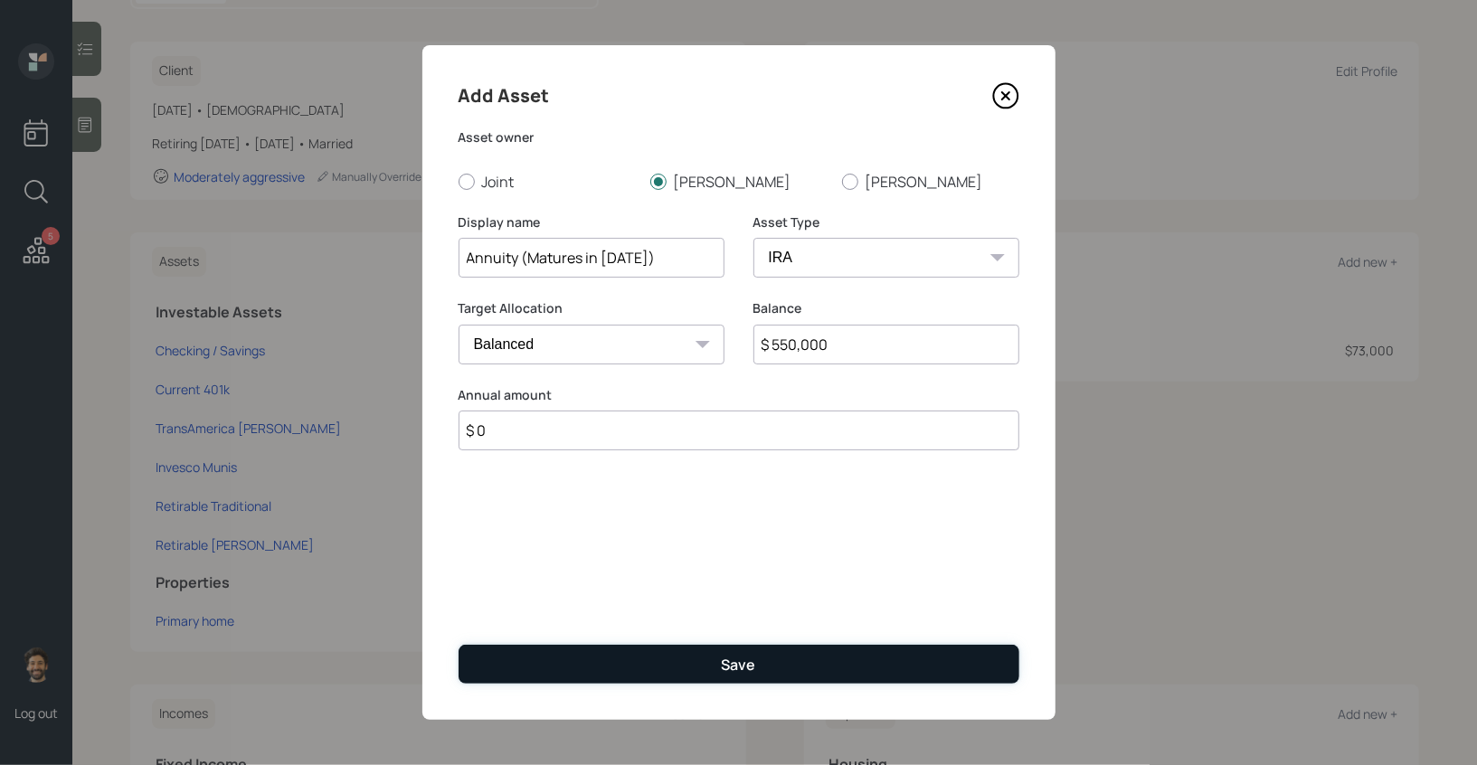
click at [608, 683] on button "Save" at bounding box center [739, 664] width 561 height 39
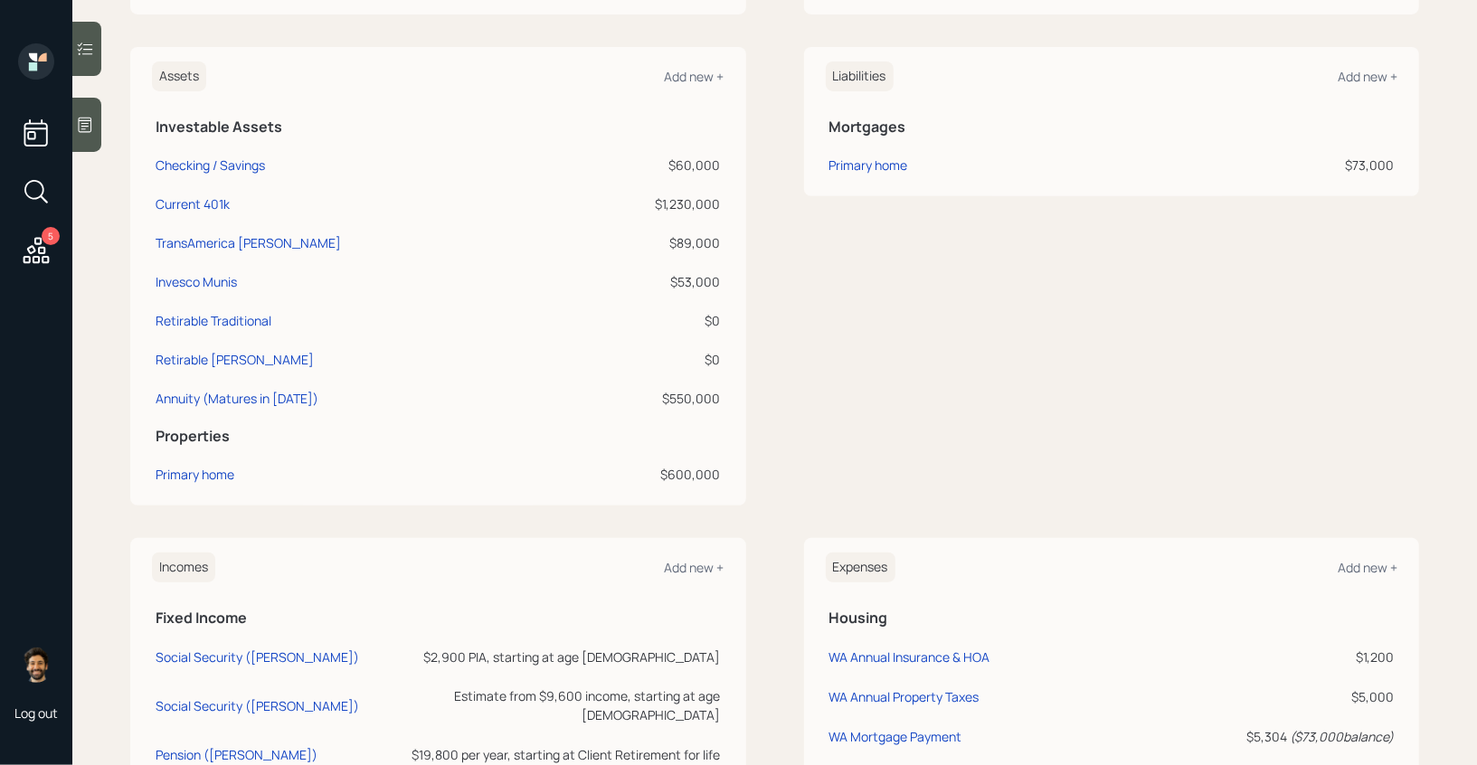
scroll to position [419, 0]
click at [213, 393] on div "Annuity (Matures in 2027)" at bounding box center [237, 396] width 163 height 19
select select "ira"
select select "balanced"
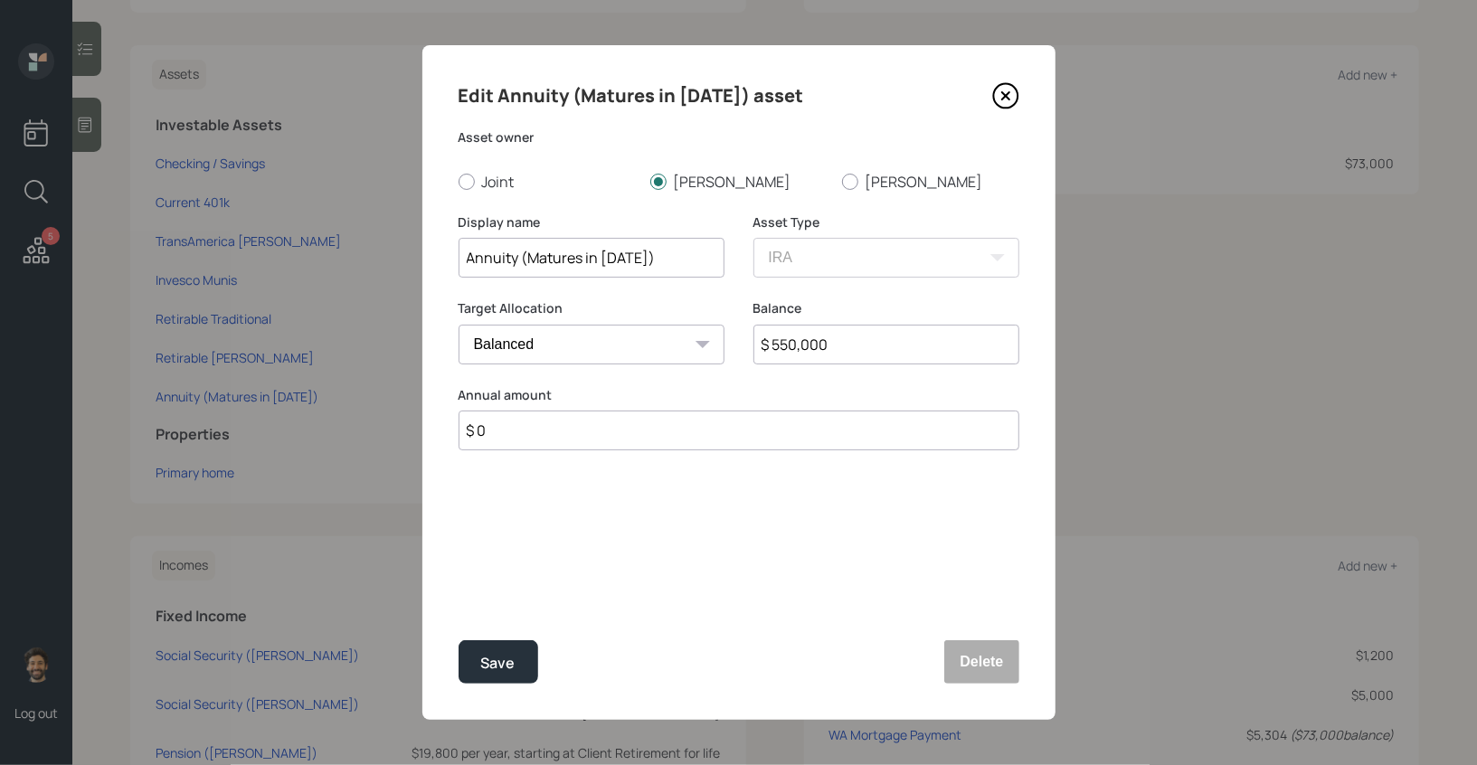
click at [631, 254] on input "Annuity (Matures in 2027)" at bounding box center [592, 258] width 266 height 40
type input "Annuity (Matures in 2025)"
click at [503, 649] on button "Save" at bounding box center [499, 661] width 80 height 43
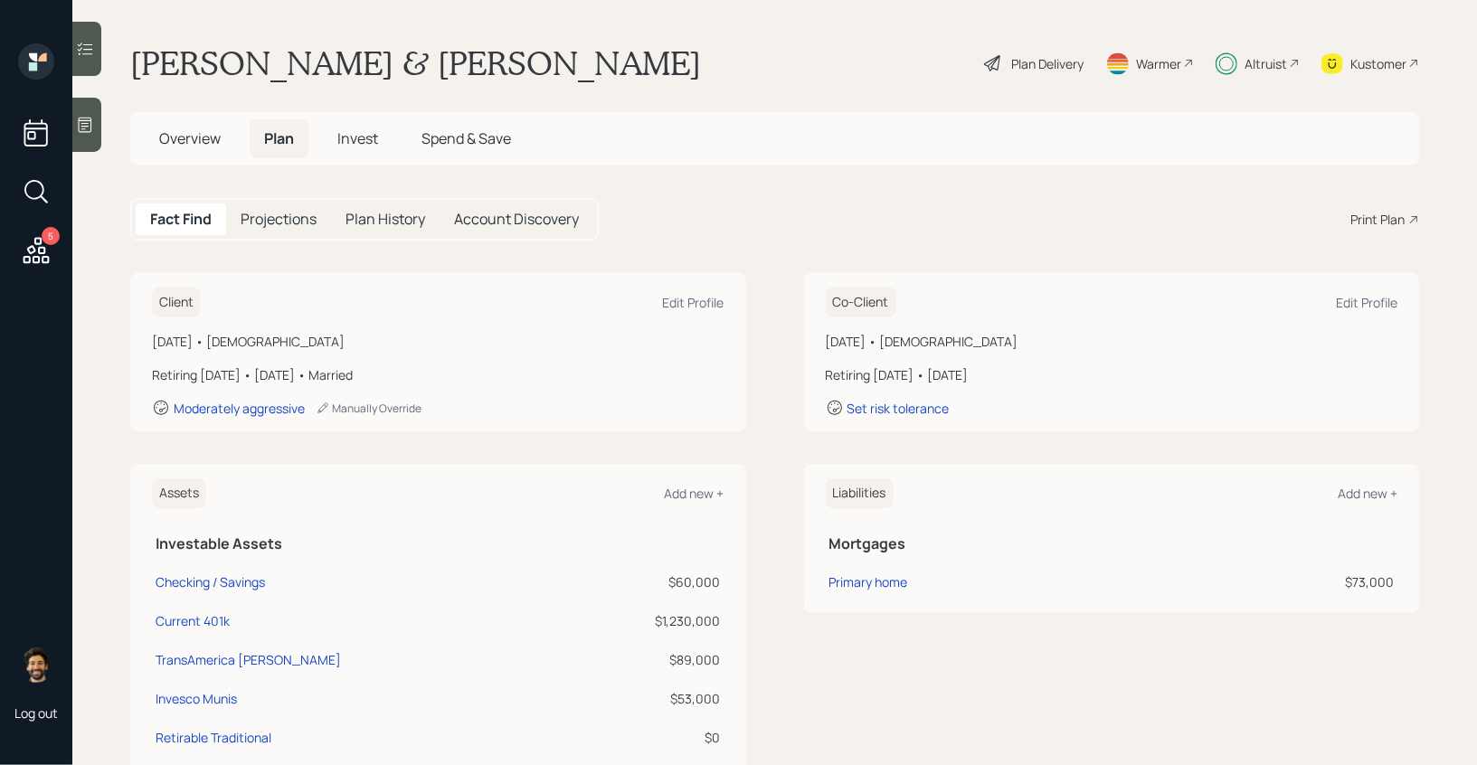
click at [369, 144] on span "Invest" at bounding box center [357, 138] width 41 height 20
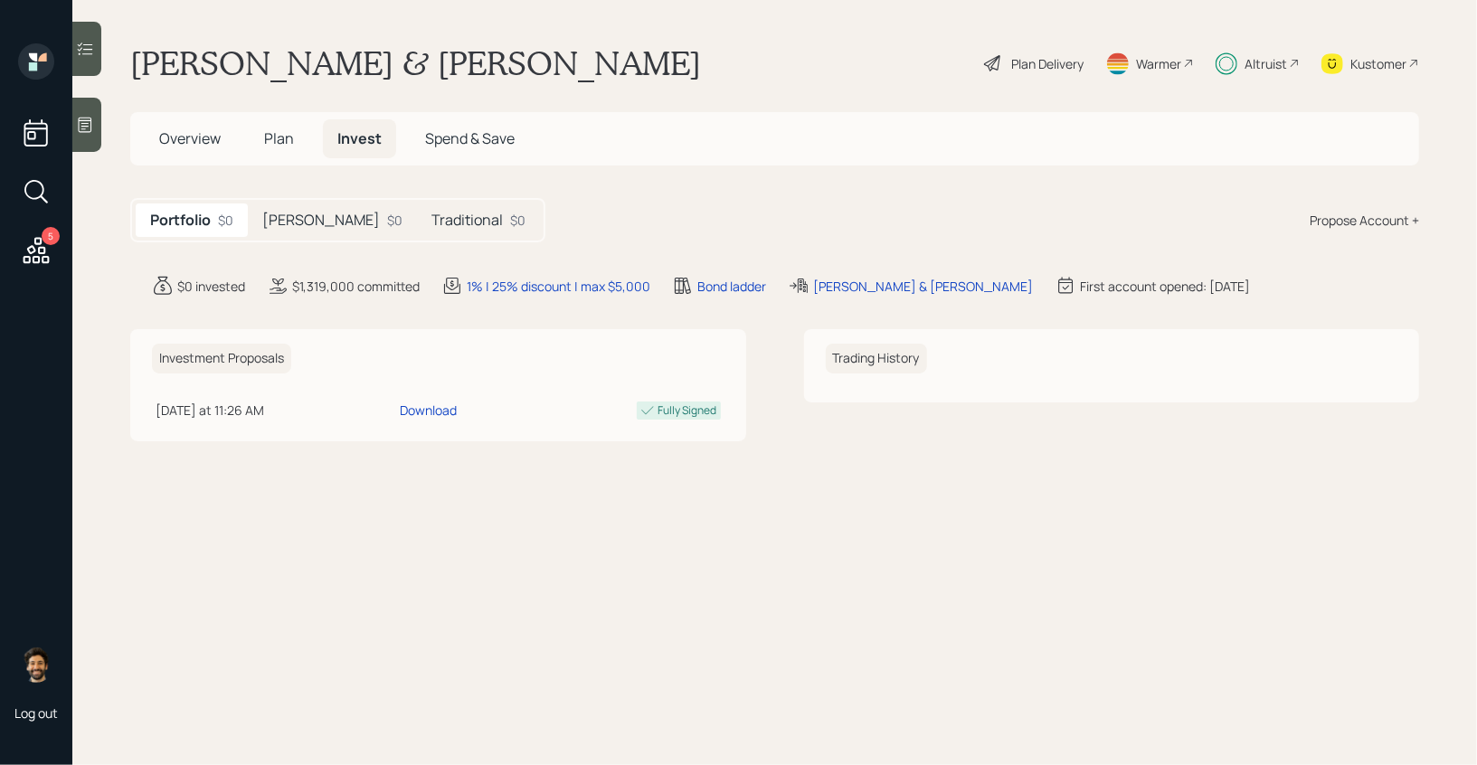
click at [291, 220] on h5 "Roth" at bounding box center [321, 220] width 118 height 17
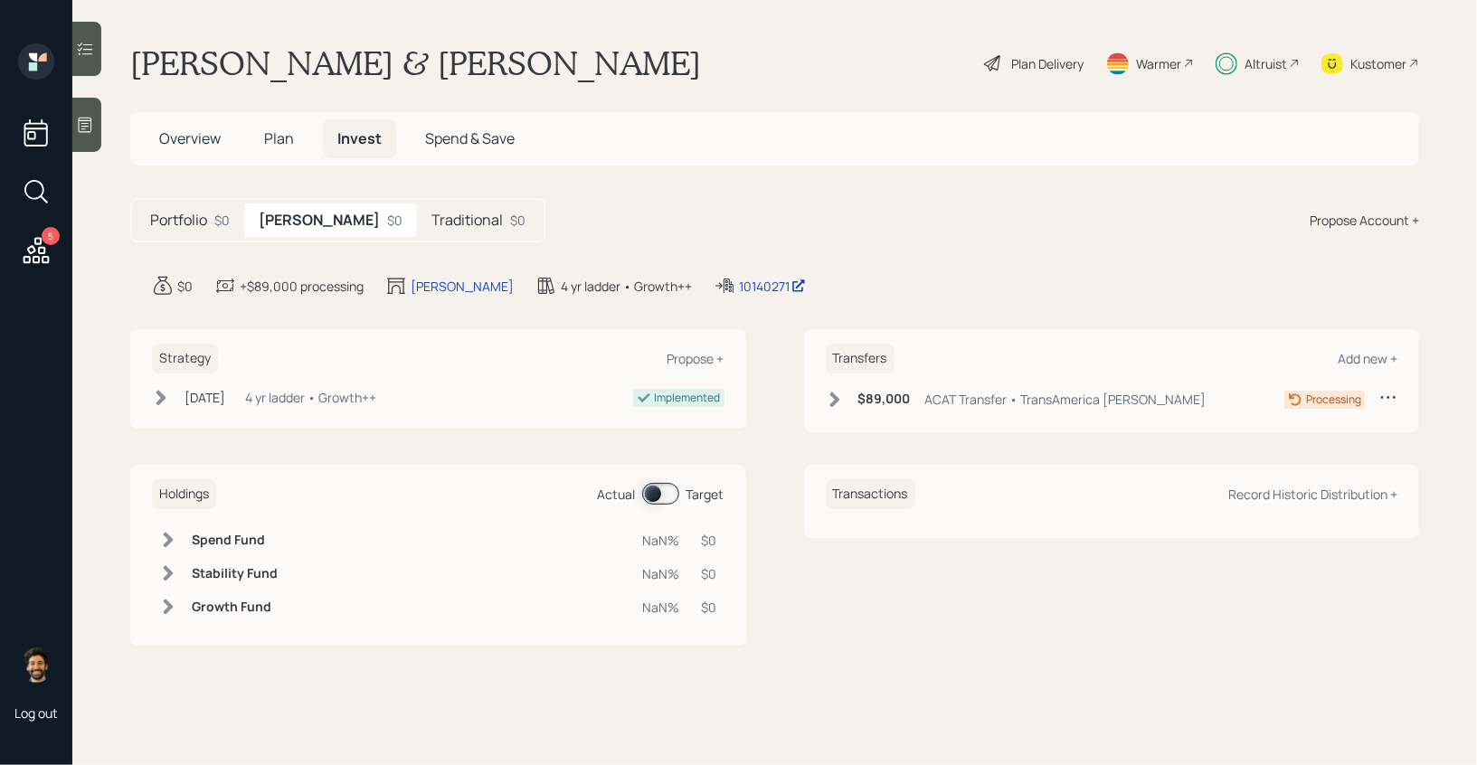
click at [431, 220] on h5 "Traditional" at bounding box center [466, 220] width 71 height 17
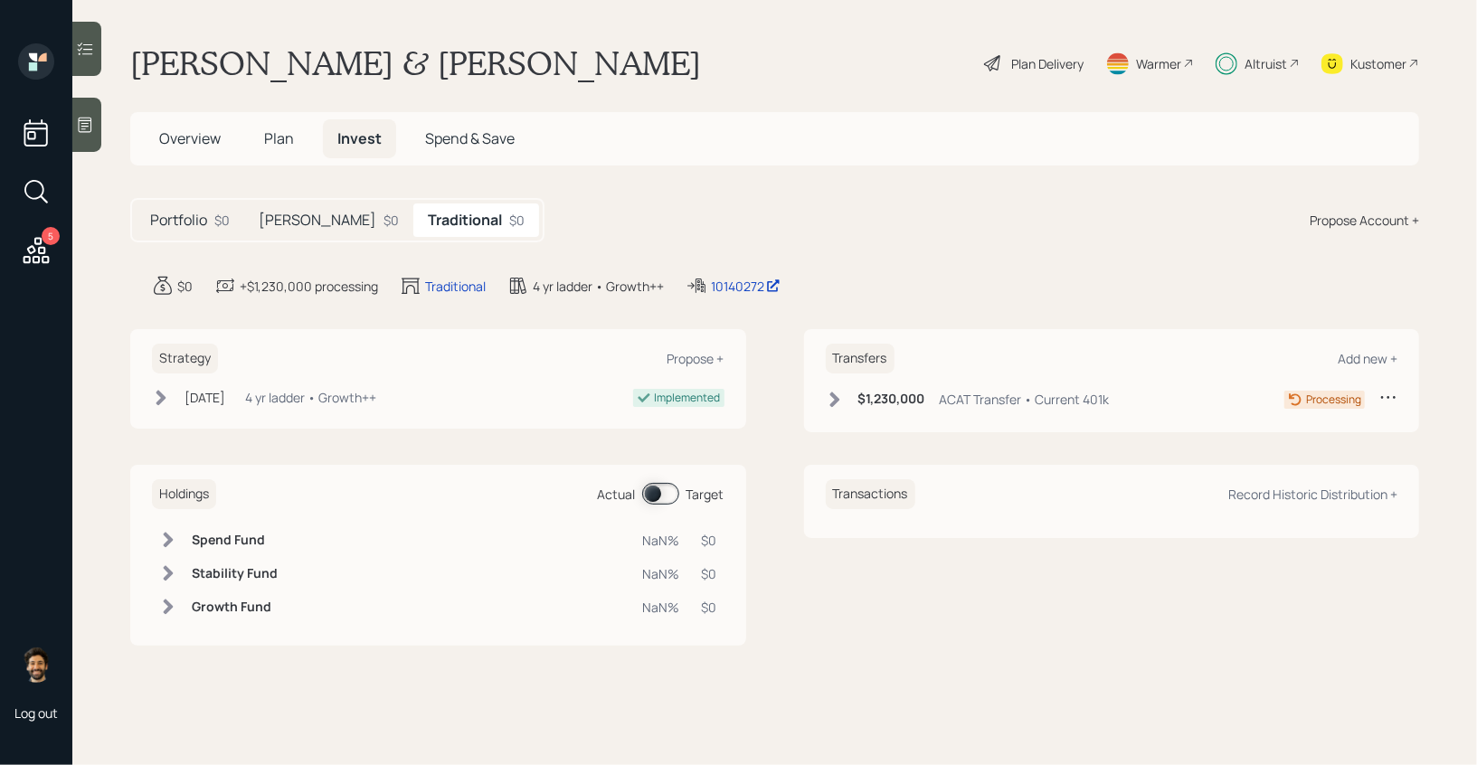
click at [848, 402] on div "$1,230,000 ACAT Transfer • Current 401k" at bounding box center [968, 399] width 284 height 23
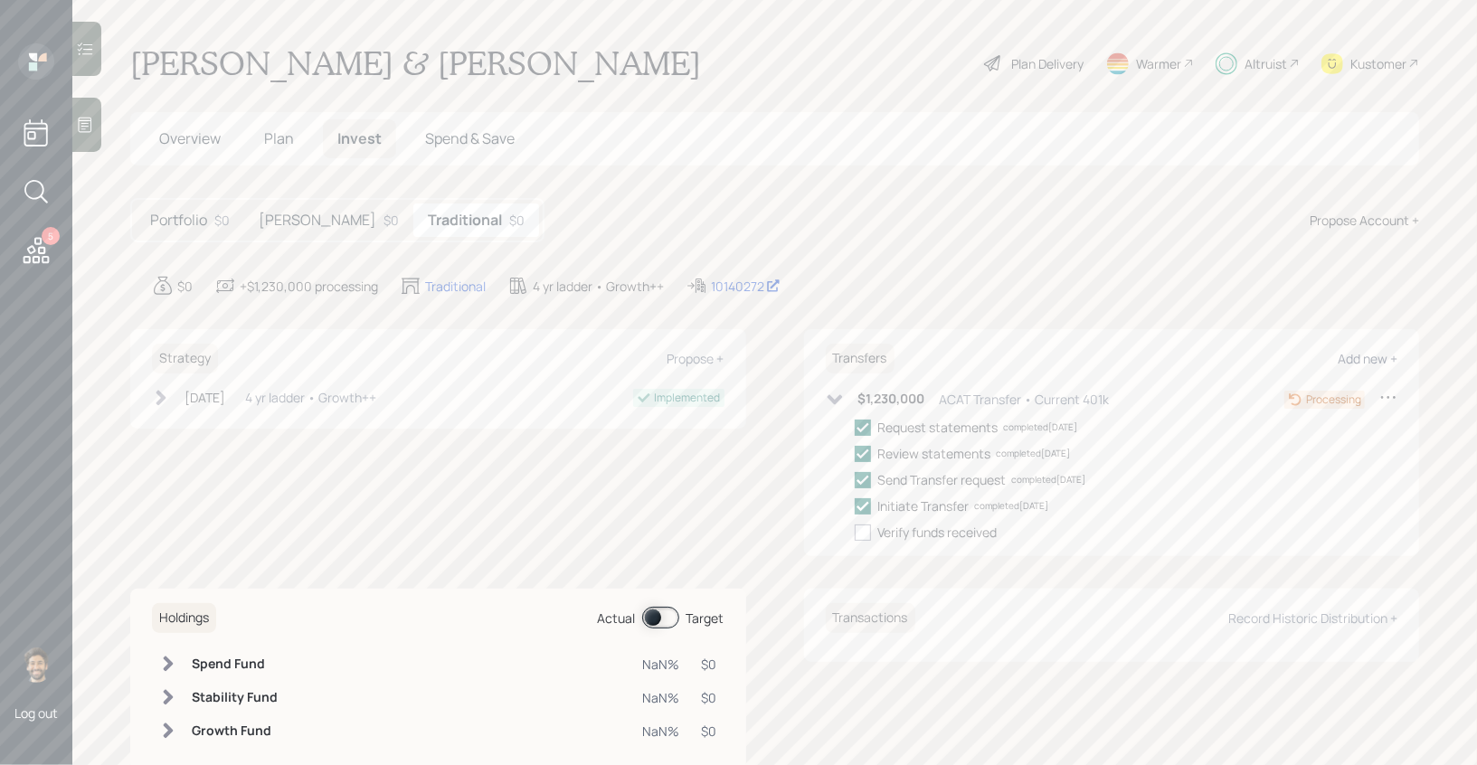
click at [1382, 353] on div "Add new +" at bounding box center [1368, 358] width 60 height 17
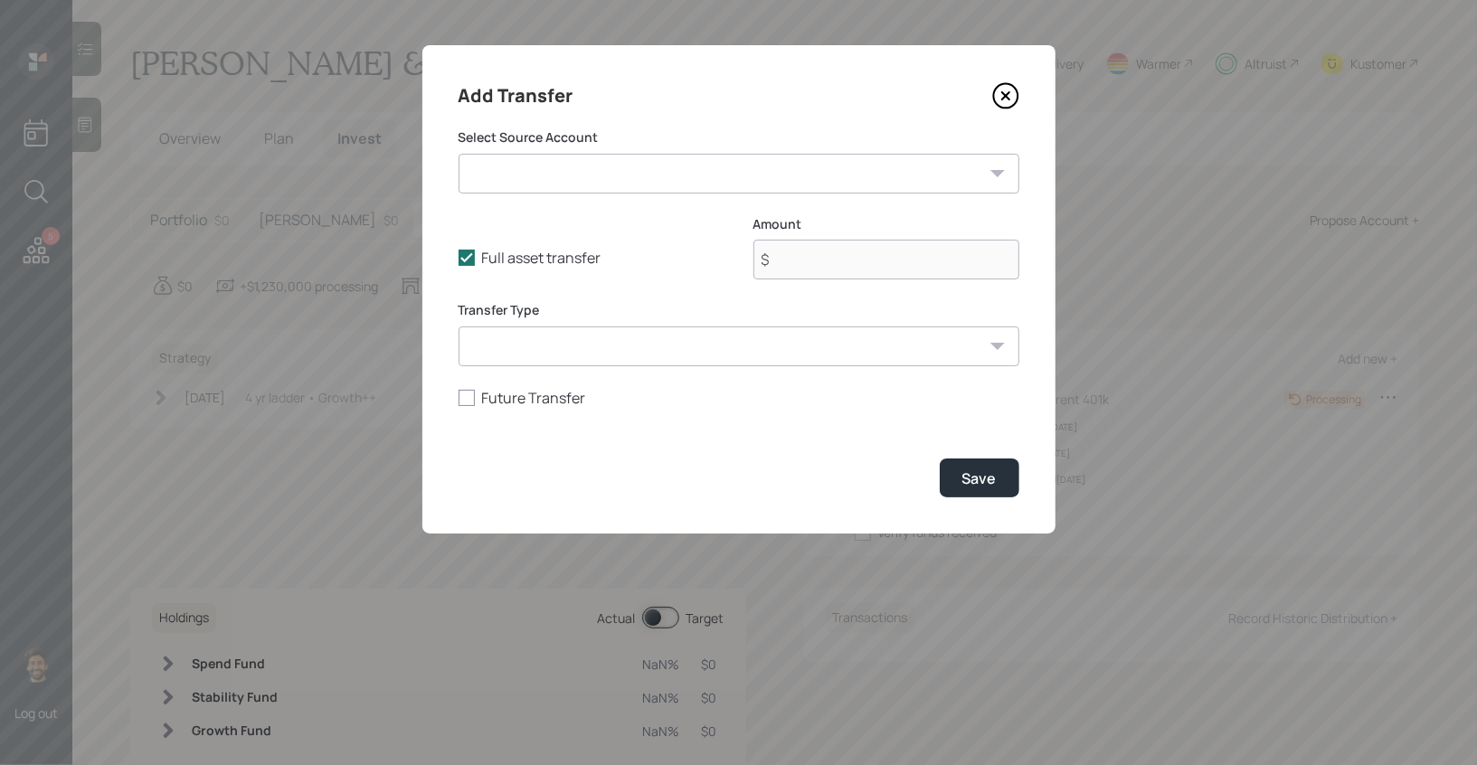
click at [577, 162] on select "Checking / Savings ($60,000 | Emergency Fund) Current 401k ($1,230,000 | 401(k)…" at bounding box center [739, 174] width 561 height 40
select select "8590fc3c-74f8-49cc-9ffc-84c365bcf192"
click at [459, 154] on select "Checking / Savings ($60,000 | Emergency Fund) Current 401k ($1,230,000 | 401(k)…" at bounding box center [739, 174] width 561 height 40
type input "$ 550,000"
click at [555, 355] on select "ACAT Transfer Non ACAT Transfer Capitalize Rollover Rollover Deposit" at bounding box center [739, 347] width 561 height 40
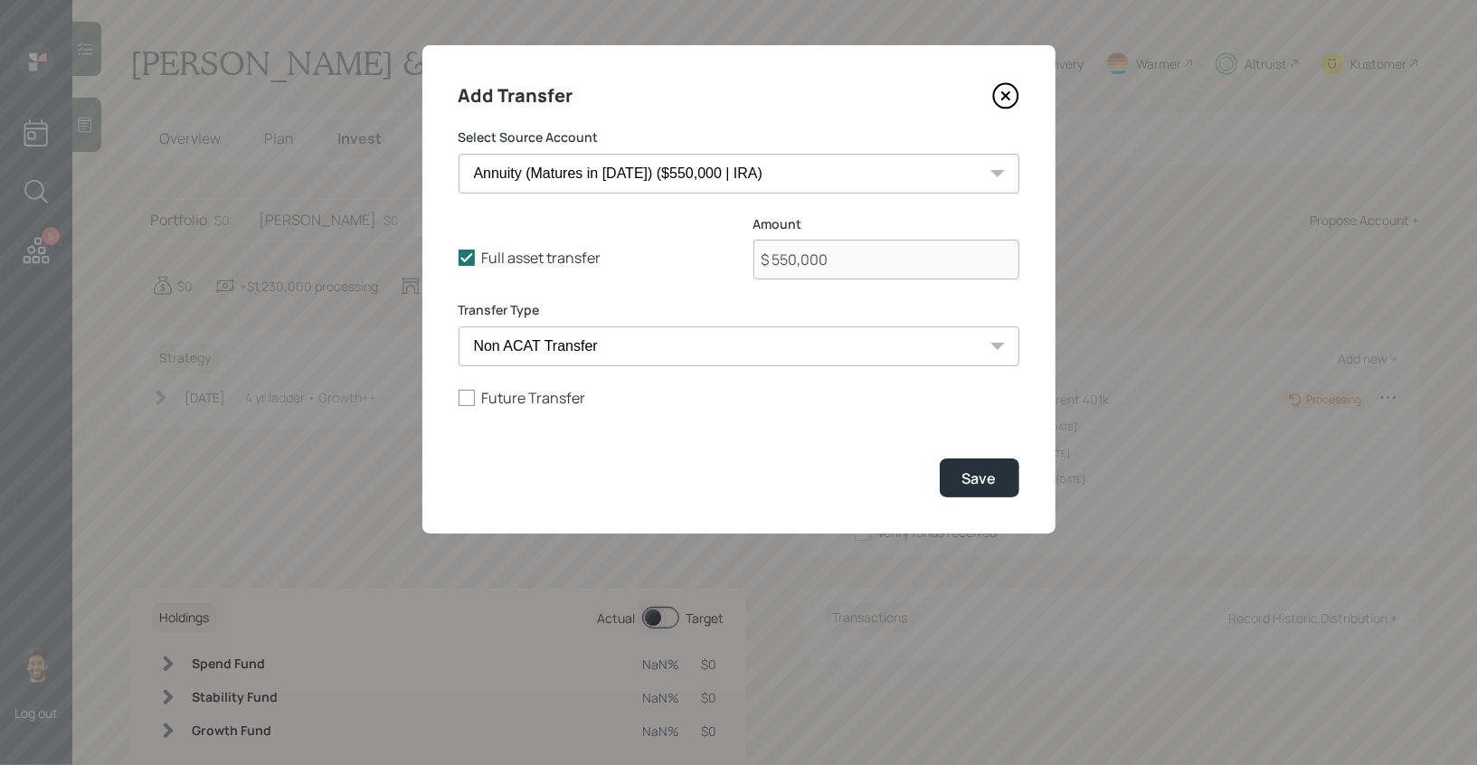
click at [459, 327] on select "ACAT Transfer Non ACAT Transfer Capitalize Rollover Rollover Deposit" at bounding box center [739, 347] width 561 height 40
click at [841, 368] on form "Select Source Account Checking / Savings ($60,000 | Emergency Fund) Current 401…" at bounding box center [739, 312] width 561 height 369
click at [798, 347] on select "ACAT Transfer Non ACAT Transfer Capitalize Rollover Rollover Deposit" at bounding box center [739, 347] width 561 height 40
select select "acat_transfer"
click at [459, 327] on select "ACAT Transfer Non ACAT Transfer Capitalize Rollover Rollover Deposit" at bounding box center [739, 347] width 561 height 40
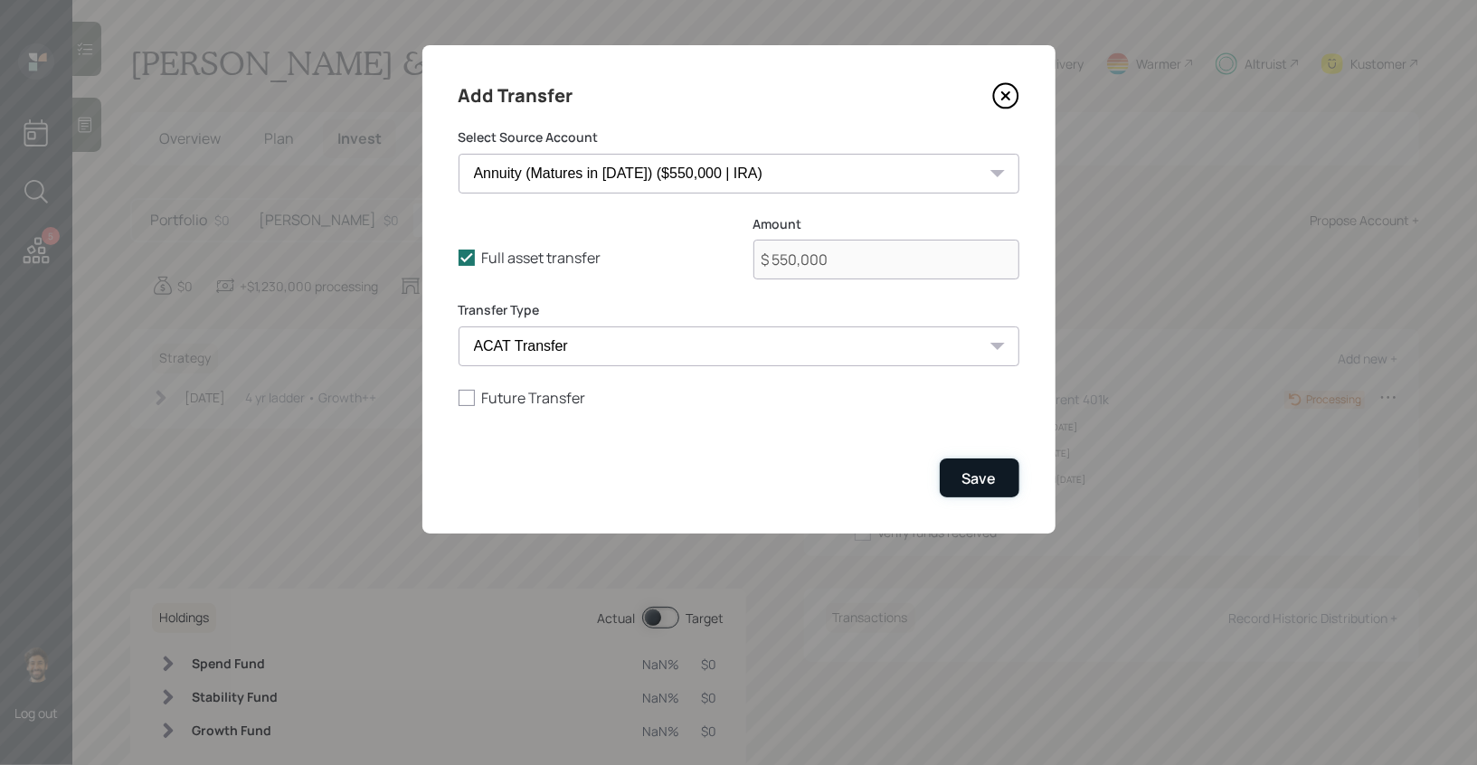
click at [996, 479] on div "Save" at bounding box center [979, 479] width 34 height 20
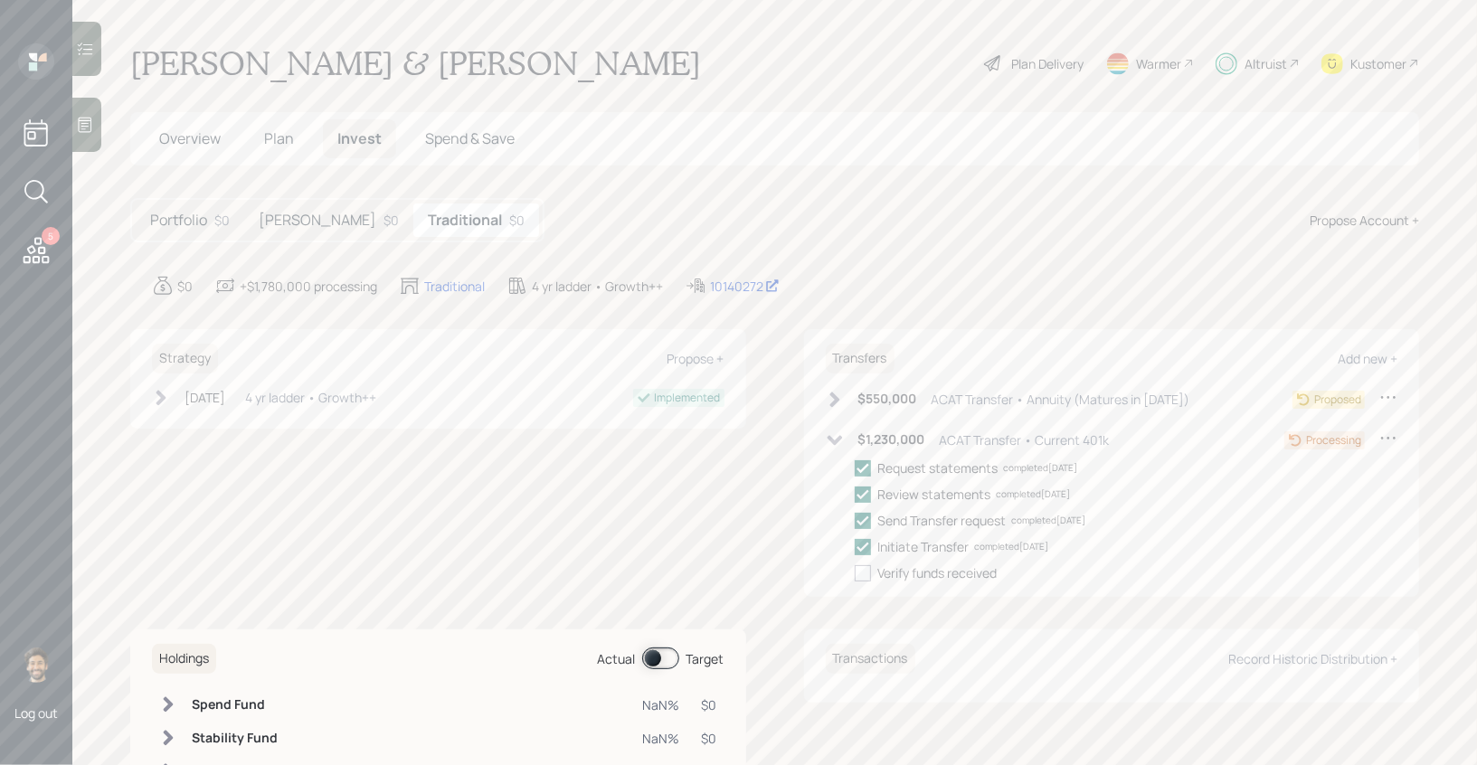
click at [837, 393] on icon at bounding box center [835, 400] width 18 height 18
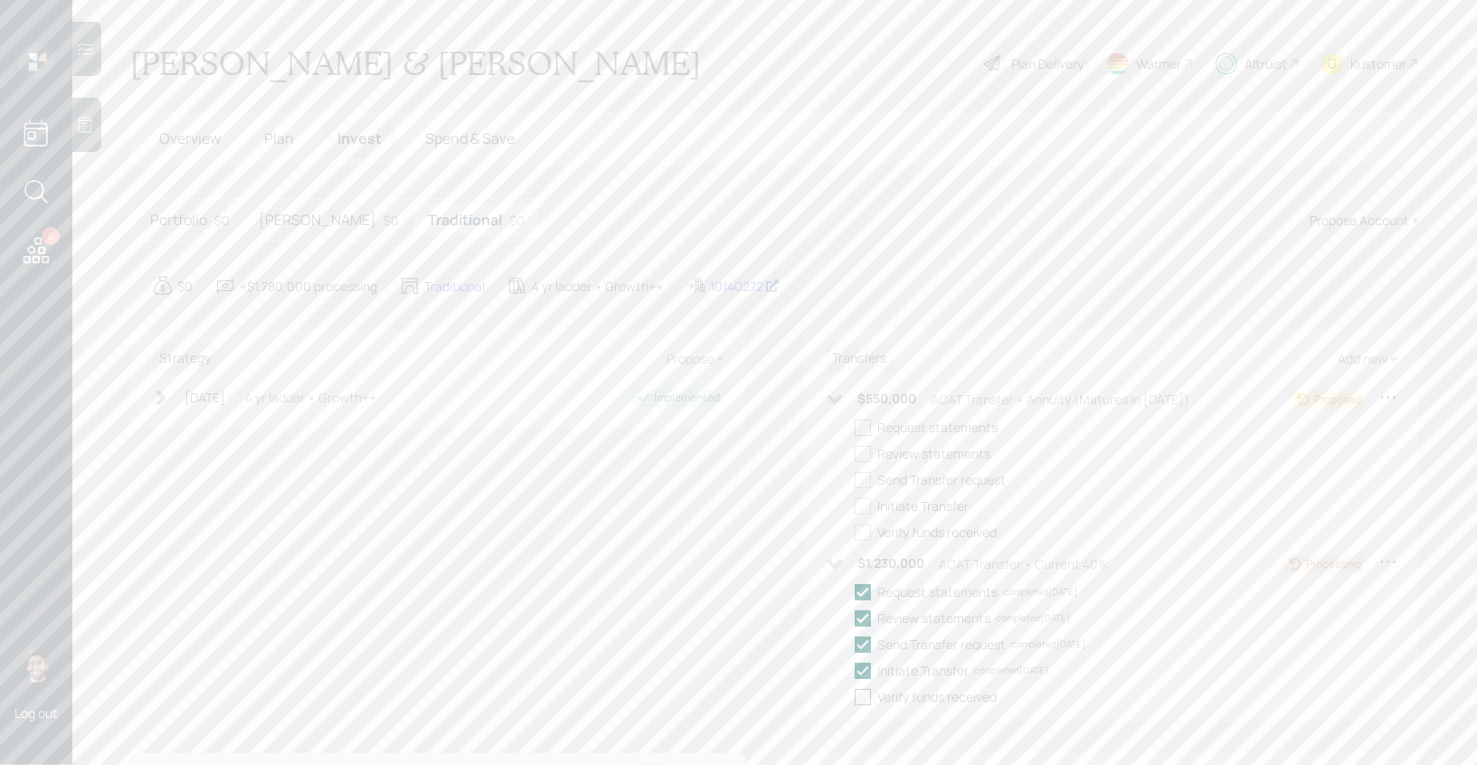
click at [866, 428] on div at bounding box center [863, 428] width 16 height 16
click at [855, 428] on input "checkbox" at bounding box center [854, 427] width 1 height 1
checkbox input "true"
click at [867, 449] on div at bounding box center [863, 454] width 16 height 16
click at [855, 453] on input "checkbox" at bounding box center [854, 453] width 1 height 1
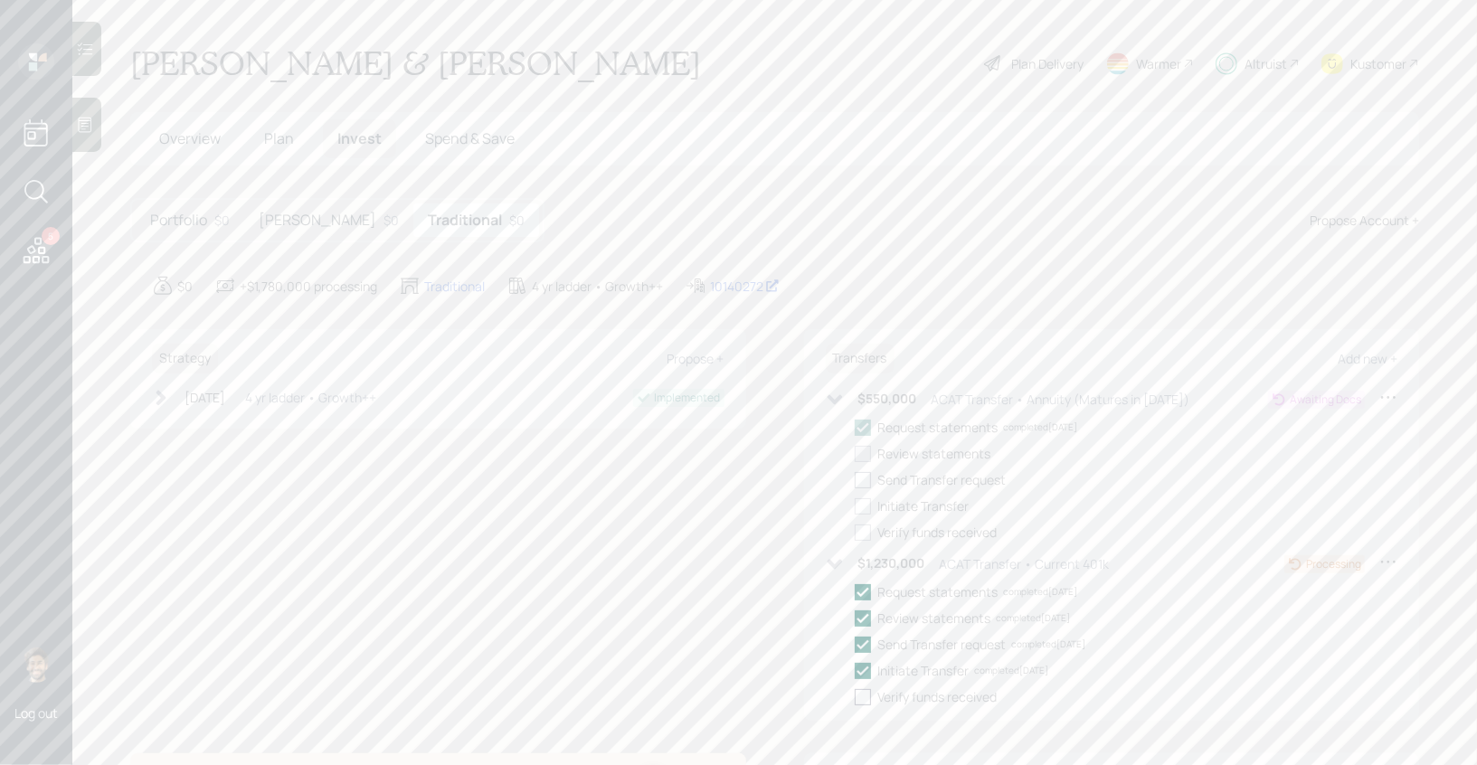
checkbox input "true"
click at [867, 475] on div at bounding box center [863, 480] width 16 height 16
click at [855, 479] on input "checkbox" at bounding box center [854, 479] width 1 height 1
checkbox input "true"
click at [865, 509] on div at bounding box center [863, 506] width 16 height 16
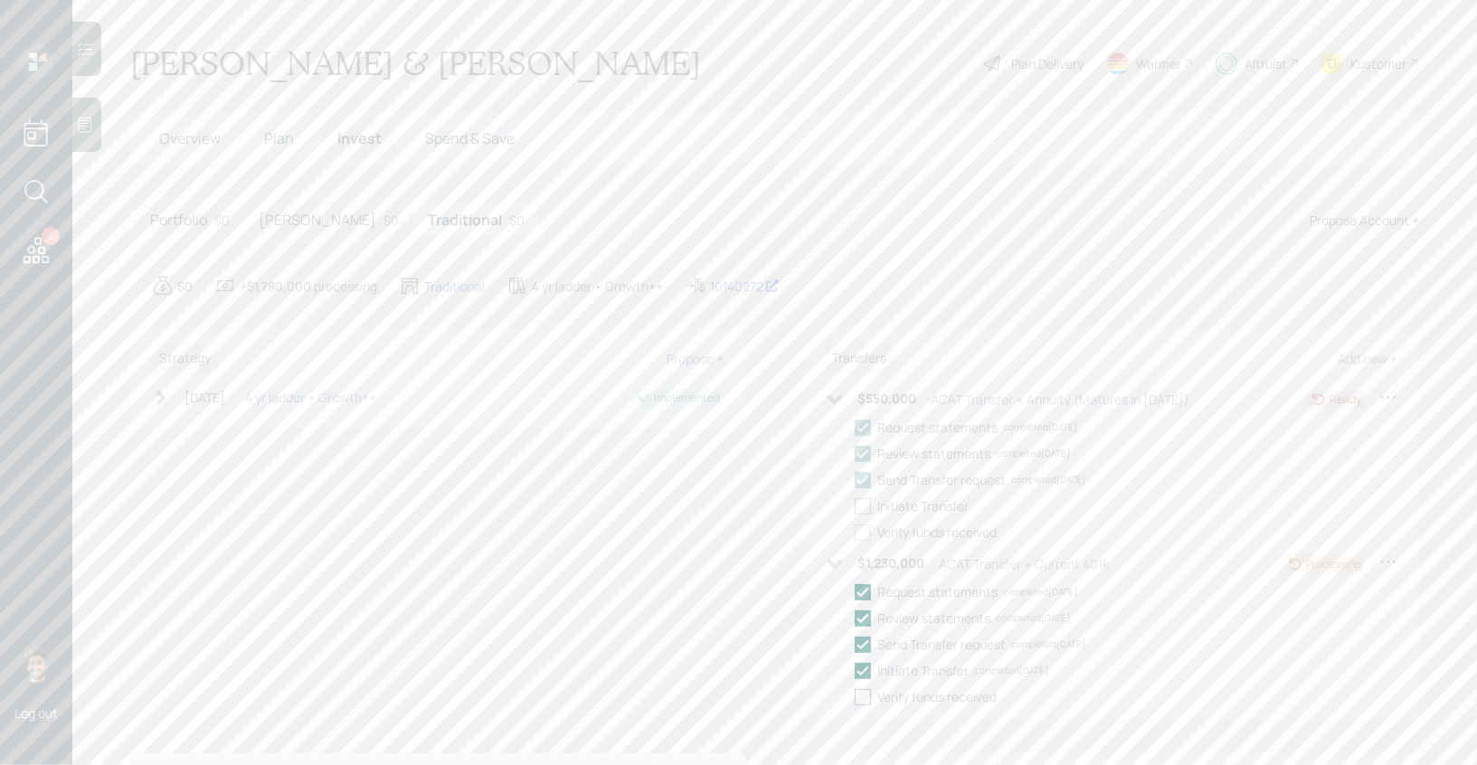
click at [855, 507] on input "checkbox" at bounding box center [854, 506] width 1 height 1
checkbox input "true"
click at [294, 222] on div "Roth $0" at bounding box center [328, 220] width 169 height 33
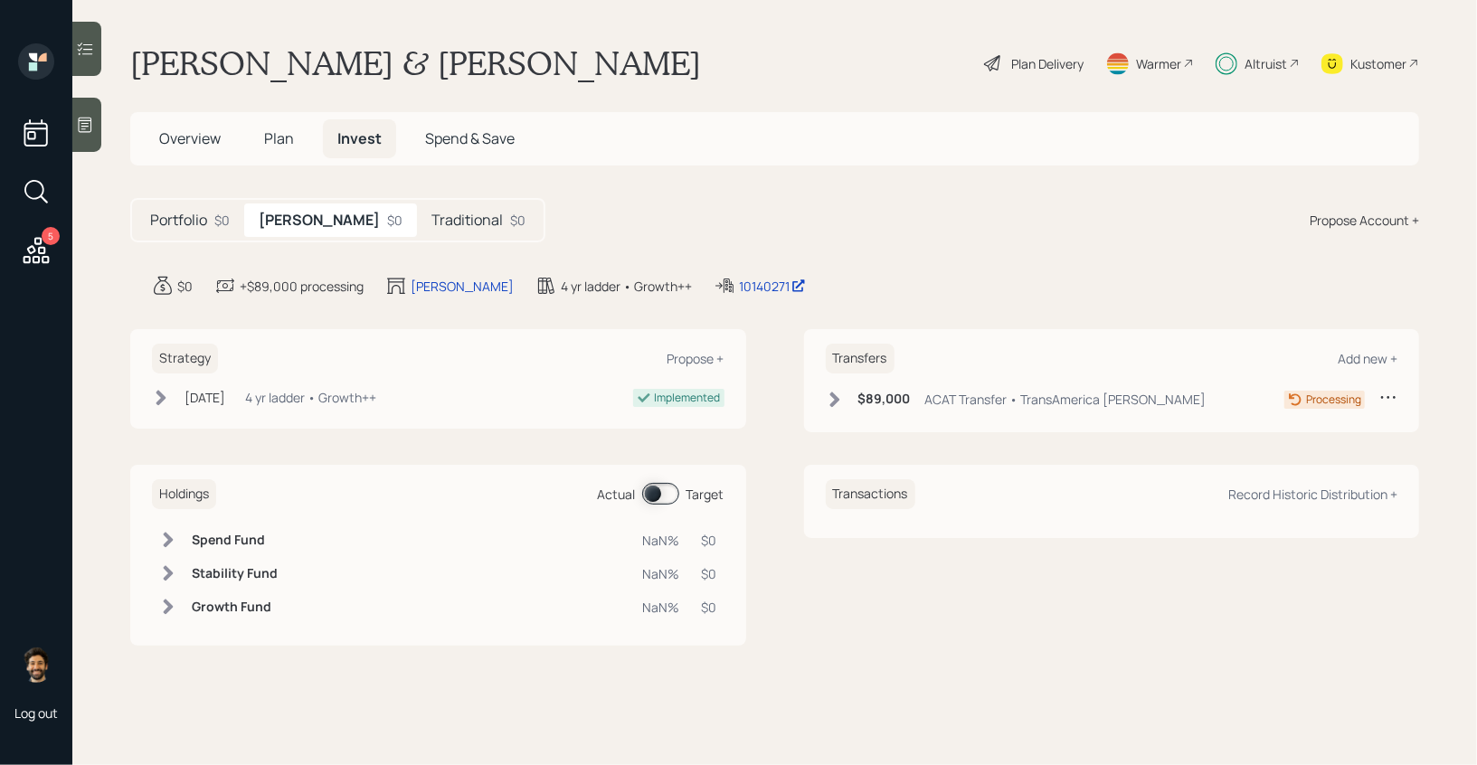
click at [839, 395] on icon at bounding box center [835, 400] width 18 height 18
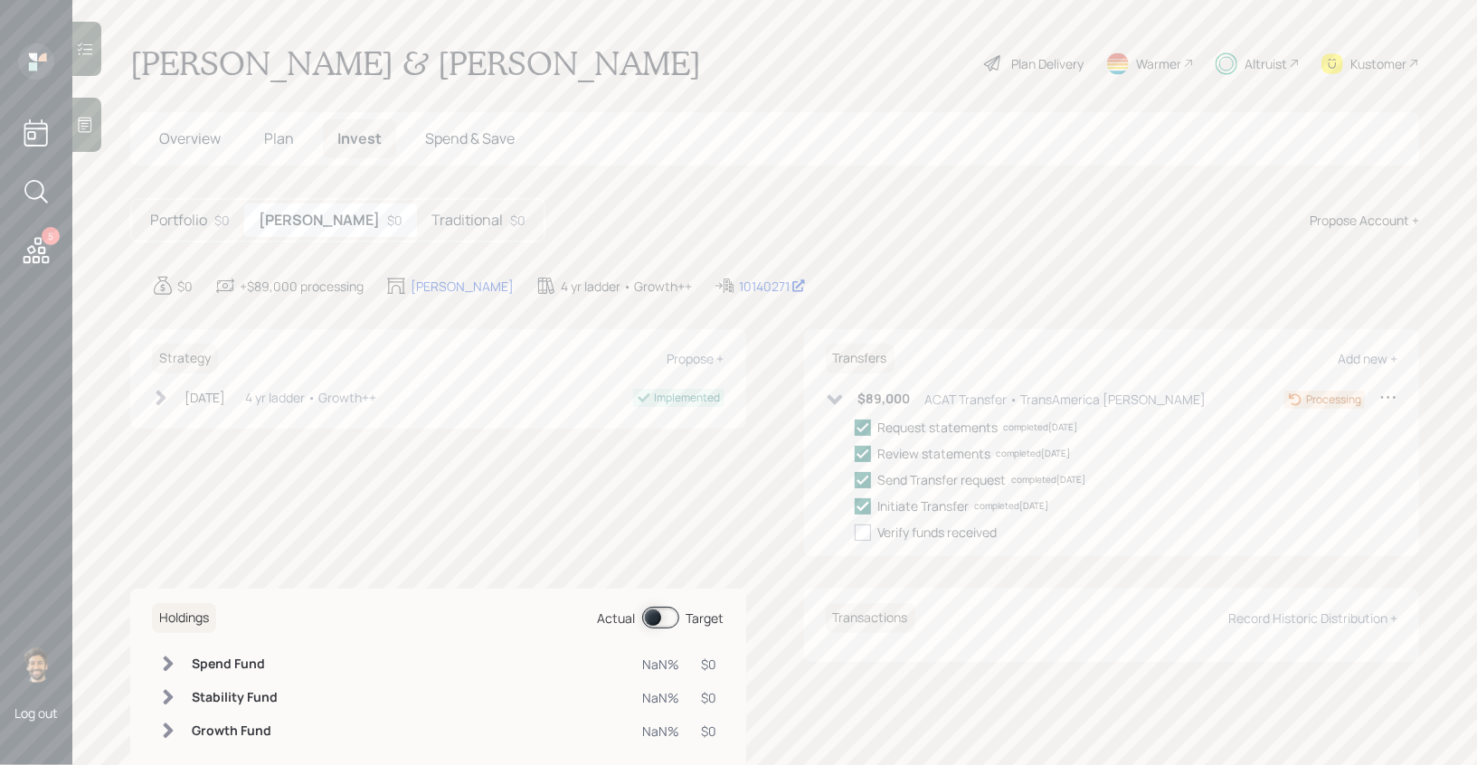
click at [839, 395] on icon at bounding box center [834, 399] width 15 height 10
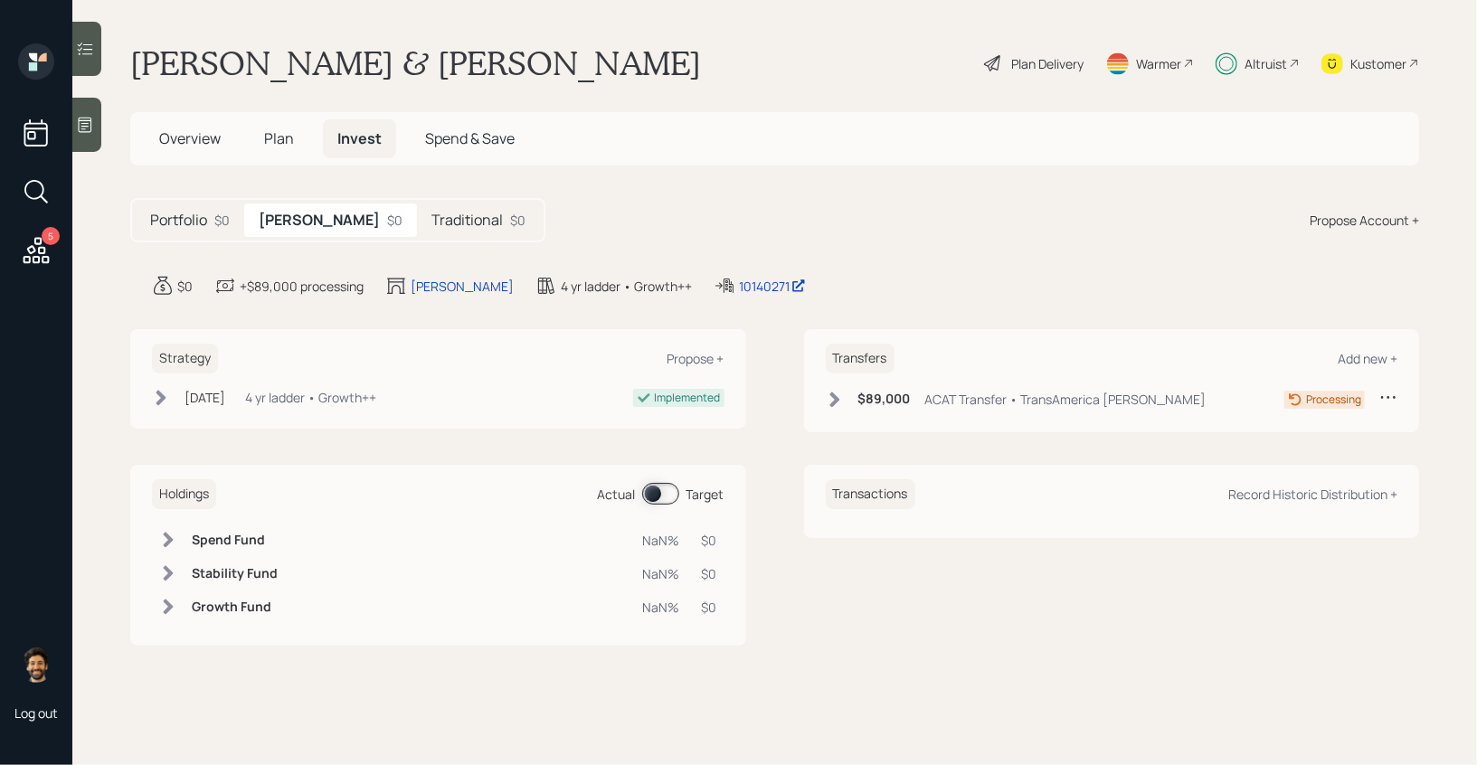
click at [417, 207] on div "Traditional $0" at bounding box center [478, 220] width 123 height 33
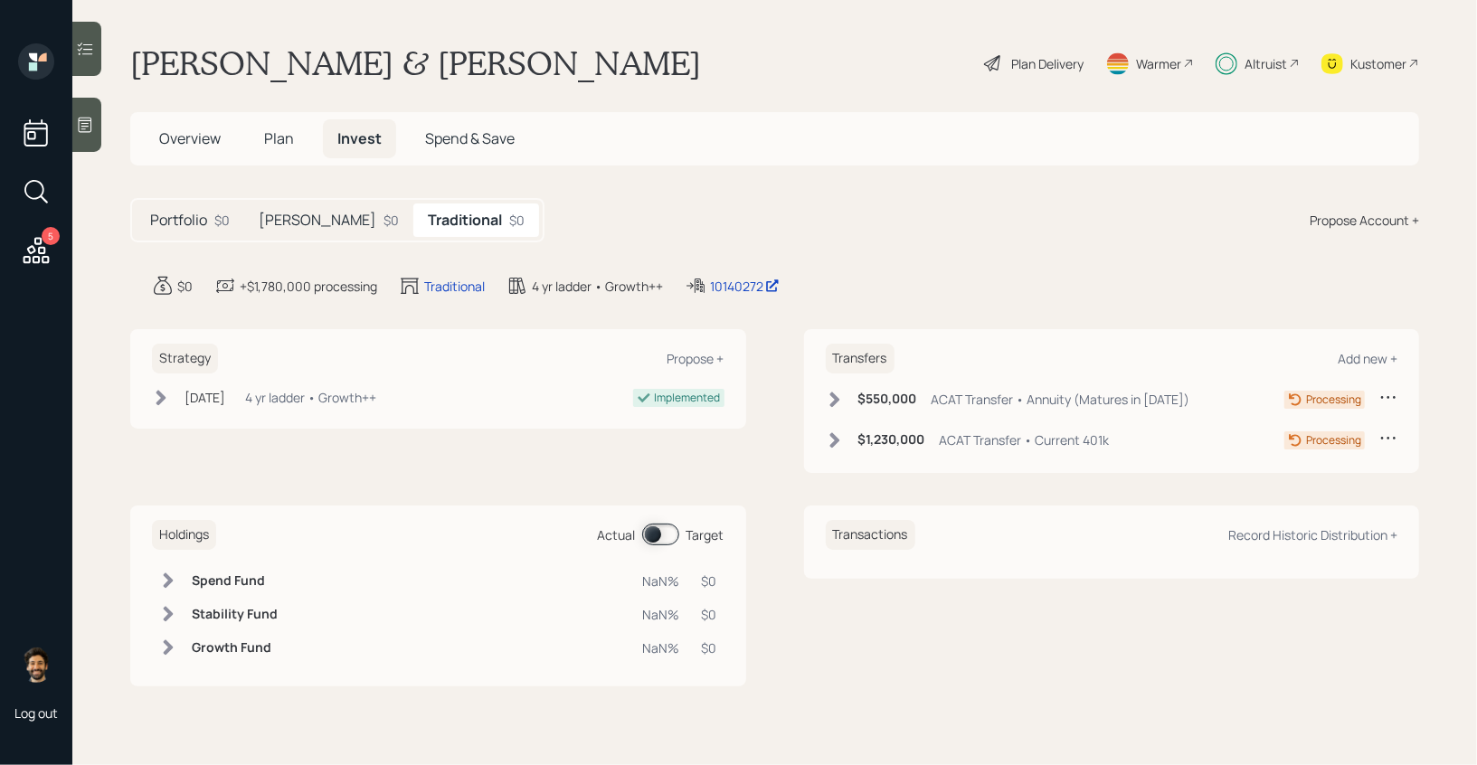
click at [204, 207] on div "Portfolio $0" at bounding box center [190, 220] width 109 height 33
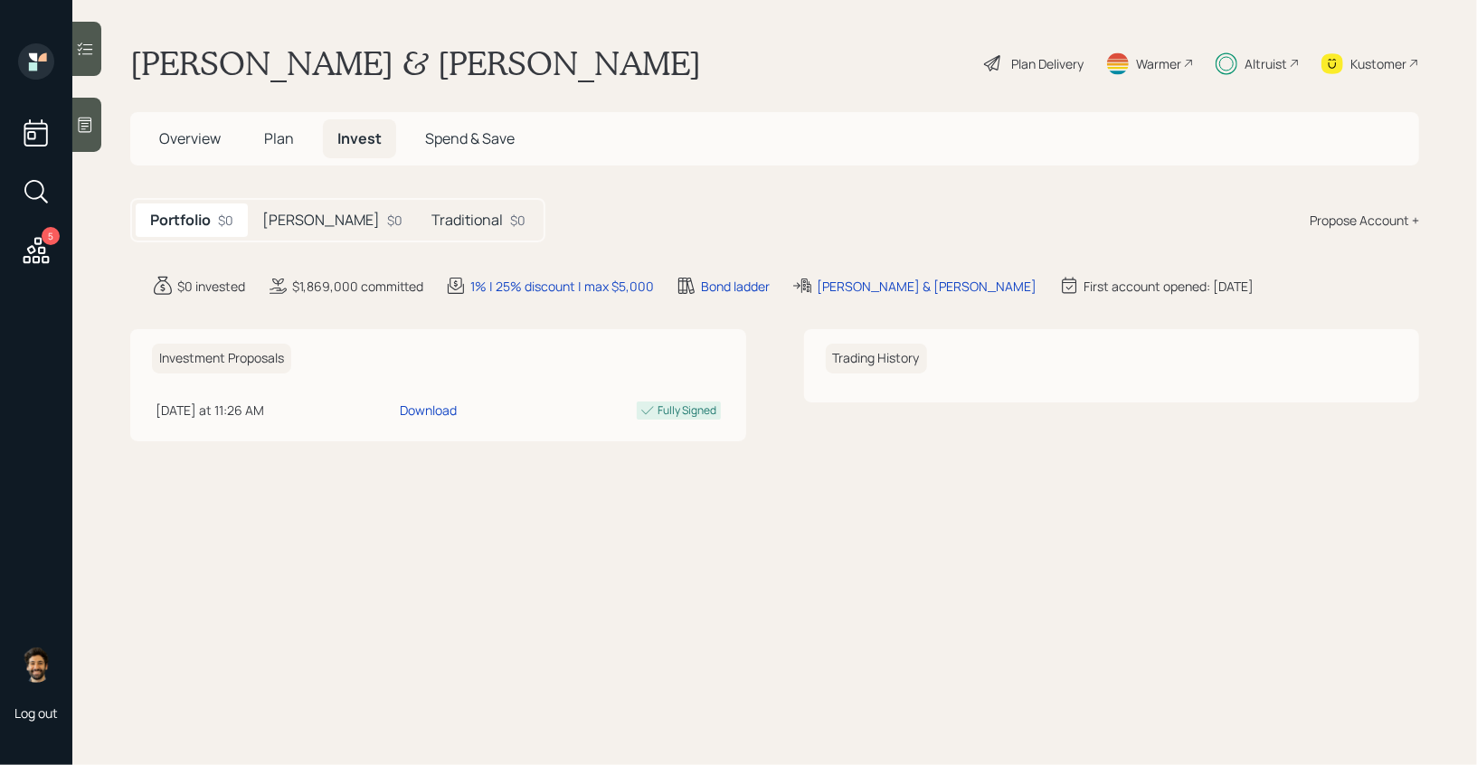
click at [431, 219] on h5 "Traditional" at bounding box center [466, 220] width 71 height 17
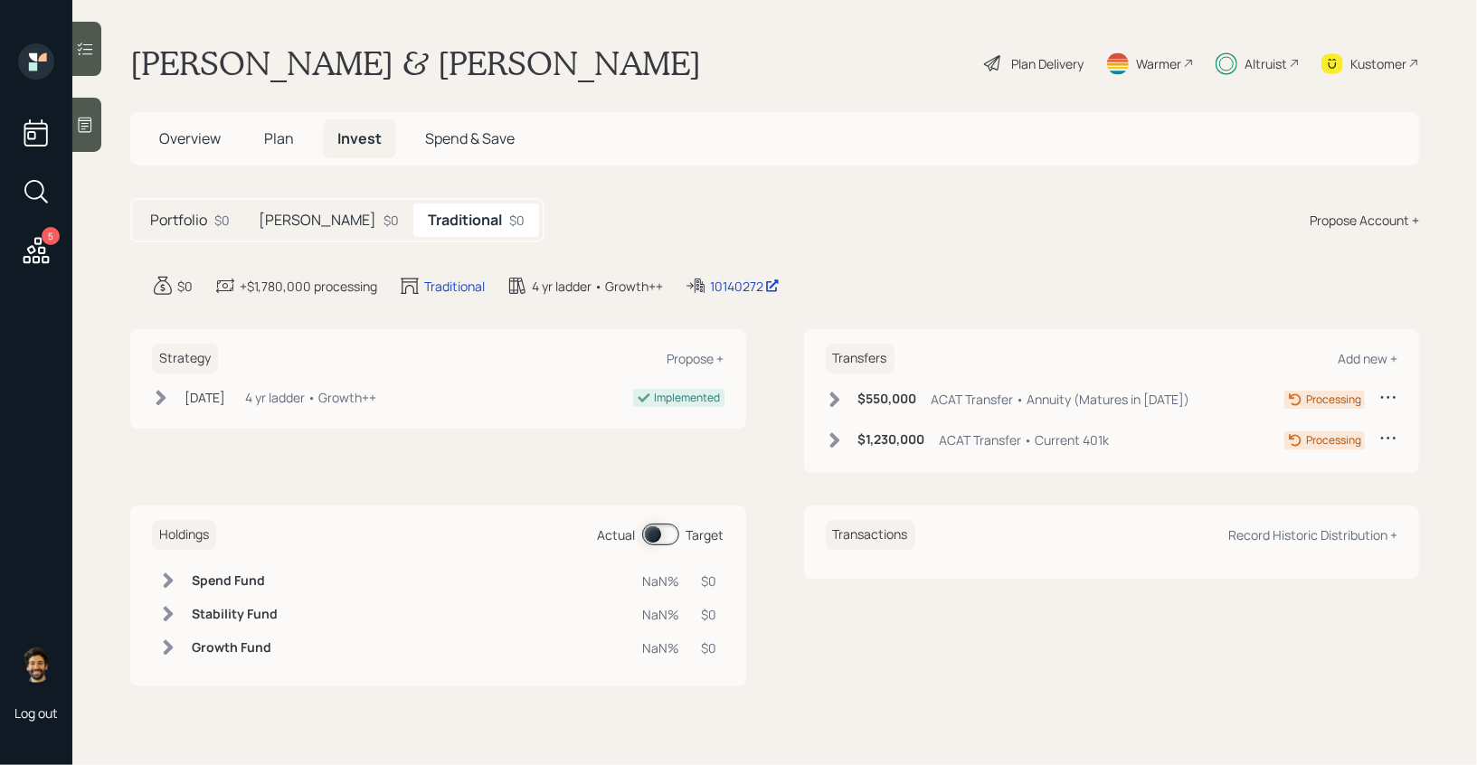
click at [207, 204] on div "Portfolio $0" at bounding box center [190, 220] width 109 height 33
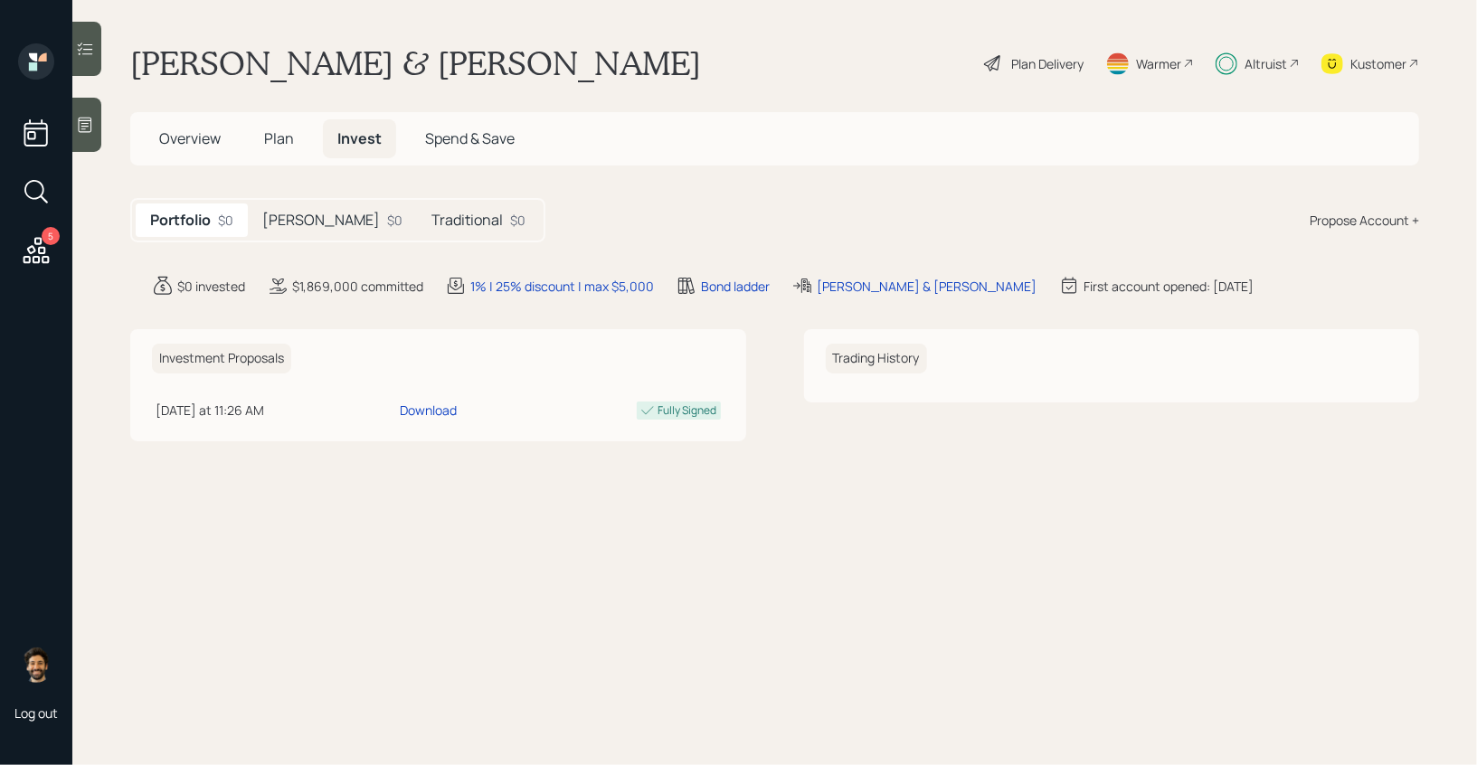
click at [276, 136] on span "Plan" at bounding box center [279, 138] width 30 height 20
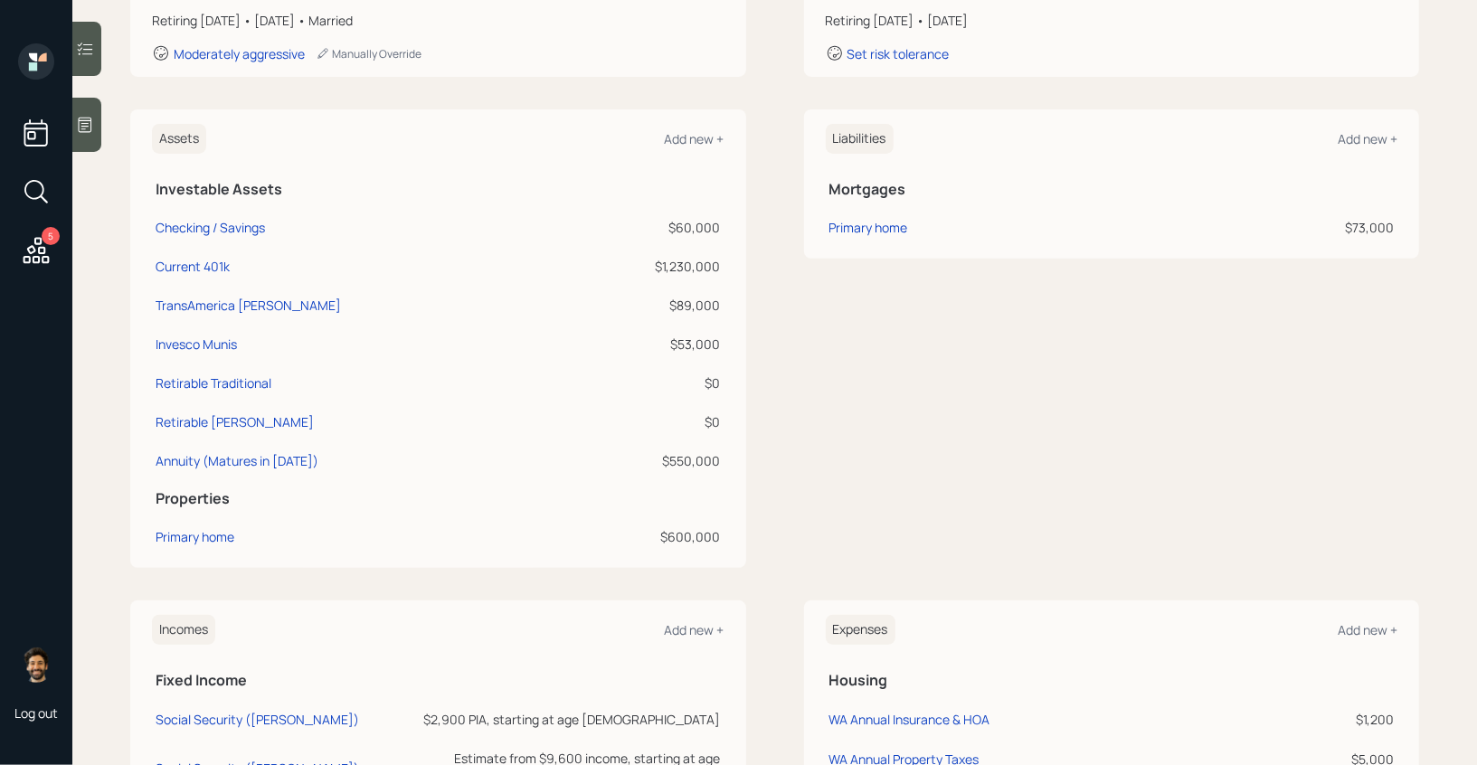
scroll to position [351, 0]
